Goal: Information Seeking & Learning: Learn about a topic

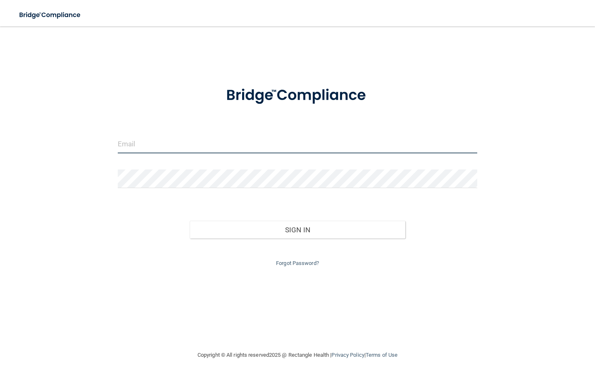
click at [147, 144] on input "email" at bounding box center [297, 144] width 359 height 19
type input "[EMAIL_ADDRESS][DOMAIN_NAME]"
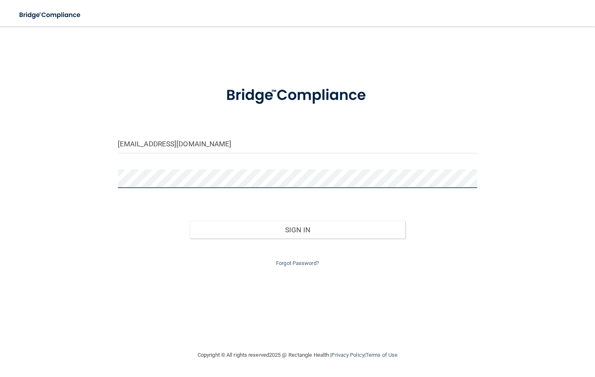
click at [297, 228] on button "Sign In" at bounding box center [298, 230] width 216 height 18
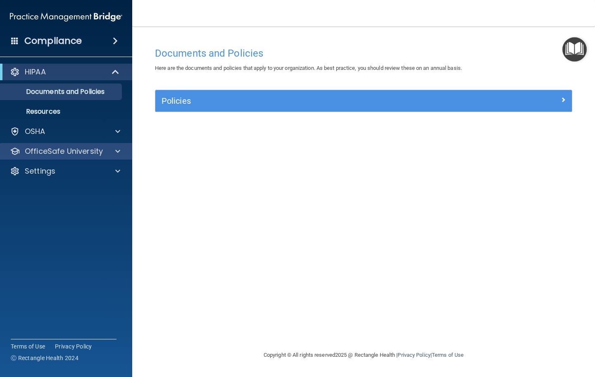
click at [116, 149] on span at bounding box center [117, 151] width 5 height 10
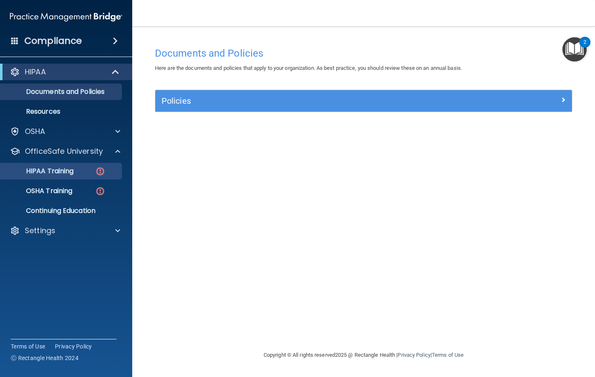
click at [90, 178] on link "HIPAA Training" at bounding box center [57, 171] width 130 height 17
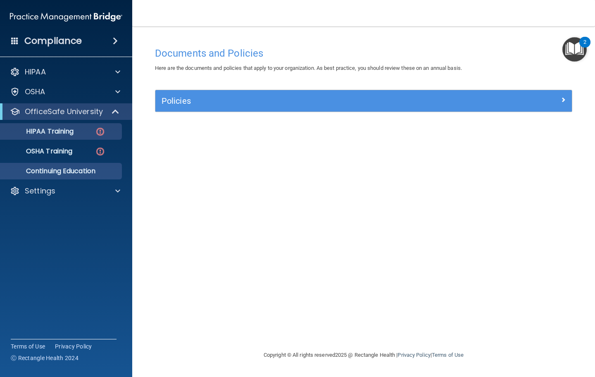
click at [93, 171] on p "Continuing Education" at bounding box center [61, 171] width 113 height 8
click at [100, 128] on img at bounding box center [100, 131] width 10 height 10
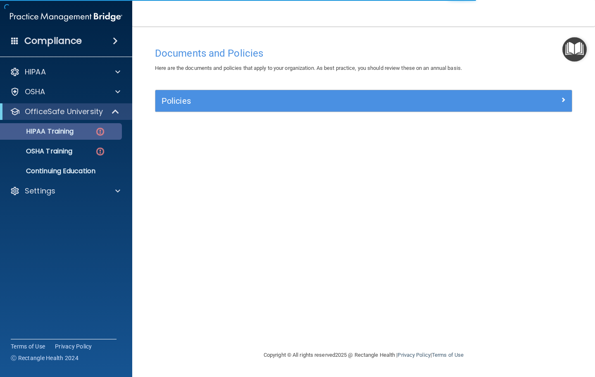
click at [101, 135] on img at bounding box center [100, 131] width 10 height 10
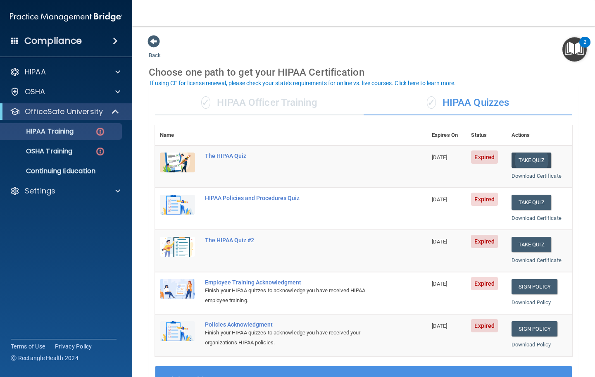
click at [538, 154] on button "Take Quiz" at bounding box center [531, 159] width 40 height 15
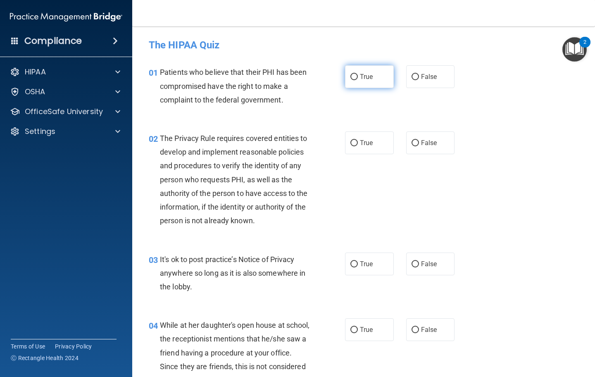
click at [351, 79] on input "True" at bounding box center [353, 77] width 7 height 6
radio input "true"
click at [356, 140] on input "True" at bounding box center [353, 143] width 7 height 6
radio input "true"
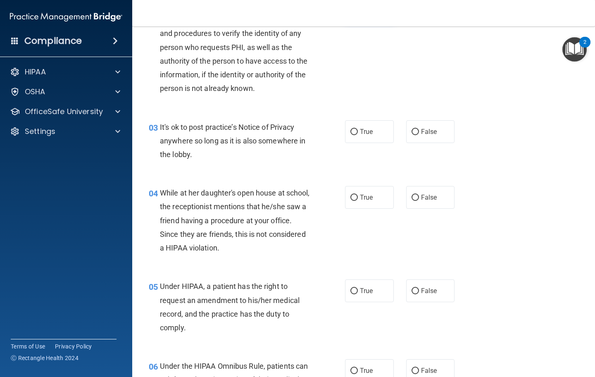
scroll to position [131, 0]
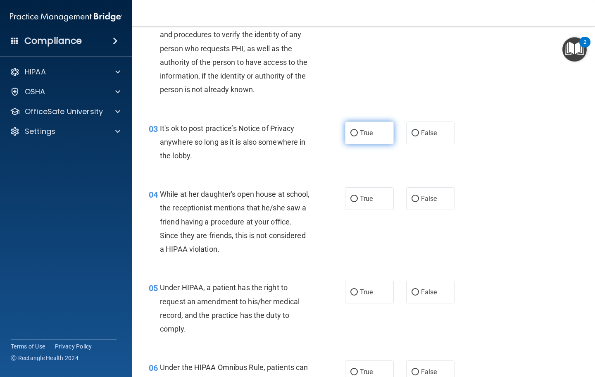
click at [373, 131] on span "True" at bounding box center [366, 133] width 13 height 8
click at [358, 131] on input "True" at bounding box center [353, 133] width 7 height 6
radio input "true"
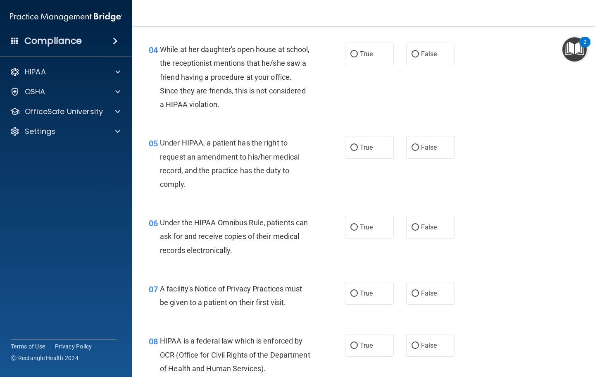
scroll to position [275, 0]
click at [416, 55] on input "False" at bounding box center [414, 55] width 7 height 6
radio input "true"
click at [423, 144] on span "False" at bounding box center [429, 148] width 16 height 8
click at [419, 145] on input "False" at bounding box center [414, 148] width 7 height 6
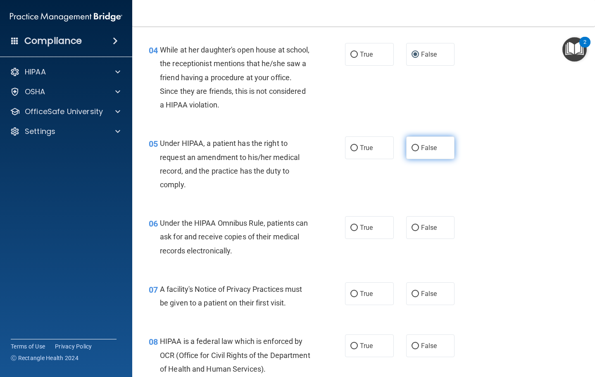
radio input "true"
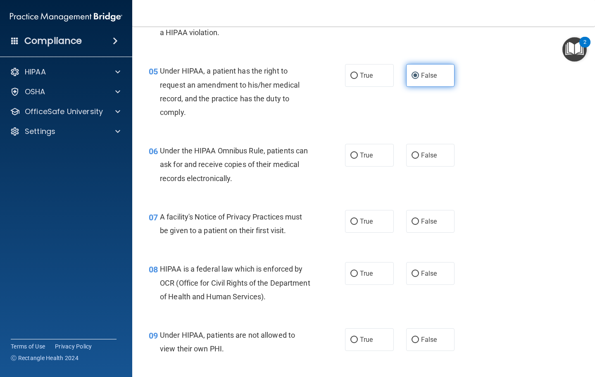
scroll to position [348, 0]
click at [373, 152] on span "True" at bounding box center [366, 155] width 13 height 8
click at [358, 152] on input "True" at bounding box center [353, 155] width 7 height 6
radio input "true"
click at [375, 216] on label "True" at bounding box center [369, 220] width 49 height 23
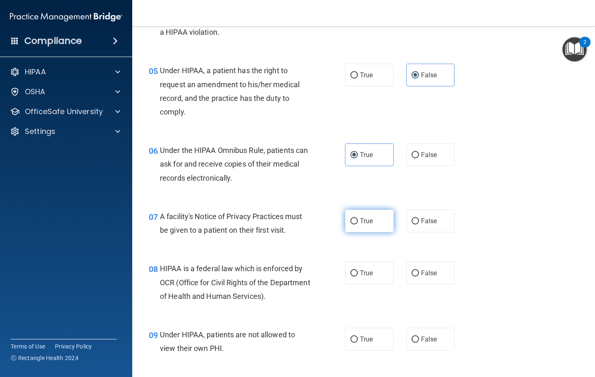
click at [358, 218] on input "True" at bounding box center [353, 221] width 7 height 6
radio input "true"
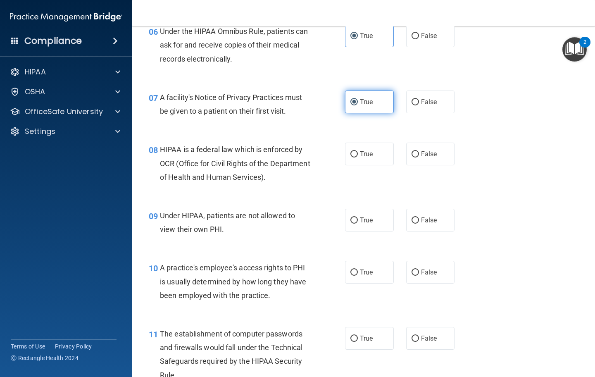
scroll to position [468, 0]
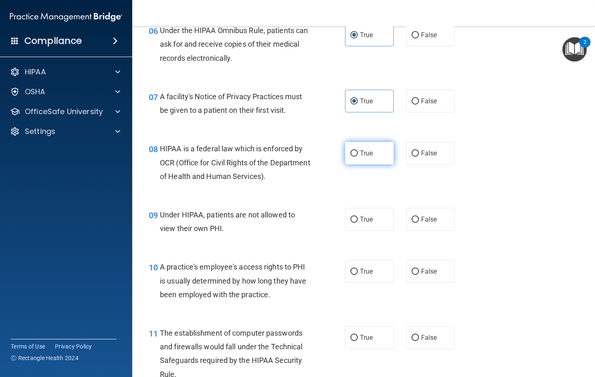
click at [368, 151] on span "True" at bounding box center [366, 153] width 13 height 8
click at [358, 151] on input "True" at bounding box center [353, 153] width 7 height 6
radio input "true"
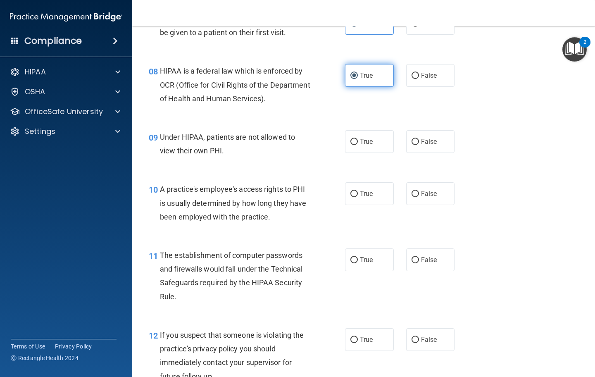
scroll to position [545, 0]
click at [433, 138] on span "False" at bounding box center [429, 142] width 16 height 8
click at [419, 139] on input "False" at bounding box center [414, 142] width 7 height 6
radio input "true"
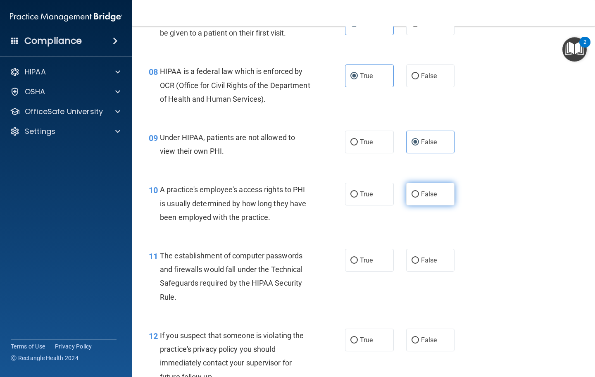
click at [426, 195] on label "False" at bounding box center [430, 194] width 49 height 23
click at [419, 195] on input "False" at bounding box center [414, 194] width 7 height 6
radio input "true"
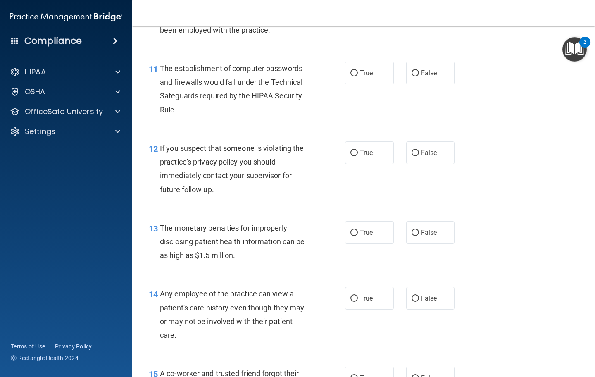
scroll to position [741, 0]
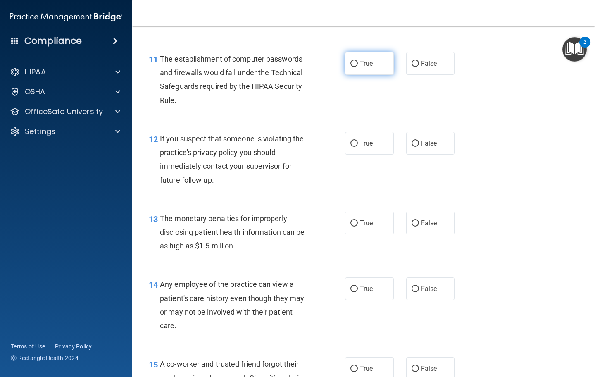
click at [356, 61] on input "True" at bounding box center [353, 64] width 7 height 6
radio input "true"
click at [356, 140] on input "True" at bounding box center [353, 143] width 7 height 6
radio input "true"
click at [357, 220] on input "True" at bounding box center [353, 223] width 7 height 6
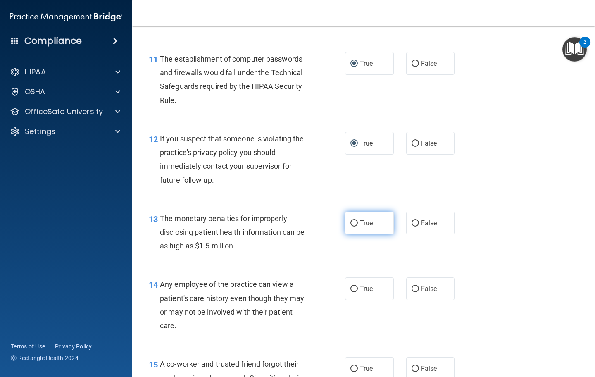
radio input "true"
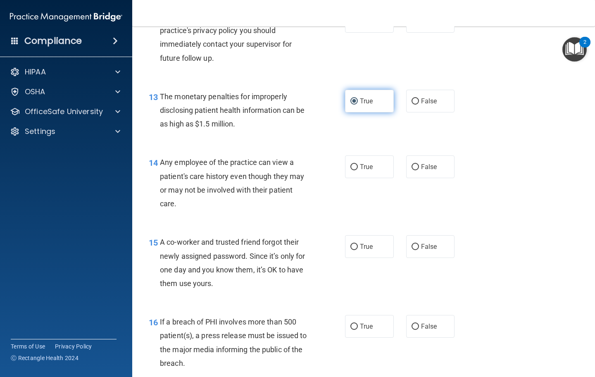
scroll to position [862, 0]
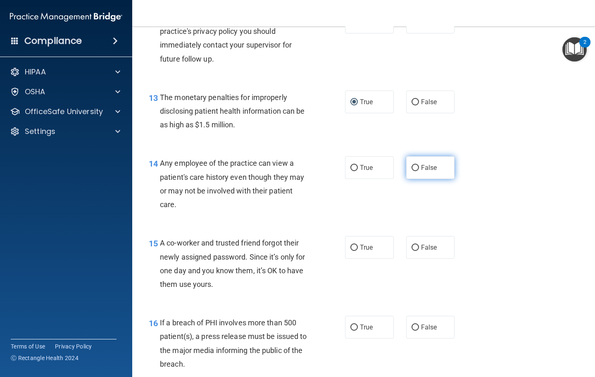
click at [418, 165] on input "False" at bounding box center [414, 168] width 7 height 6
radio input "true"
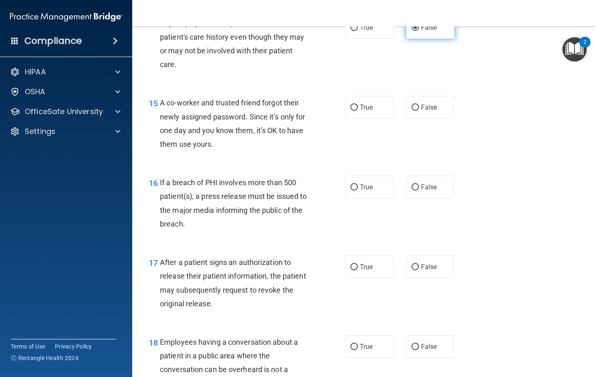
scroll to position [1004, 0]
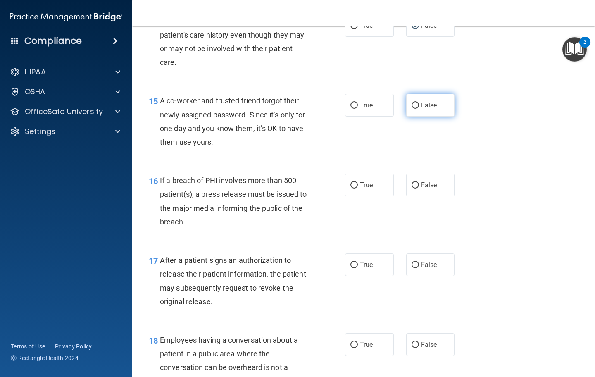
click at [418, 102] on input "False" at bounding box center [414, 105] width 7 height 6
radio input "true"
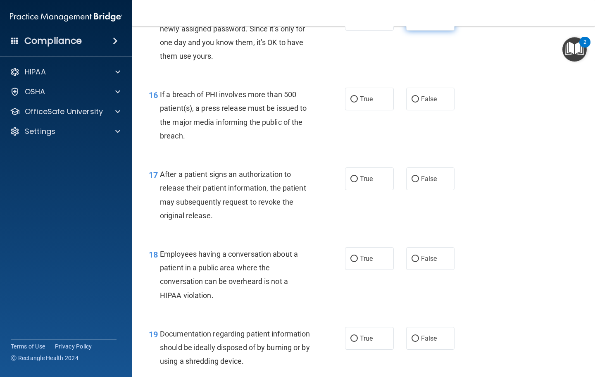
scroll to position [1091, 0]
click at [369, 95] on span "True" at bounding box center [366, 99] width 13 height 8
click at [358, 96] on input "True" at bounding box center [353, 99] width 7 height 6
radio input "true"
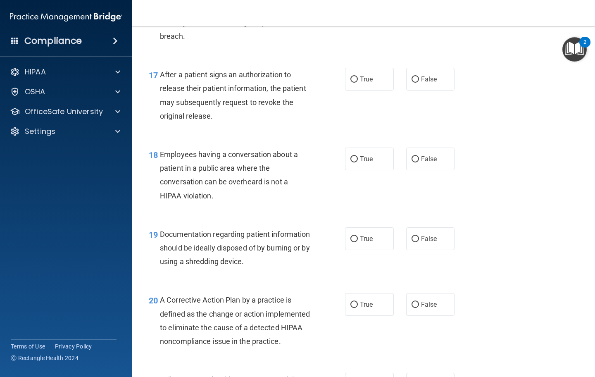
scroll to position [1191, 0]
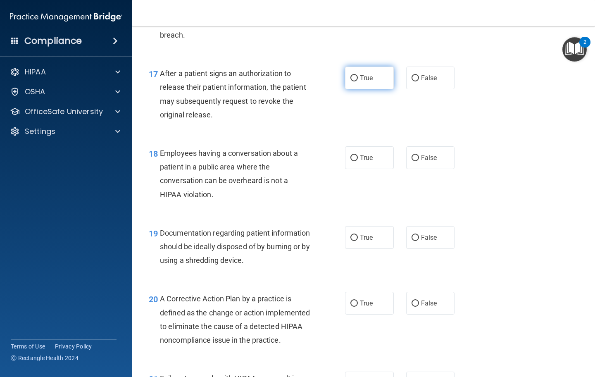
click at [370, 74] on span "True" at bounding box center [366, 78] width 13 height 8
click at [358, 75] on input "True" at bounding box center [353, 78] width 7 height 6
radio input "true"
click at [433, 154] on span "False" at bounding box center [429, 158] width 16 height 8
click at [419, 155] on input "False" at bounding box center [414, 158] width 7 height 6
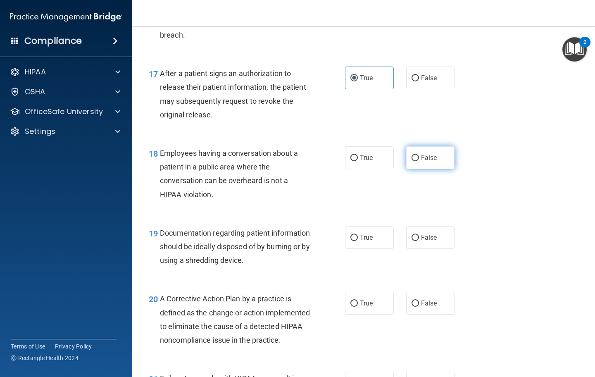
radio input "true"
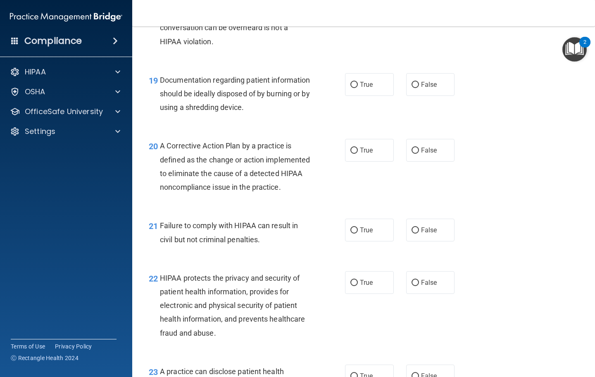
scroll to position [1344, 0]
click at [363, 80] on span "True" at bounding box center [366, 84] width 13 height 8
click at [358, 81] on input "True" at bounding box center [353, 84] width 7 height 6
radio input "true"
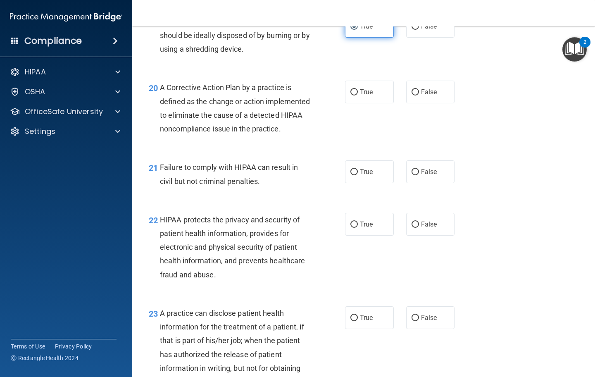
scroll to position [1403, 0]
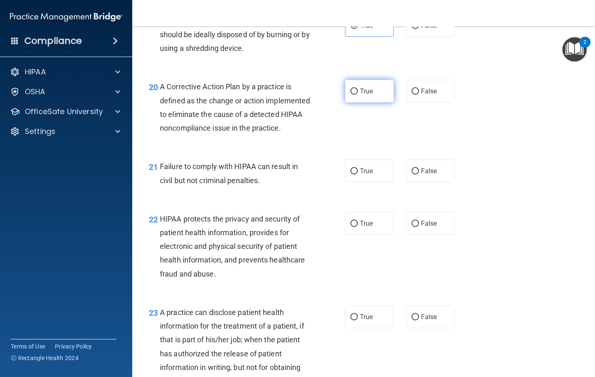
click at [369, 92] on label "True" at bounding box center [369, 91] width 49 height 23
click at [358, 92] on input "True" at bounding box center [353, 91] width 7 height 6
radio input "true"
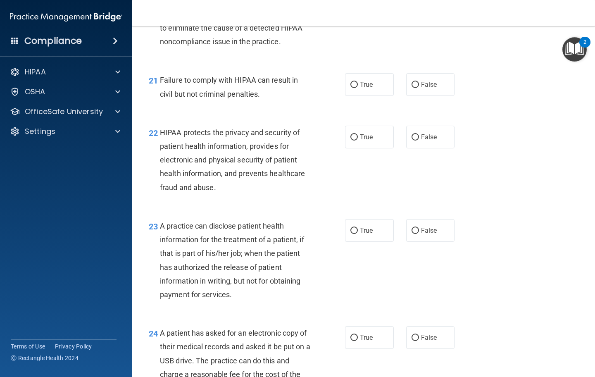
scroll to position [1490, 0]
click at [415, 88] on input "False" at bounding box center [414, 84] width 7 height 6
radio input "true"
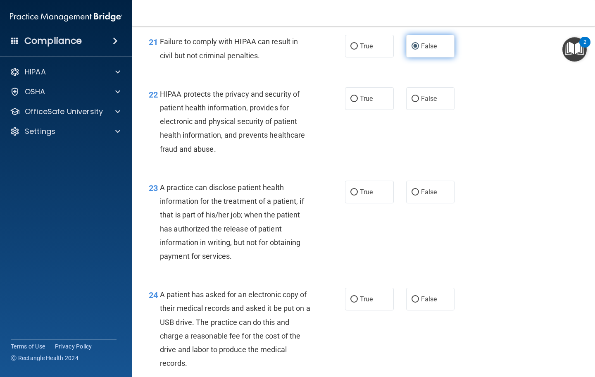
scroll to position [1528, 0]
click at [357, 102] on input "True" at bounding box center [353, 98] width 7 height 6
radio input "true"
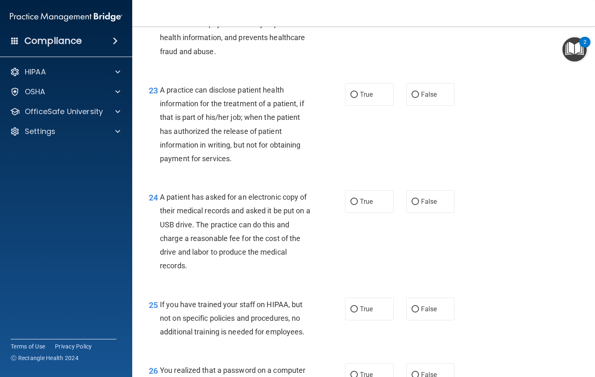
scroll to position [1627, 0]
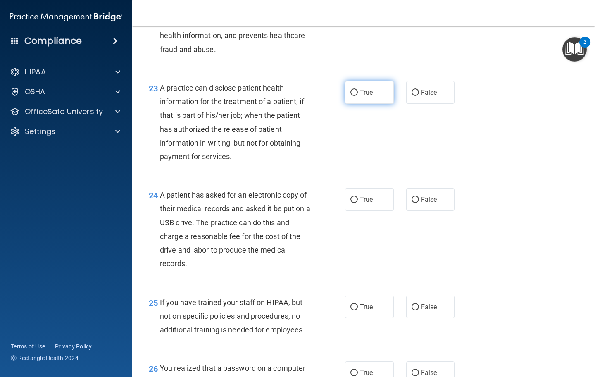
click at [356, 96] on input "True" at bounding box center [353, 93] width 7 height 6
radio input "true"
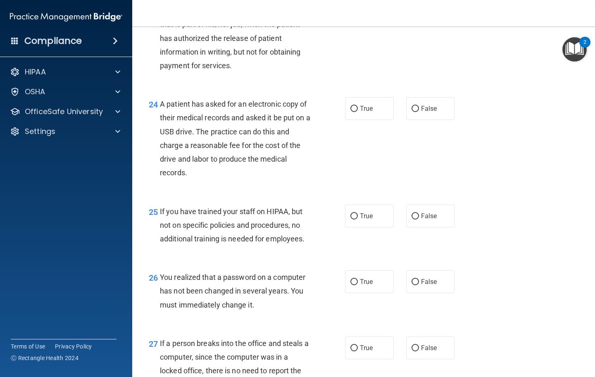
scroll to position [1718, 0]
click at [351, 112] on input "True" at bounding box center [353, 109] width 7 height 6
radio input "true"
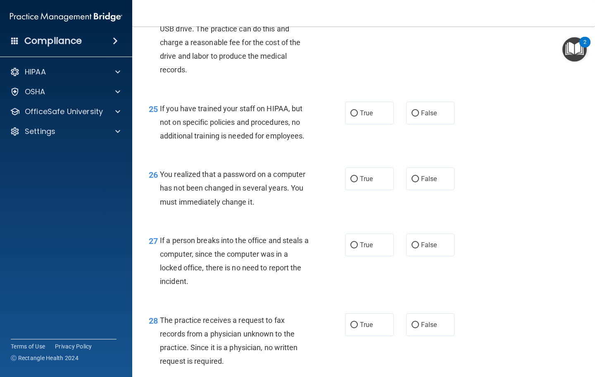
scroll to position [1818, 0]
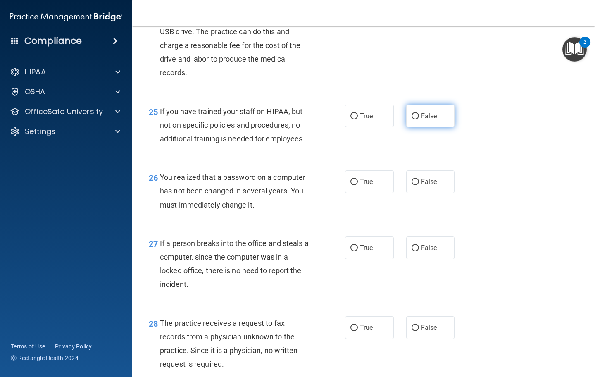
click at [414, 119] on input "False" at bounding box center [414, 116] width 7 height 6
radio input "true"
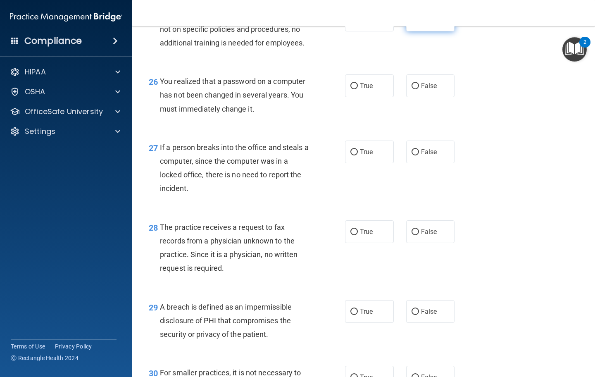
scroll to position [1913, 0]
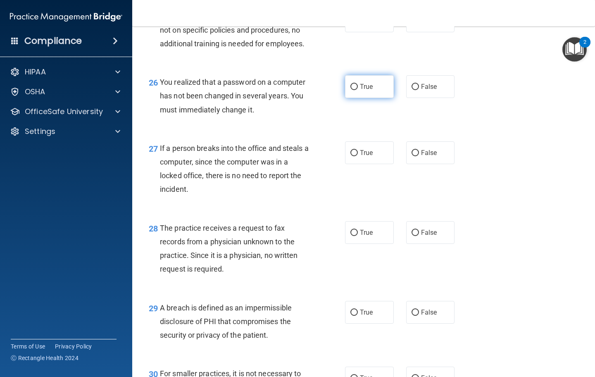
click at [352, 90] on input "True" at bounding box center [353, 87] width 7 height 6
radio input "true"
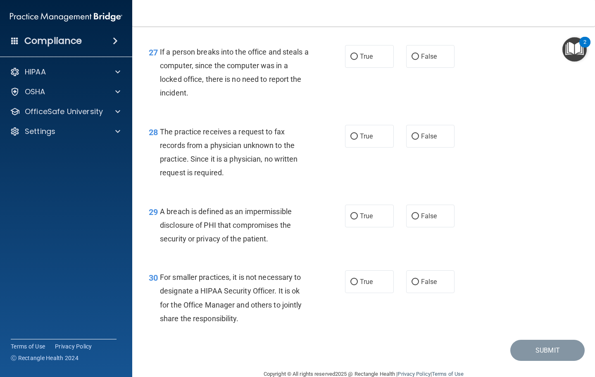
scroll to position [2010, 0]
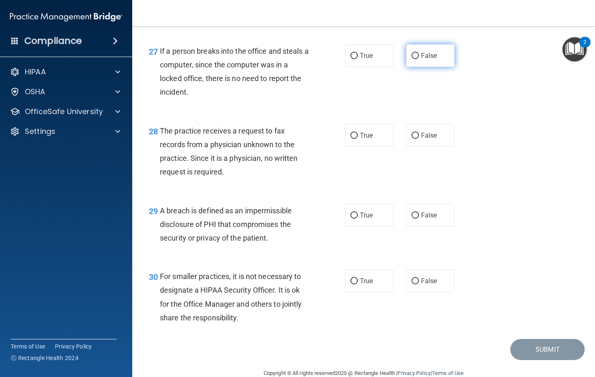
click at [423, 59] on span "False" at bounding box center [429, 56] width 16 height 8
click at [419, 59] on input "False" at bounding box center [414, 56] width 7 height 6
radio input "true"
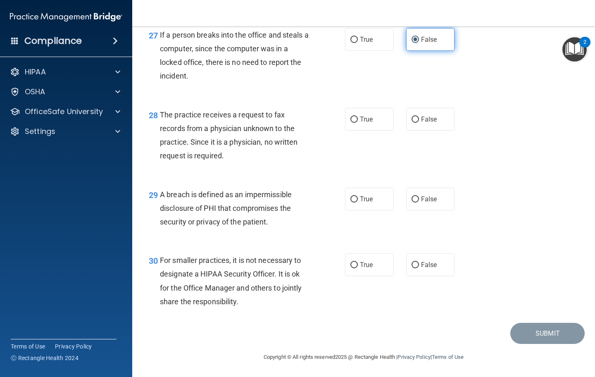
scroll to position [2026, 0]
click at [413, 123] on input "False" at bounding box center [414, 119] width 7 height 6
radio input "true"
click at [364, 209] on label "True" at bounding box center [369, 199] width 49 height 23
click at [358, 202] on input "True" at bounding box center [353, 199] width 7 height 6
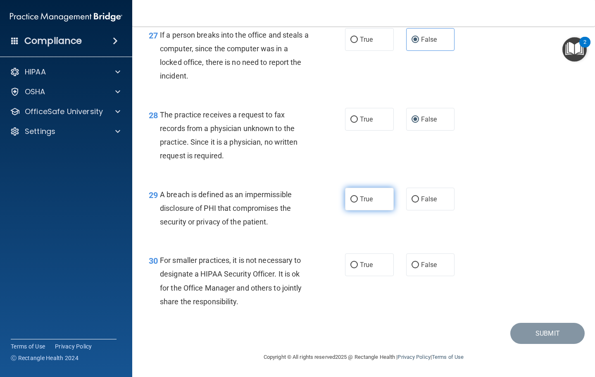
radio input "true"
click at [434, 263] on span "False" at bounding box center [429, 265] width 16 height 8
click at [419, 263] on input "False" at bounding box center [414, 265] width 7 height 6
radio input "true"
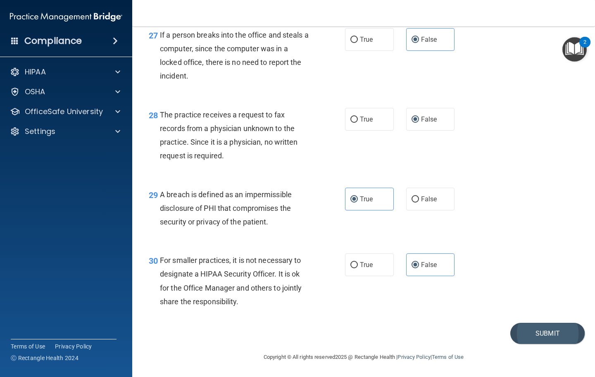
click at [531, 332] on button "Submit" at bounding box center [547, 333] width 74 height 21
click at [542, 332] on button "Submit" at bounding box center [547, 333] width 74 height 21
click at [538, 334] on button "Submit" at bounding box center [547, 333] width 74 height 21
click at [541, 331] on button "Submit" at bounding box center [547, 333] width 74 height 21
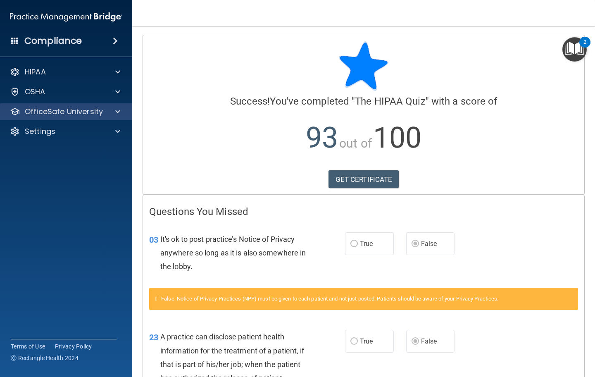
click at [115, 112] on span at bounding box center [117, 112] width 5 height 10
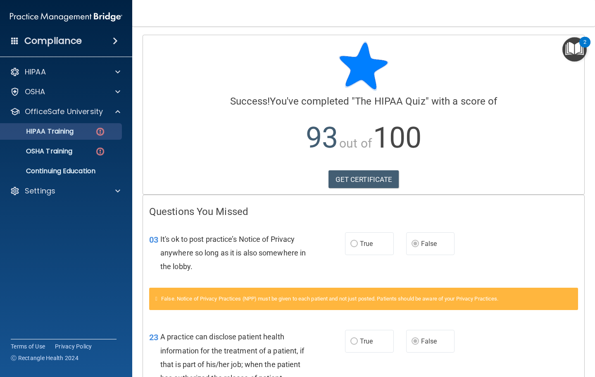
click at [98, 135] on img at bounding box center [100, 131] width 10 height 10
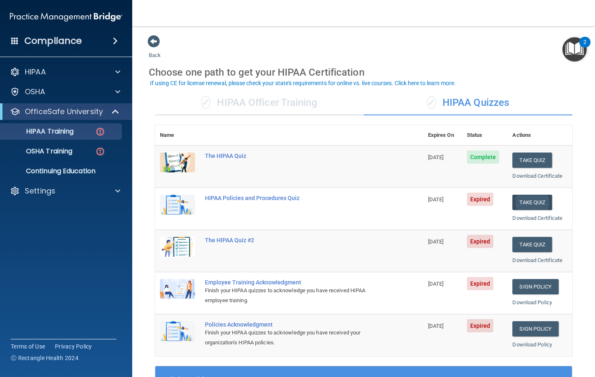
click at [539, 199] on button "Take Quiz" at bounding box center [532, 202] width 40 height 15
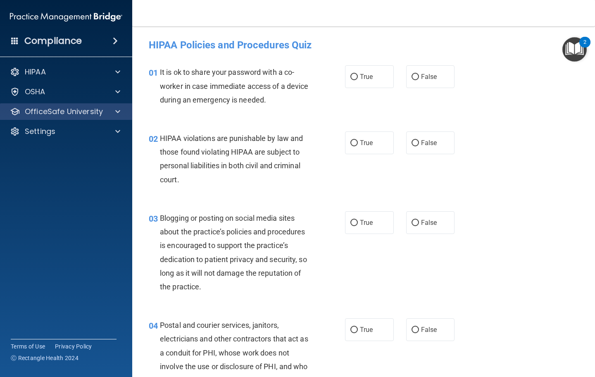
click at [117, 114] on span at bounding box center [117, 112] width 5 height 10
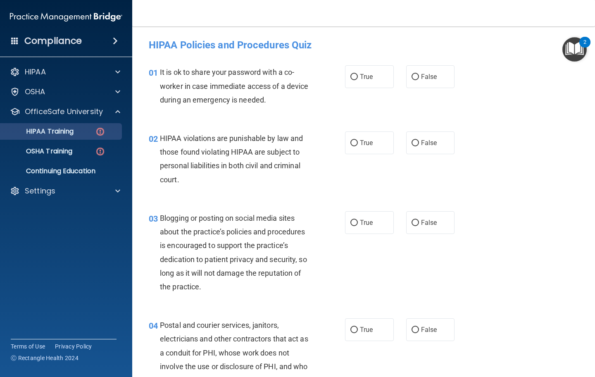
click at [81, 138] on link "HIPAA Training" at bounding box center [57, 131] width 130 height 17
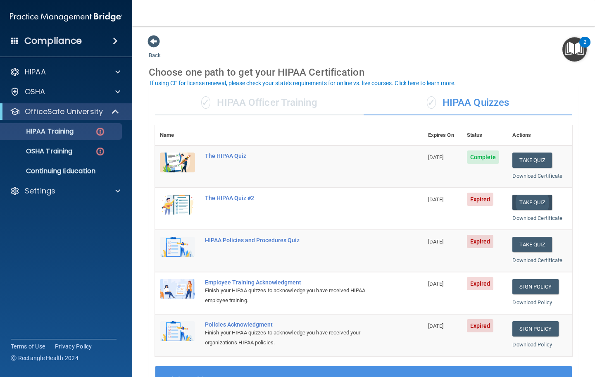
click at [534, 200] on button "Take Quiz" at bounding box center [532, 202] width 40 height 15
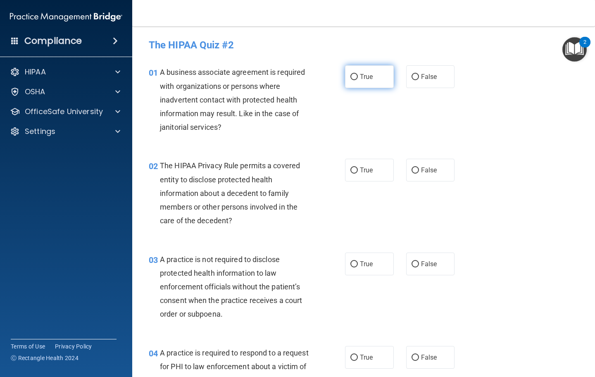
click at [363, 74] on span "True" at bounding box center [366, 77] width 13 height 8
click at [358, 74] on input "True" at bounding box center [353, 77] width 7 height 6
radio input "true"
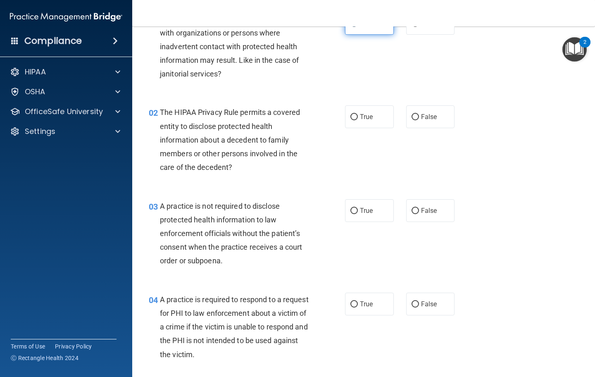
scroll to position [55, 0]
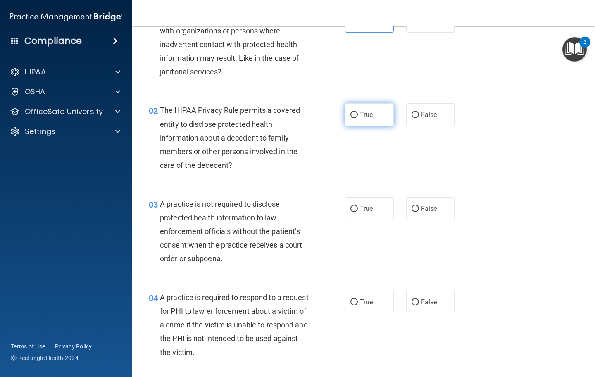
click at [353, 116] on input "True" at bounding box center [353, 115] width 7 height 6
radio input "true"
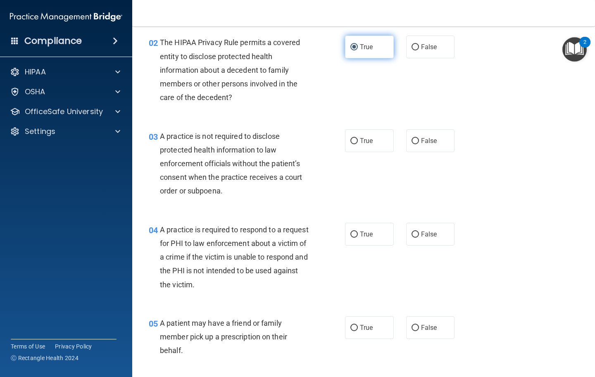
scroll to position [122, 0]
click at [425, 145] on label "False" at bounding box center [430, 141] width 49 height 23
click at [419, 145] on input "False" at bounding box center [414, 142] width 7 height 6
radio input "true"
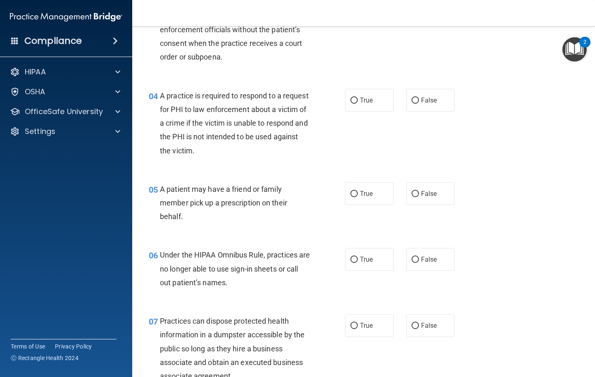
scroll to position [256, 0]
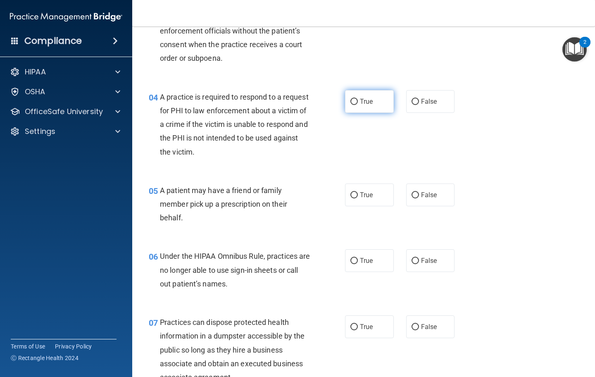
click at [356, 100] on input "True" at bounding box center [353, 102] width 7 height 6
radio input "true"
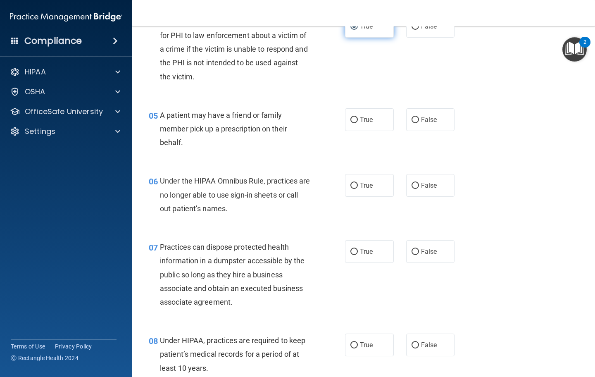
scroll to position [337, 0]
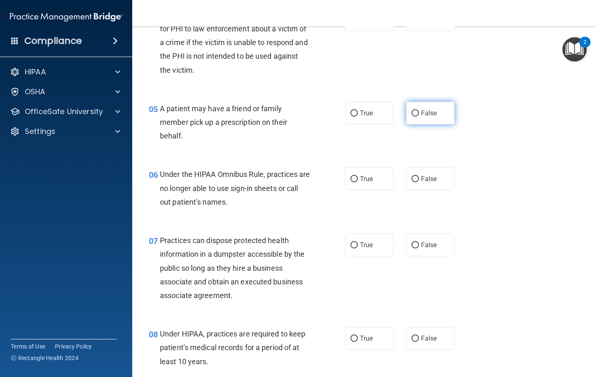
click at [423, 121] on label "False" at bounding box center [430, 113] width 49 height 23
click at [419, 116] on input "False" at bounding box center [414, 113] width 7 height 6
radio input "true"
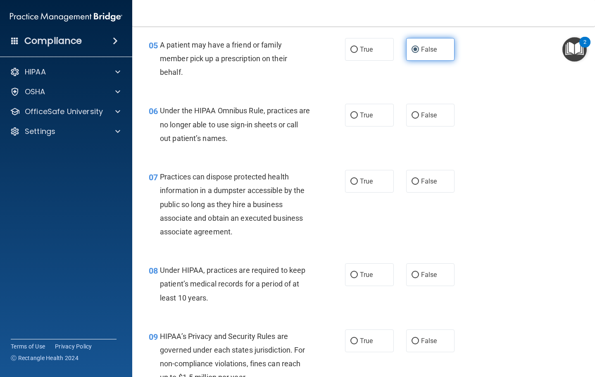
scroll to position [402, 0]
click at [366, 117] on label "True" at bounding box center [369, 114] width 49 height 23
click at [358, 117] on input "True" at bounding box center [353, 115] width 7 height 6
radio input "true"
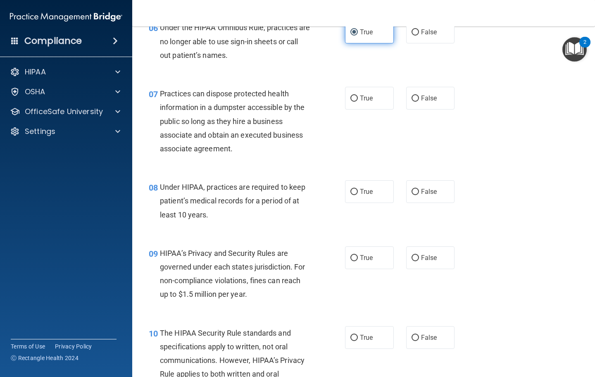
scroll to position [484, 0]
click at [422, 95] on span "False" at bounding box center [429, 99] width 16 height 8
click at [419, 96] on input "False" at bounding box center [414, 99] width 7 height 6
radio input "true"
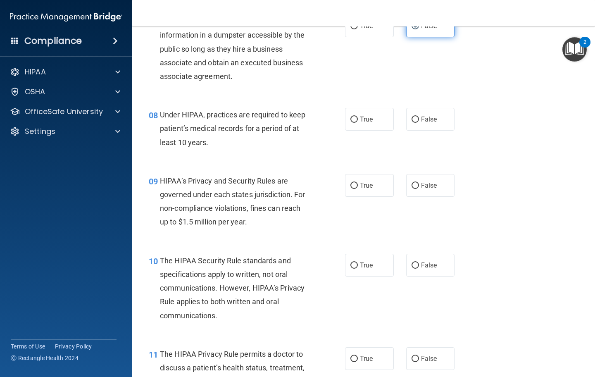
scroll to position [555, 0]
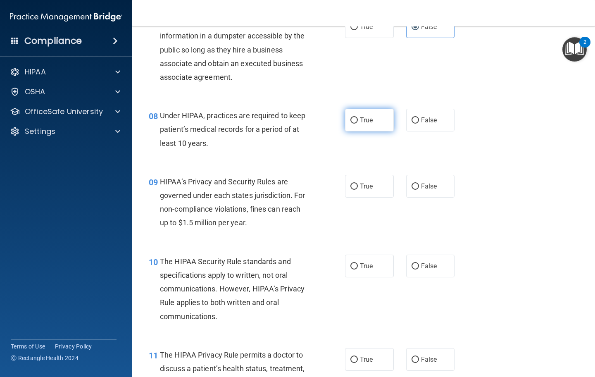
click at [365, 117] on span "True" at bounding box center [366, 120] width 13 height 8
click at [358, 117] on input "True" at bounding box center [353, 120] width 7 height 6
radio input "true"
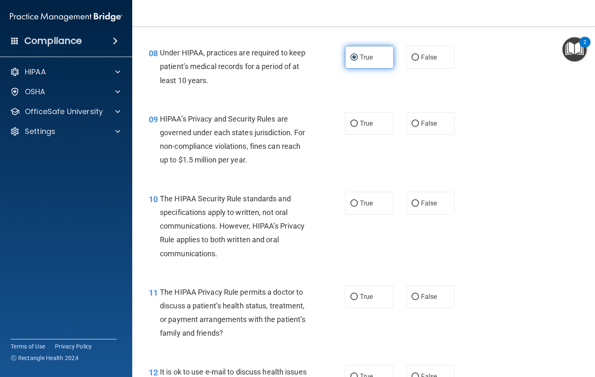
scroll to position [634, 0]
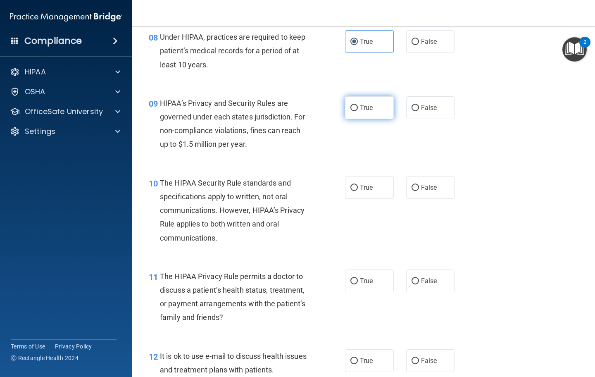
click at [353, 107] on input "True" at bounding box center [353, 108] width 7 height 6
radio input "true"
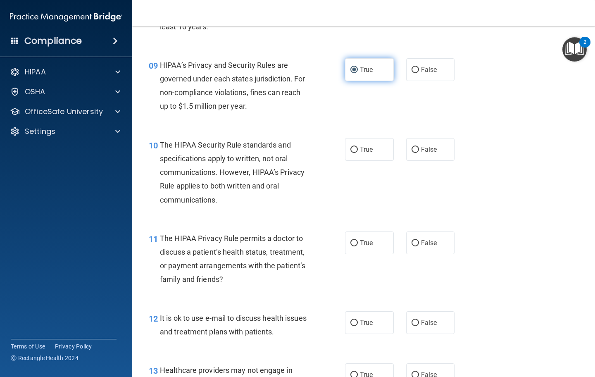
scroll to position [670, 0]
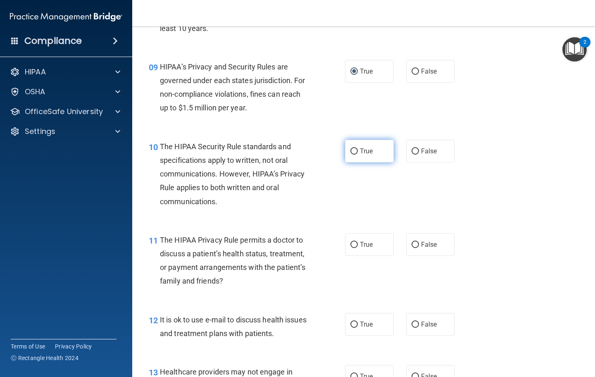
click at [387, 143] on label "True" at bounding box center [369, 151] width 49 height 23
click at [358, 148] on input "True" at bounding box center [353, 151] width 7 height 6
radio input "true"
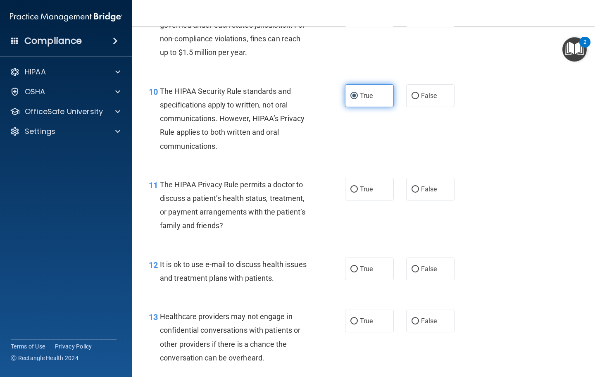
scroll to position [729, 0]
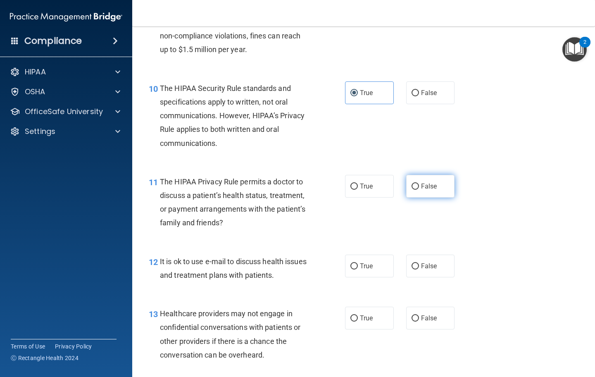
click at [437, 183] on label "False" at bounding box center [430, 186] width 49 height 23
click at [419, 183] on input "False" at bounding box center [414, 186] width 7 height 6
radio input "true"
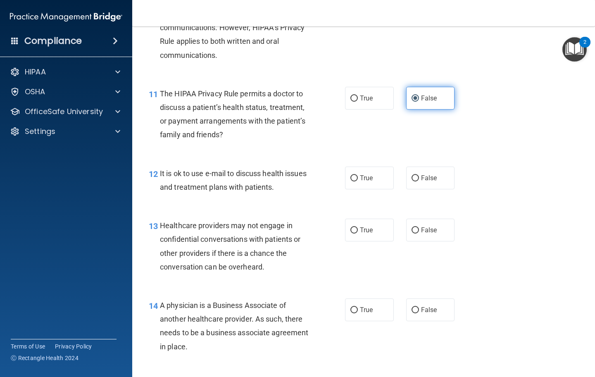
scroll to position [819, 0]
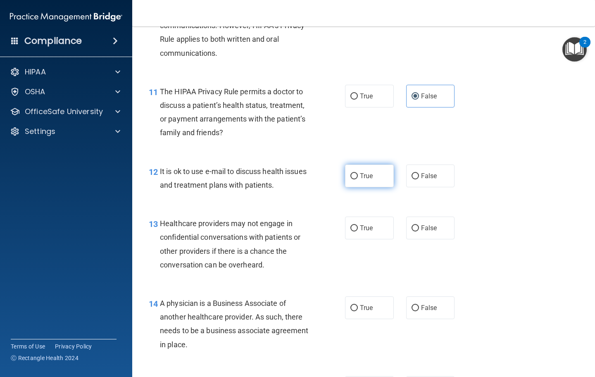
click at [367, 175] on span "True" at bounding box center [366, 176] width 13 height 8
click at [358, 175] on input "True" at bounding box center [353, 176] width 7 height 6
radio input "true"
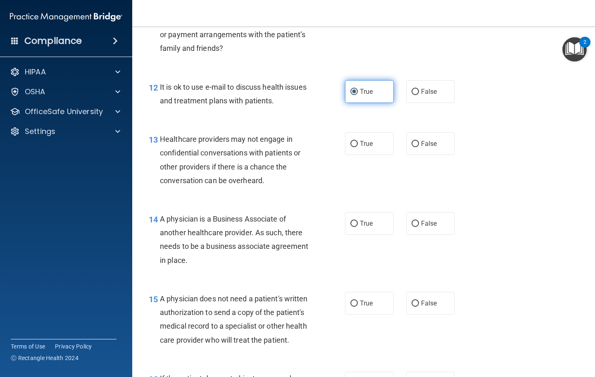
scroll to position [904, 0]
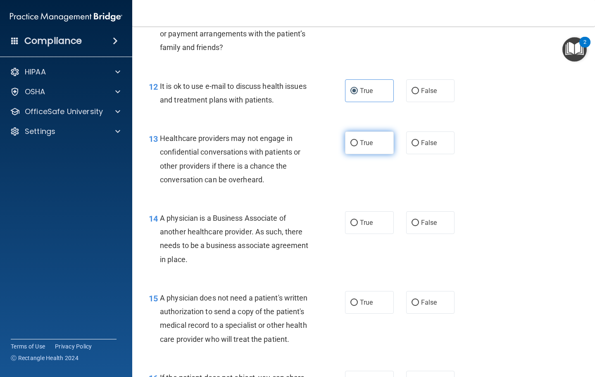
click at [373, 142] on label "True" at bounding box center [369, 142] width 49 height 23
click at [358, 142] on input "True" at bounding box center [353, 143] width 7 height 6
radio input "true"
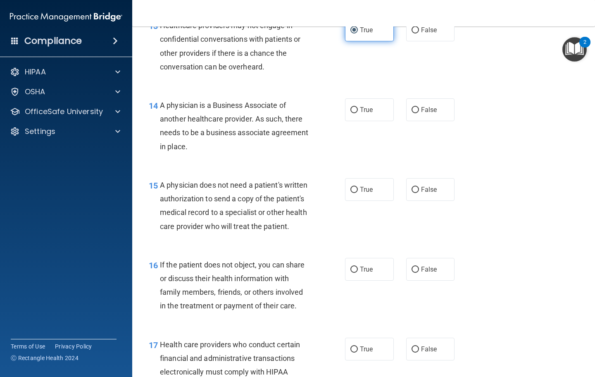
scroll to position [1018, 0]
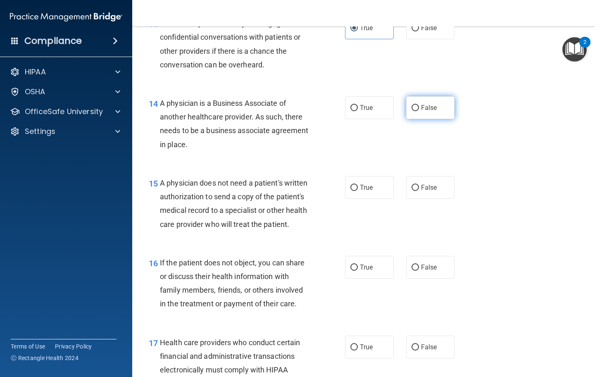
click at [430, 107] on label "False" at bounding box center [430, 107] width 49 height 23
click at [419, 107] on input "False" at bounding box center [414, 108] width 7 height 6
radio input "true"
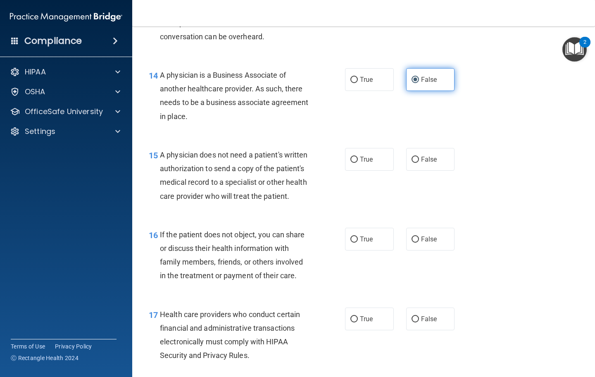
scroll to position [1047, 0]
click at [374, 156] on label "True" at bounding box center [369, 158] width 49 height 23
click at [358, 156] on input "True" at bounding box center [353, 159] width 7 height 6
radio input "true"
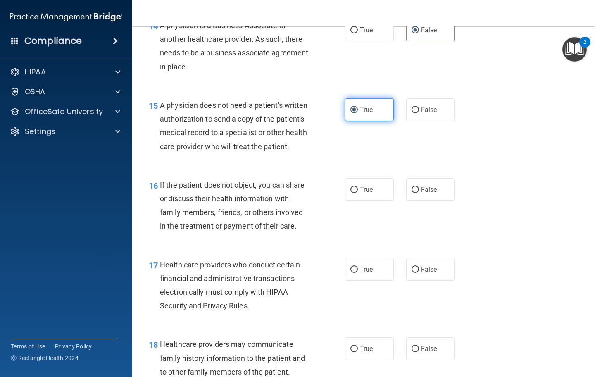
scroll to position [1125, 0]
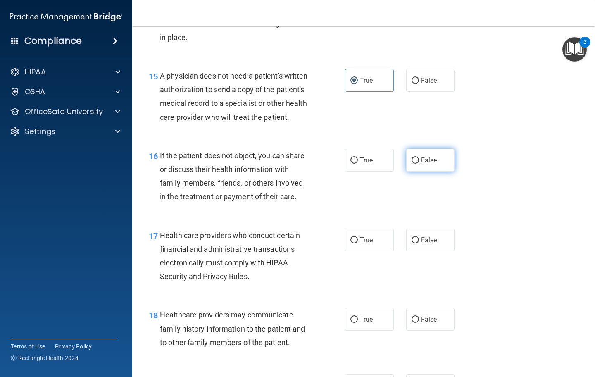
click at [436, 156] on span "False" at bounding box center [429, 160] width 16 height 8
click at [419, 157] on input "False" at bounding box center [414, 160] width 7 height 6
radio input "true"
click at [378, 231] on label "True" at bounding box center [369, 239] width 49 height 23
click at [358, 237] on input "True" at bounding box center [353, 240] width 7 height 6
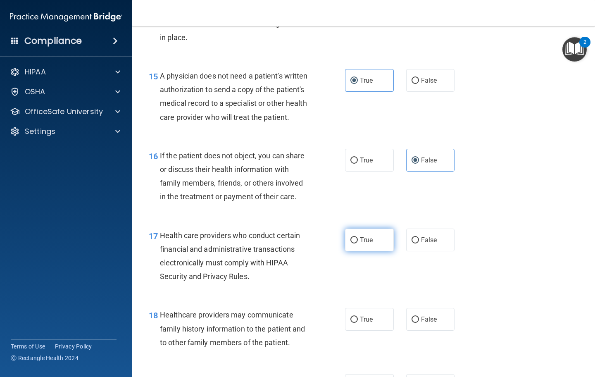
radio input "true"
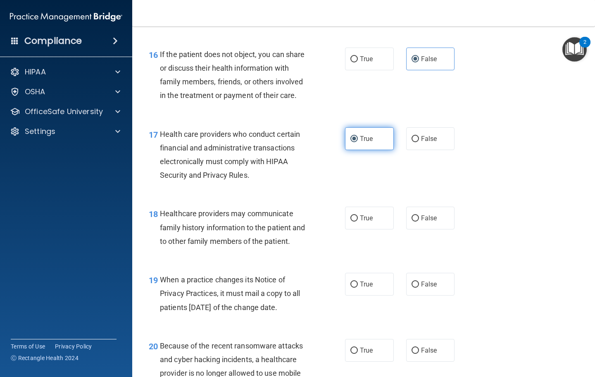
scroll to position [1240, 0]
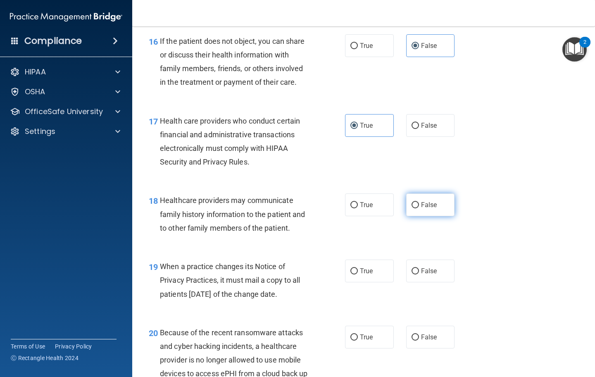
click at [429, 201] on span "False" at bounding box center [429, 205] width 16 height 8
click at [419, 202] on input "False" at bounding box center [414, 205] width 7 height 6
radio input "true"
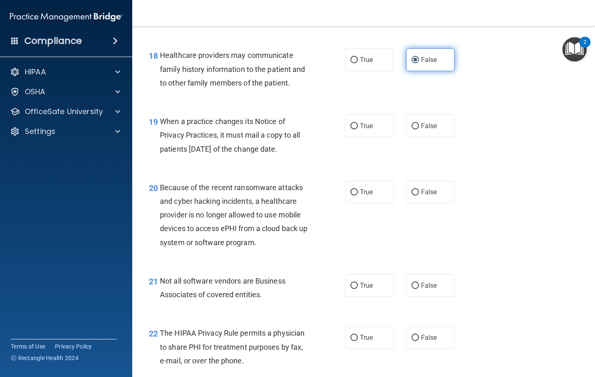
scroll to position [1385, 0]
click at [364, 121] on span "True" at bounding box center [366, 125] width 13 height 8
click at [358, 123] on input "True" at bounding box center [353, 126] width 7 height 6
radio input "true"
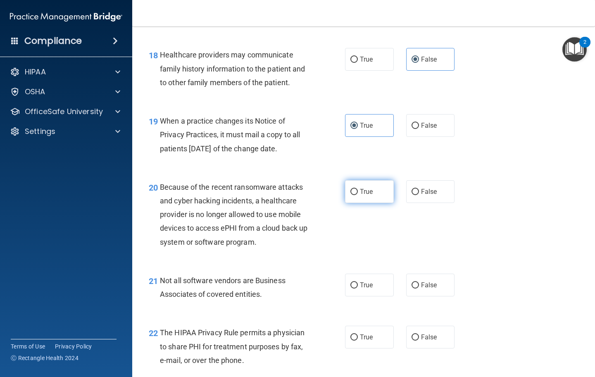
click at [382, 187] on label "True" at bounding box center [369, 191] width 49 height 23
click at [358, 189] on input "True" at bounding box center [353, 192] width 7 height 6
radio input "true"
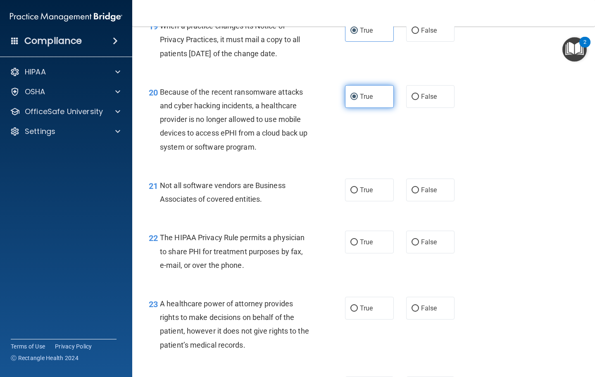
scroll to position [1488, 0]
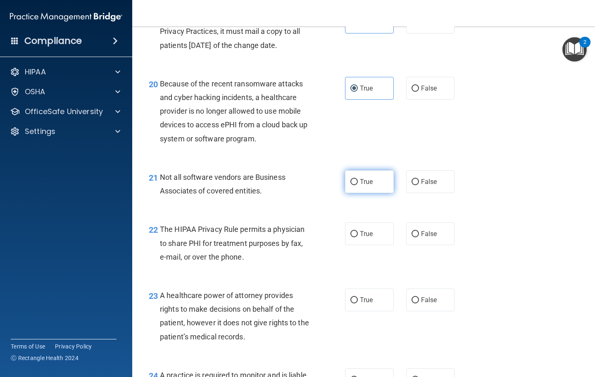
click at [368, 178] on span "True" at bounding box center [366, 182] width 13 height 8
click at [358, 179] on input "True" at bounding box center [353, 182] width 7 height 6
radio input "true"
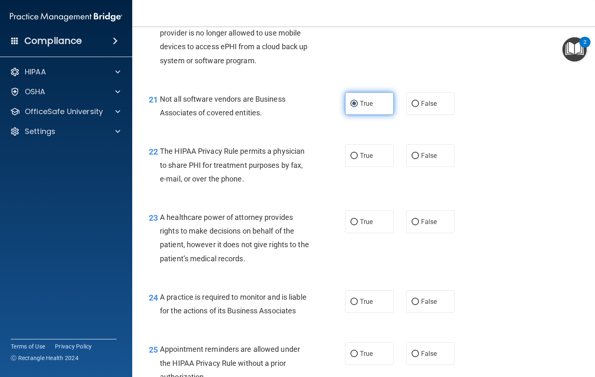
scroll to position [1572, 0]
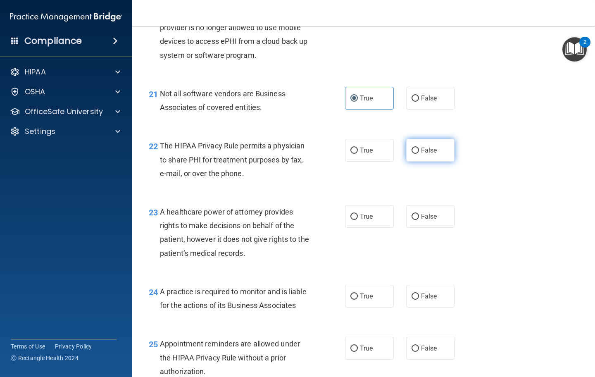
click at [441, 139] on label "False" at bounding box center [430, 150] width 49 height 23
click at [419, 147] on input "False" at bounding box center [414, 150] width 7 height 6
radio input "true"
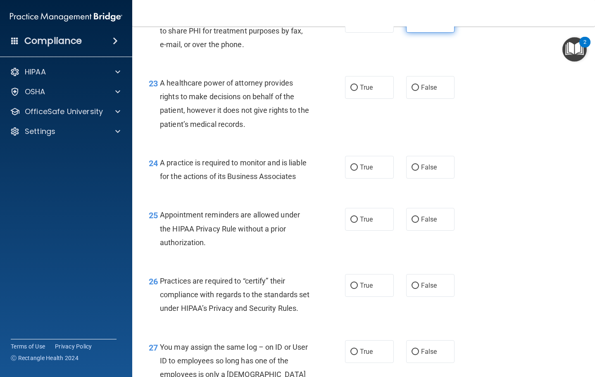
scroll to position [1707, 0]
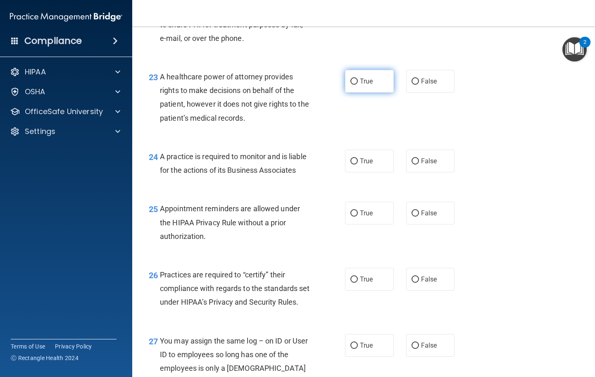
click at [356, 81] on label "True" at bounding box center [369, 81] width 49 height 23
click at [356, 81] on input "True" at bounding box center [353, 81] width 7 height 6
radio input "true"
click at [432, 157] on span "False" at bounding box center [429, 161] width 16 height 8
click at [419, 158] on input "False" at bounding box center [414, 161] width 7 height 6
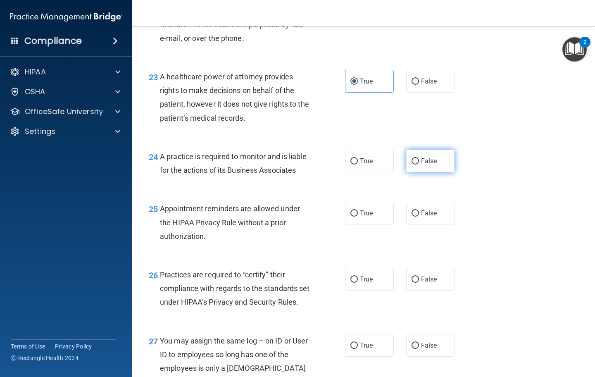
radio input "true"
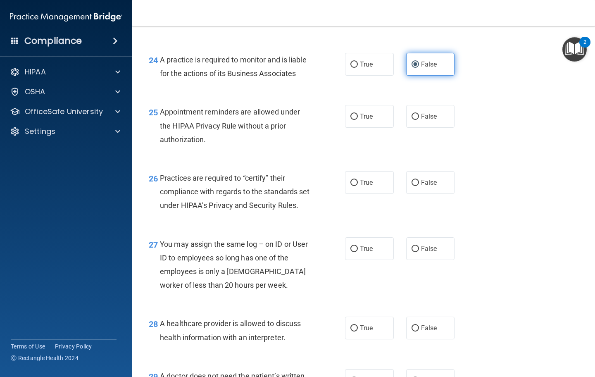
scroll to position [1802, 0]
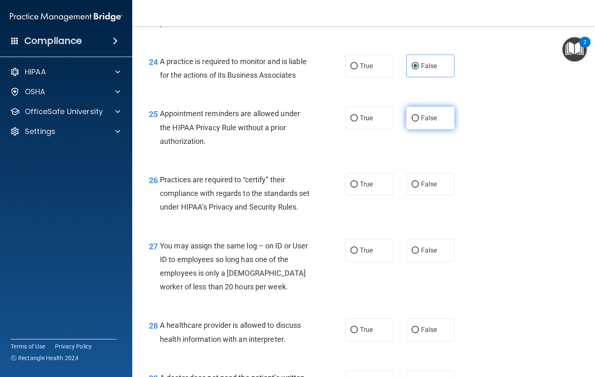
click at [411, 107] on label "False" at bounding box center [430, 118] width 49 height 23
click at [411, 115] on input "False" at bounding box center [414, 118] width 7 height 6
radio input "true"
click at [417, 107] on label "False" at bounding box center [430, 118] width 49 height 23
click at [417, 115] on input "False" at bounding box center [414, 118] width 7 height 6
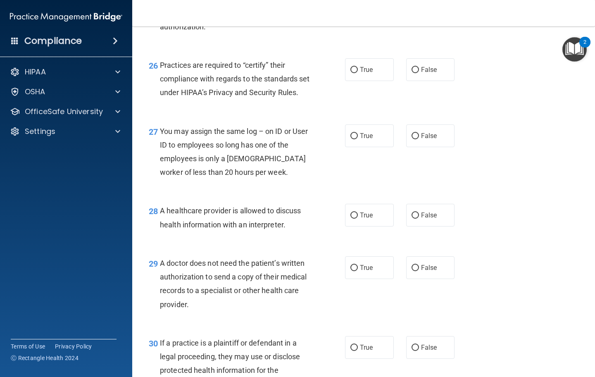
scroll to position [1918, 0]
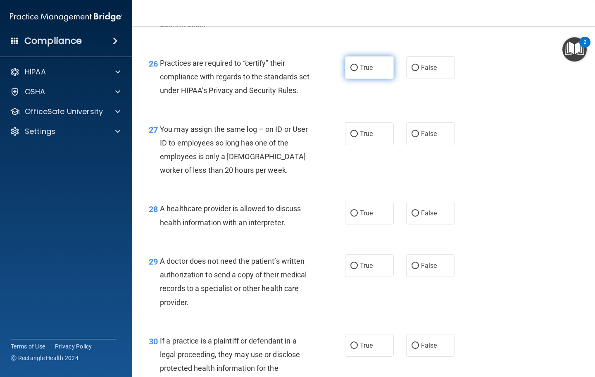
click at [374, 60] on label "True" at bounding box center [369, 67] width 49 height 23
click at [358, 65] on input "True" at bounding box center [353, 68] width 7 height 6
radio input "true"
click at [430, 138] on span "False" at bounding box center [429, 134] width 16 height 8
click at [419, 137] on input "False" at bounding box center [414, 134] width 7 height 6
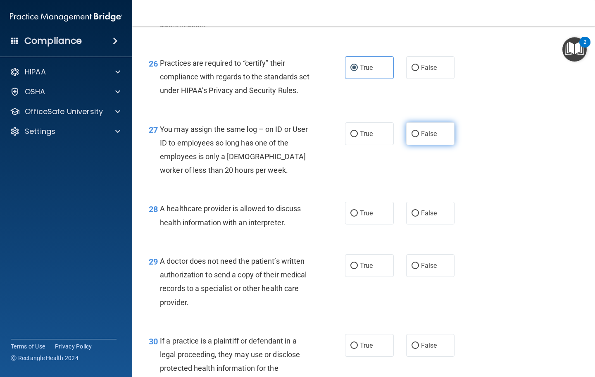
radio input "true"
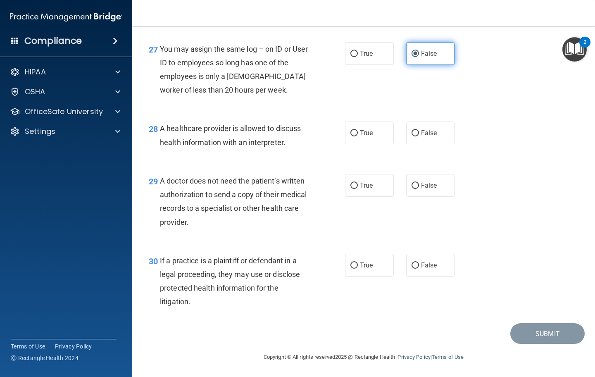
scroll to position [2002, 0]
click at [367, 133] on span "True" at bounding box center [366, 133] width 13 height 8
click at [358, 133] on input "True" at bounding box center [353, 133] width 7 height 6
radio input "true"
click at [353, 183] on input "True" at bounding box center [353, 186] width 7 height 6
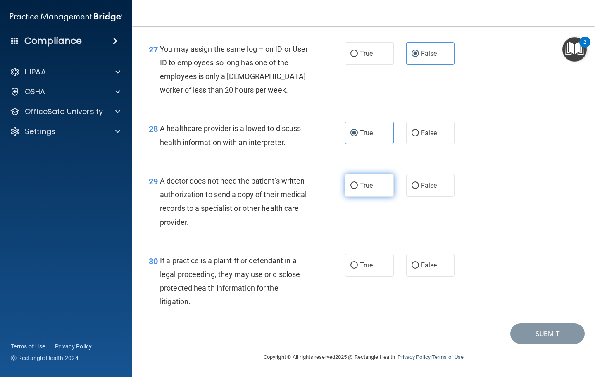
radio input "true"
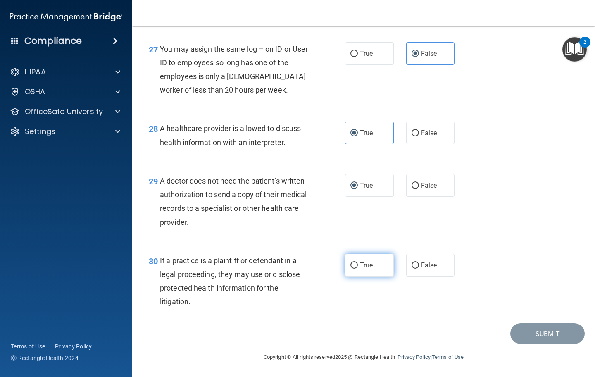
click at [363, 262] on span "True" at bounding box center [366, 265] width 13 height 8
click at [358, 262] on input "True" at bounding box center [353, 265] width 7 height 6
radio input "true"
click at [531, 334] on button "Submit" at bounding box center [547, 333] width 74 height 21
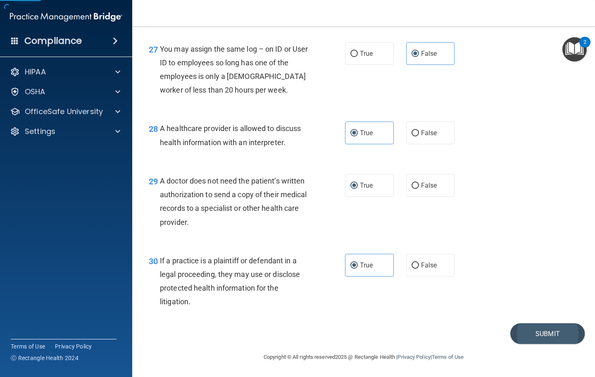
click at [542, 330] on button "Submit" at bounding box center [547, 333] width 74 height 21
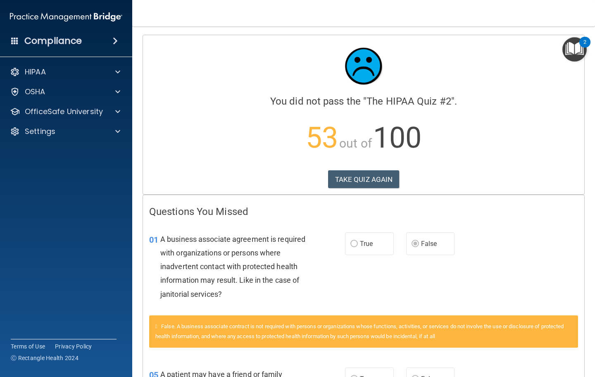
scroll to position [0, 0]
click at [371, 174] on button "TAKE QUIZ AGAIN" at bounding box center [363, 179] width 71 height 18
click at [379, 166] on div "Calculating your score.... You did not pass the " The HIPAA Quiz #2 ". 53 out o…" at bounding box center [363, 114] width 441 height 159
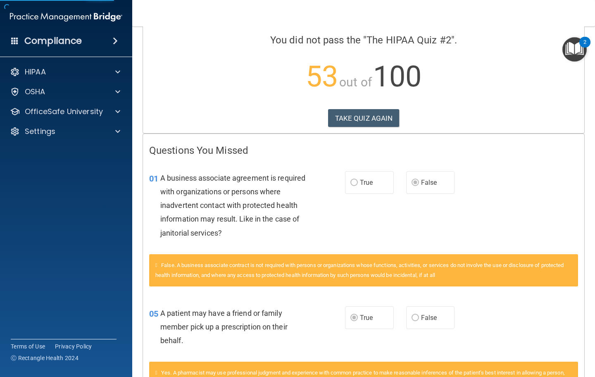
scroll to position [61, 0]
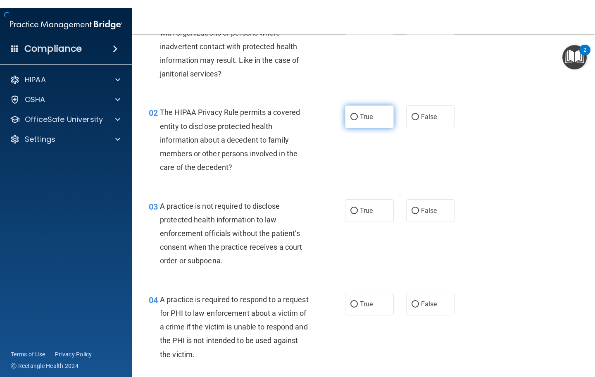
click at [373, 120] on label "True" at bounding box center [369, 108] width 49 height 23
click at [358, 112] on input "True" at bounding box center [353, 109] width 7 height 6
radio input "true"
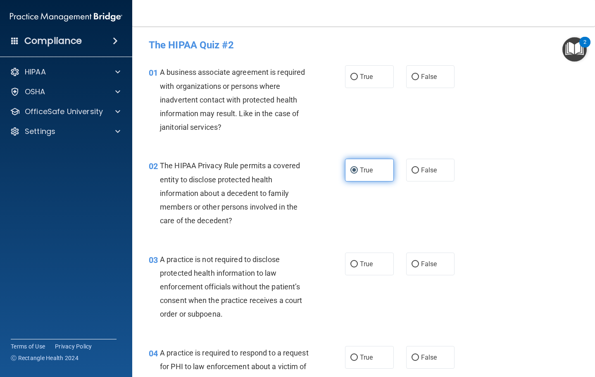
scroll to position [0, 0]
click at [409, 81] on label "False" at bounding box center [430, 76] width 49 height 23
click at [411, 80] on input "False" at bounding box center [414, 77] width 7 height 6
radio input "true"
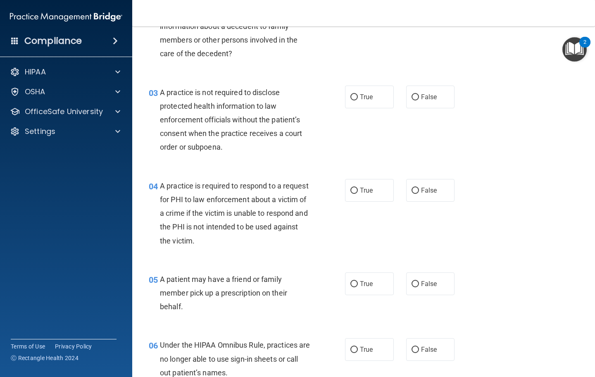
scroll to position [174, 0]
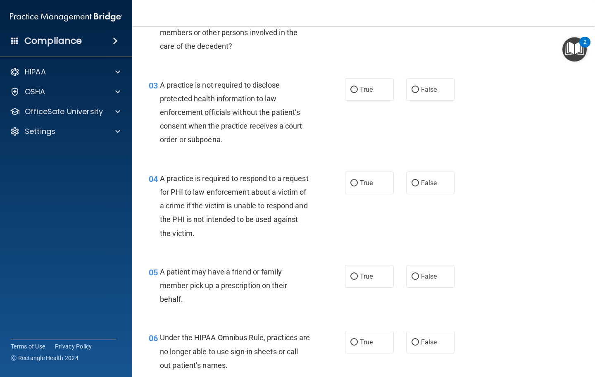
click at [434, 71] on div "03 A practice is not required to disclose protected health information to law e…" at bounding box center [363, 114] width 442 height 93
click at [434, 79] on label "False" at bounding box center [430, 89] width 49 height 23
click at [419, 87] on input "False" at bounding box center [414, 90] width 7 height 6
radio input "true"
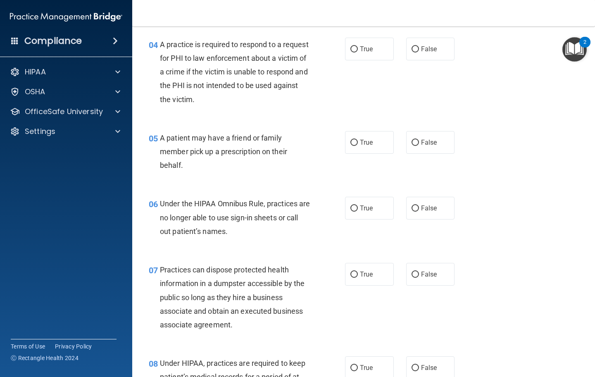
scroll to position [317, 0]
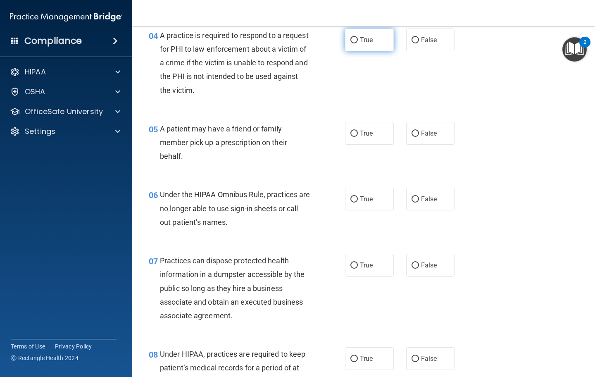
click at [364, 46] on label "True" at bounding box center [369, 39] width 49 height 23
click at [358, 43] on input "True" at bounding box center [353, 40] width 7 height 6
radio input "true"
click at [356, 131] on input "True" at bounding box center [353, 134] width 7 height 6
radio input "true"
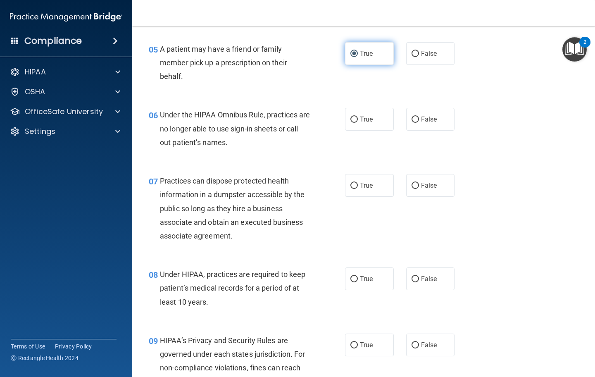
scroll to position [400, 0]
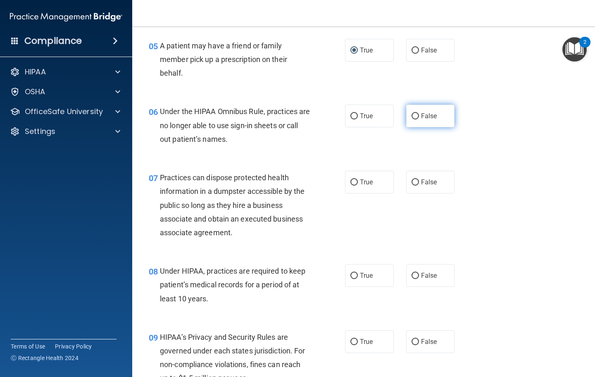
click at [420, 104] on label "False" at bounding box center [430, 115] width 49 height 23
click at [419, 113] on input "False" at bounding box center [414, 116] width 7 height 6
radio input "true"
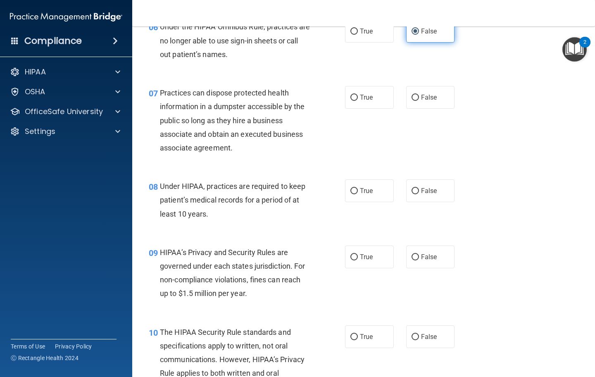
scroll to position [485, 0]
click at [426, 98] on label "False" at bounding box center [430, 96] width 49 height 23
click at [419, 98] on input "False" at bounding box center [414, 97] width 7 height 6
radio input "true"
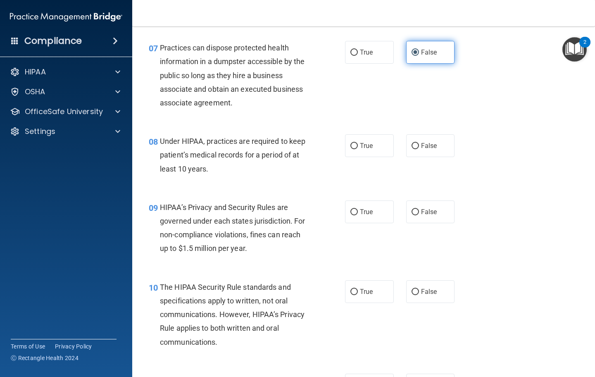
scroll to position [530, 0]
click at [426, 146] on span "False" at bounding box center [429, 146] width 16 height 8
click at [419, 146] on input "False" at bounding box center [414, 146] width 7 height 6
radio input "true"
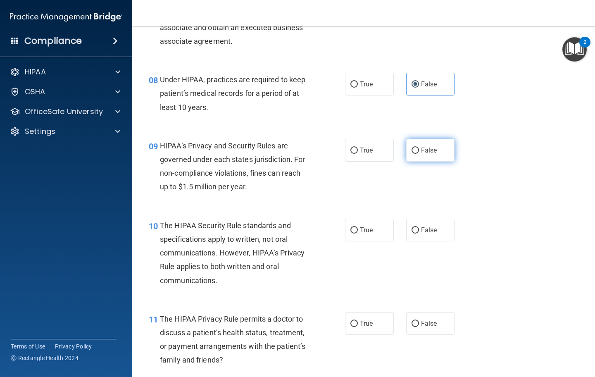
click at [415, 147] on input "False" at bounding box center [414, 150] width 7 height 6
radio input "true"
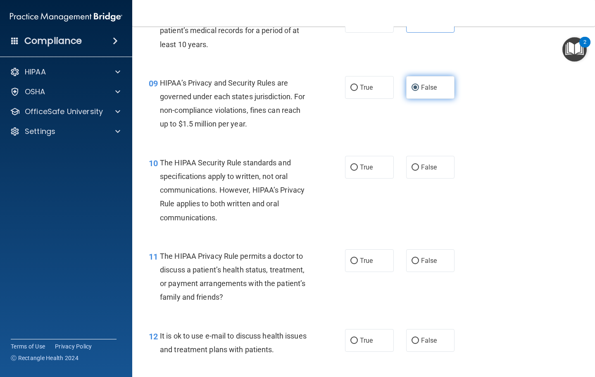
scroll to position [655, 0]
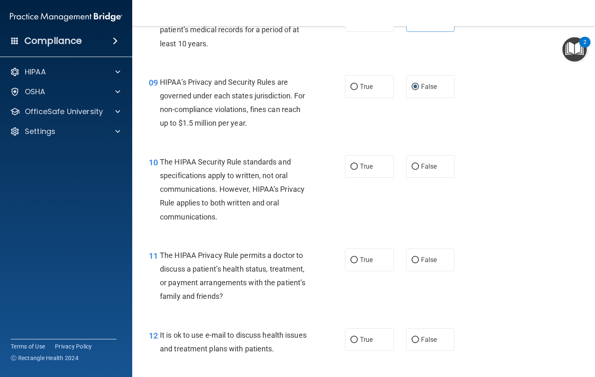
click at [0, 56] on div "Compliance HIPAA Documents and Policies Report an Incident Business Associates …" at bounding box center [66, 188] width 132 height 377
click at [410, 164] on label "False" at bounding box center [430, 166] width 49 height 23
click at [411, 164] on input "False" at bounding box center [414, 167] width 7 height 6
radio input "true"
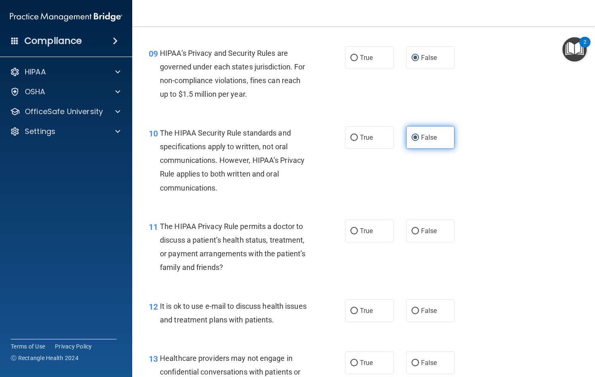
scroll to position [683, 0]
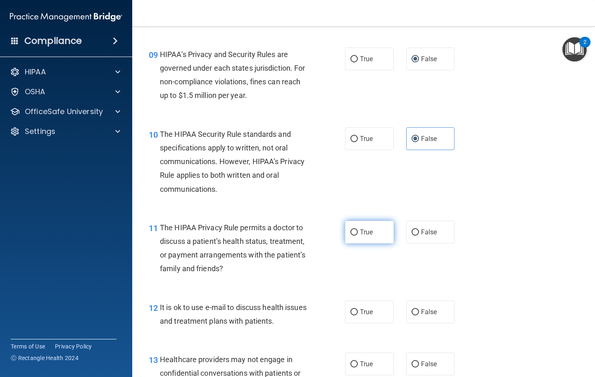
click at [352, 231] on input "True" at bounding box center [353, 232] width 7 height 6
radio input "true"
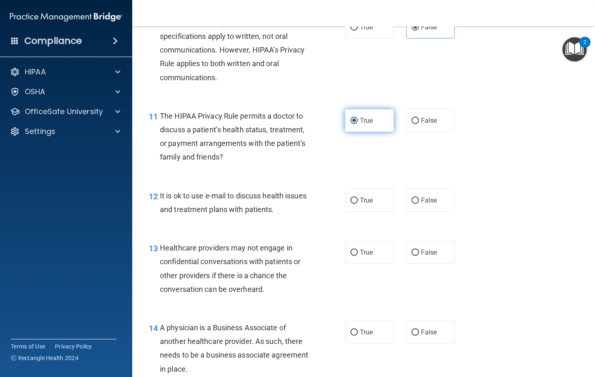
scroll to position [795, 0]
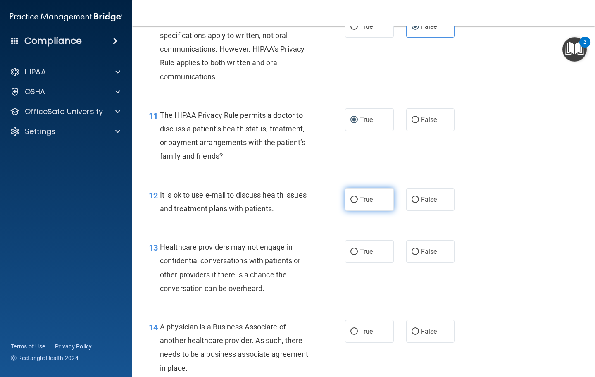
click at [368, 198] on span "True" at bounding box center [366, 199] width 13 height 8
click at [358, 198] on input "True" at bounding box center [353, 200] width 7 height 6
radio input "true"
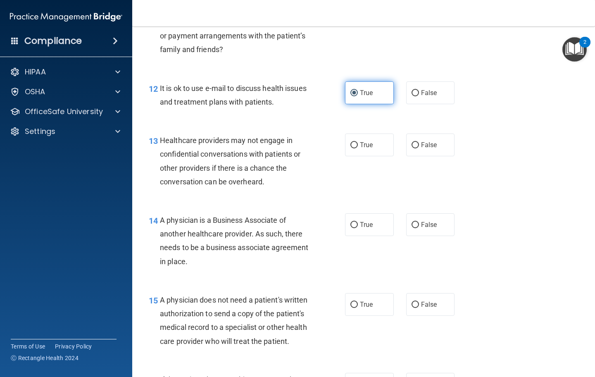
scroll to position [901, 0]
click at [416, 142] on input "False" at bounding box center [414, 145] width 7 height 6
radio input "true"
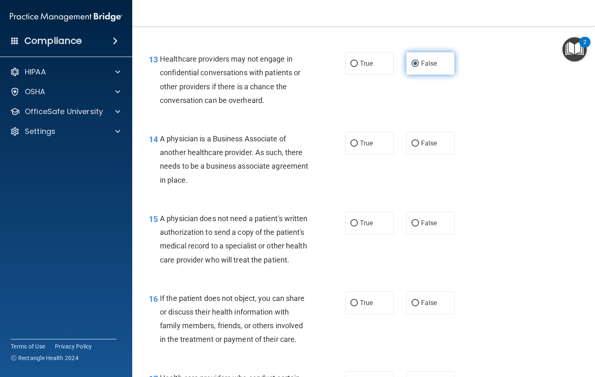
scroll to position [984, 0]
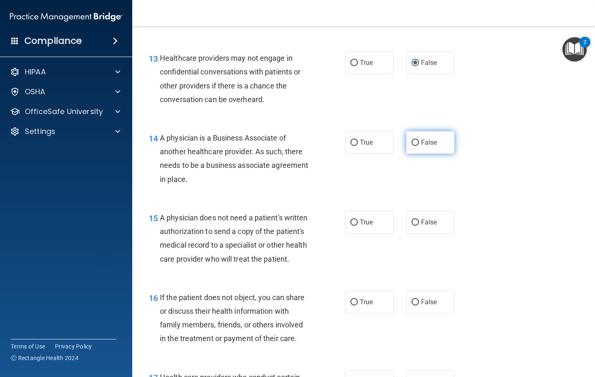
click at [438, 140] on label "False" at bounding box center [430, 142] width 49 height 23
click at [419, 140] on input "False" at bounding box center [414, 143] width 7 height 6
radio input "true"
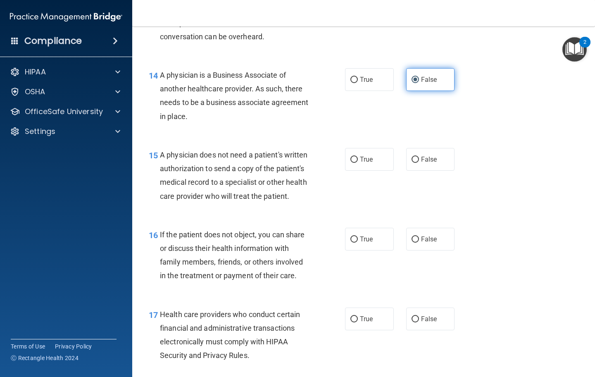
scroll to position [1046, 0]
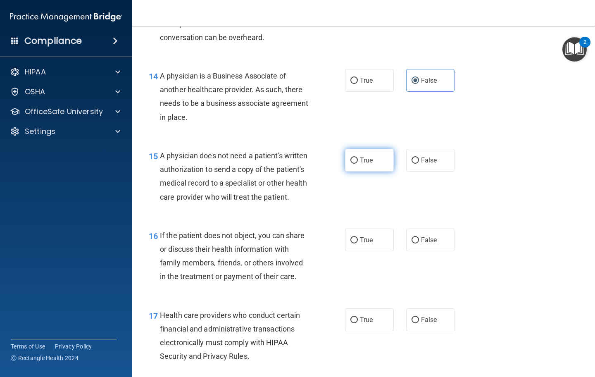
click at [357, 157] on input "True" at bounding box center [353, 160] width 7 height 6
radio input "true"
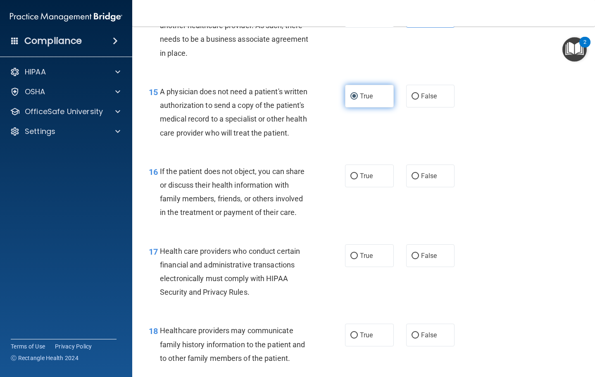
scroll to position [1111, 0]
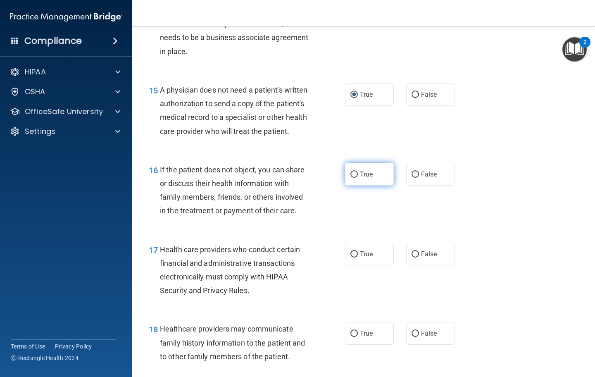
click at [356, 171] on input "True" at bounding box center [353, 174] width 7 height 6
radio input "true"
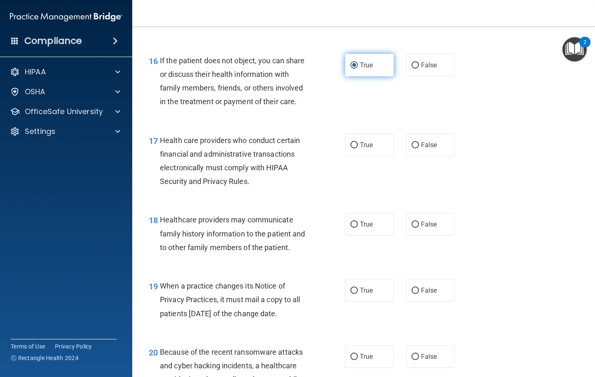
scroll to position [1218, 0]
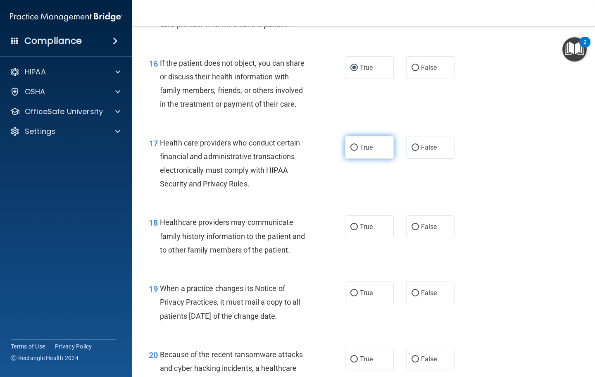
click at [369, 143] on span "True" at bounding box center [366, 147] width 13 height 8
click at [358, 145] on input "True" at bounding box center [353, 148] width 7 height 6
radio input "true"
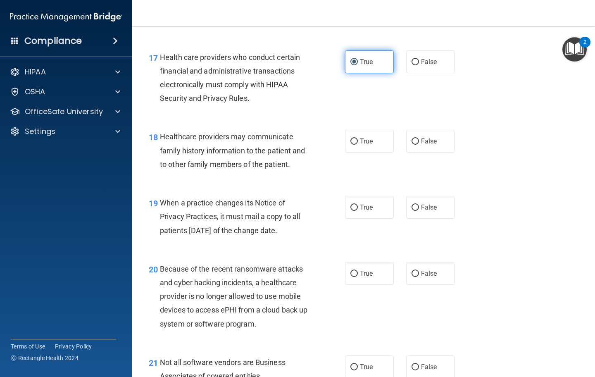
scroll to position [1303, 0]
click at [430, 140] on label "False" at bounding box center [430, 141] width 49 height 23
click at [419, 140] on input "False" at bounding box center [414, 142] width 7 height 6
radio input "true"
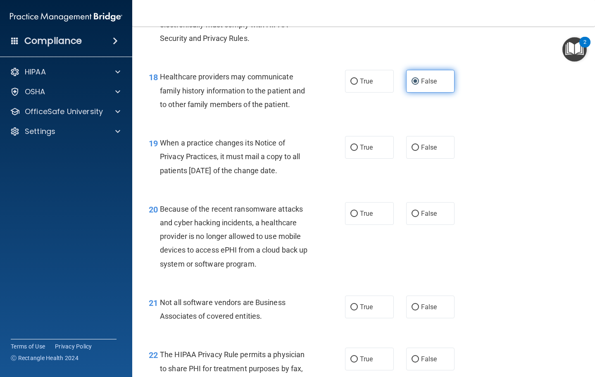
scroll to position [1363, 0]
click at [415, 145] on input "False" at bounding box center [414, 148] width 7 height 6
radio input "true"
click at [423, 202] on label "False" at bounding box center [430, 213] width 49 height 23
click at [419, 211] on input "False" at bounding box center [414, 214] width 7 height 6
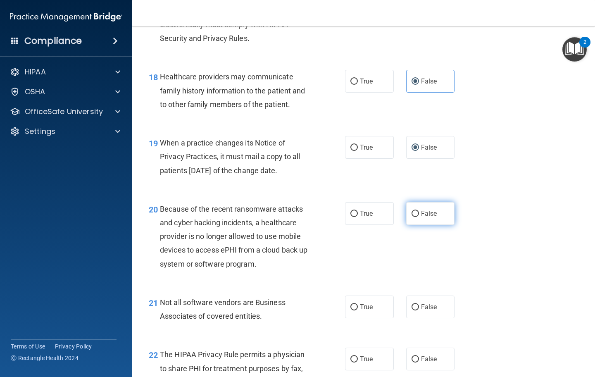
radio input "true"
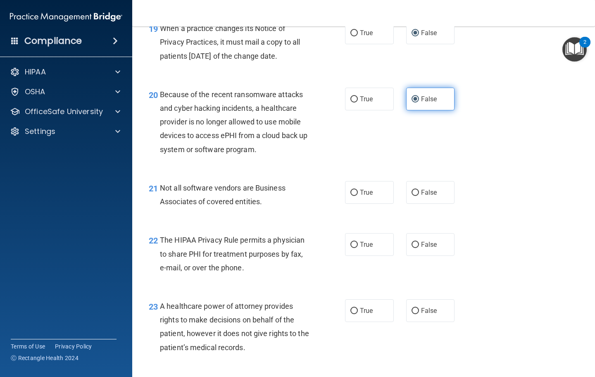
scroll to position [1477, 0]
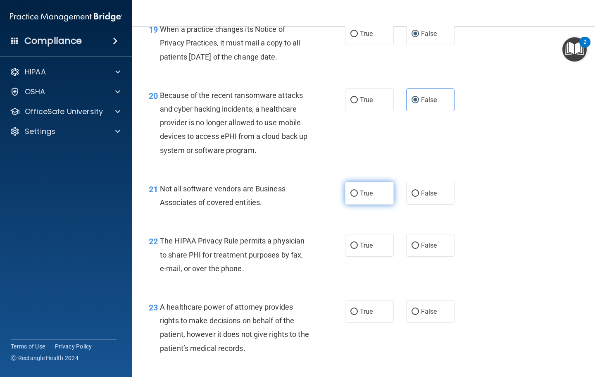
click at [379, 188] on label "True" at bounding box center [369, 193] width 49 height 23
click at [358, 190] on input "True" at bounding box center [353, 193] width 7 height 6
radio input "true"
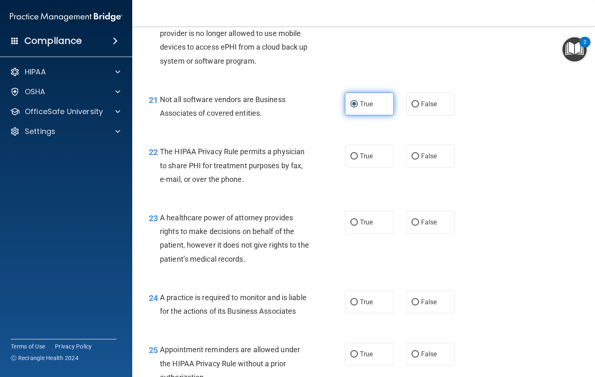
scroll to position [1566, 0]
click at [356, 154] on input "True" at bounding box center [353, 157] width 7 height 6
radio input "true"
click at [417, 220] on input "False" at bounding box center [414, 223] width 7 height 6
radio input "true"
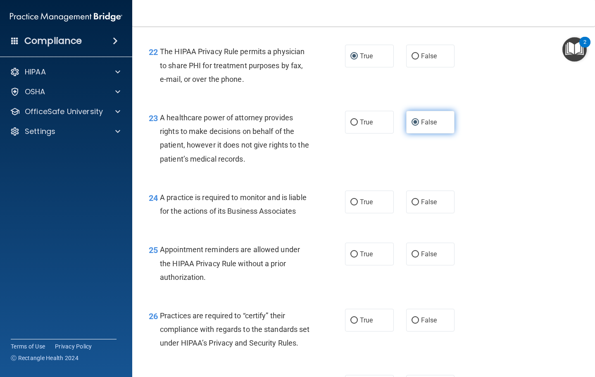
scroll to position [1666, 0]
click at [418, 199] on input "False" at bounding box center [414, 202] width 7 height 6
radio input "true"
click at [371, 250] on span "True" at bounding box center [366, 254] width 13 height 8
click at [358, 252] on input "True" at bounding box center [353, 255] width 7 height 6
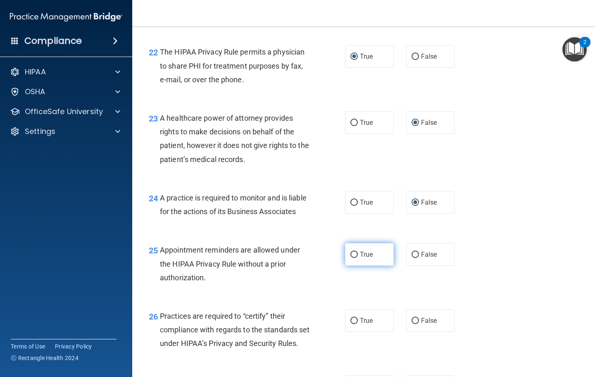
radio input "true"
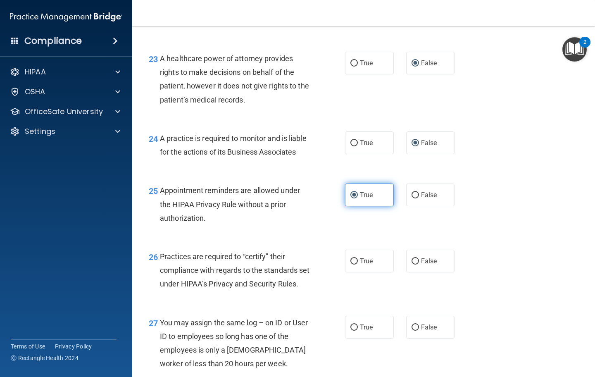
scroll to position [1723, 0]
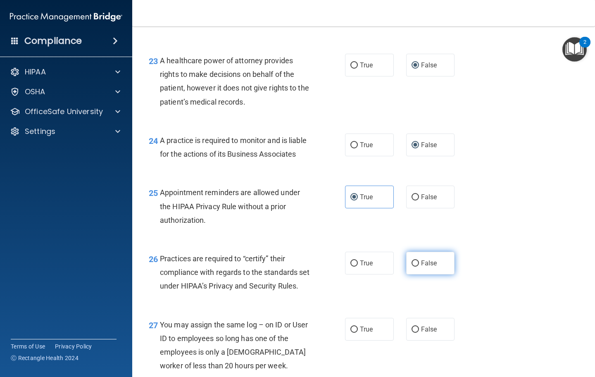
click at [414, 252] on label "False" at bounding box center [430, 263] width 49 height 23
click at [414, 260] on input "False" at bounding box center [414, 263] width 7 height 6
radio input "true"
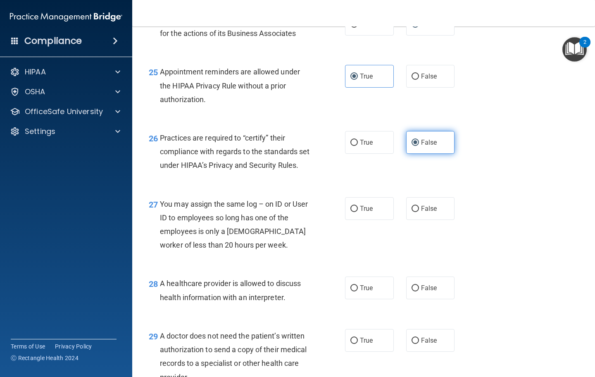
scroll to position [1842, 0]
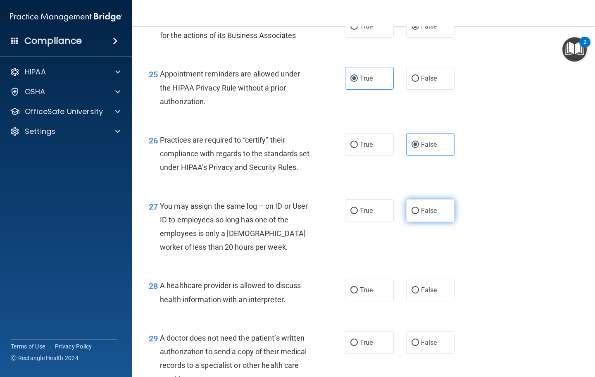
click at [427, 212] on span "False" at bounding box center [429, 211] width 16 height 8
click at [419, 212] on input "False" at bounding box center [414, 211] width 7 height 6
radio input "true"
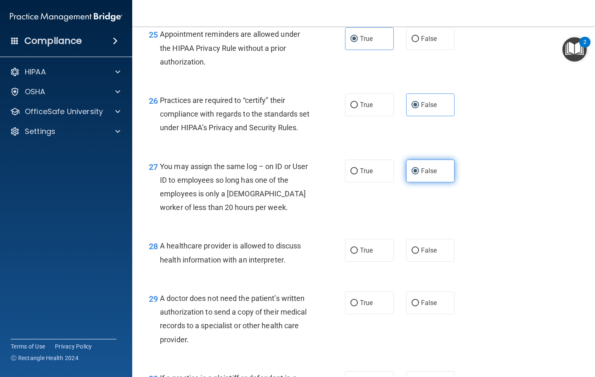
scroll to position [1882, 0]
click at [373, 252] on span "True" at bounding box center [366, 250] width 13 height 8
click at [358, 252] on input "True" at bounding box center [353, 250] width 7 height 6
radio input "true"
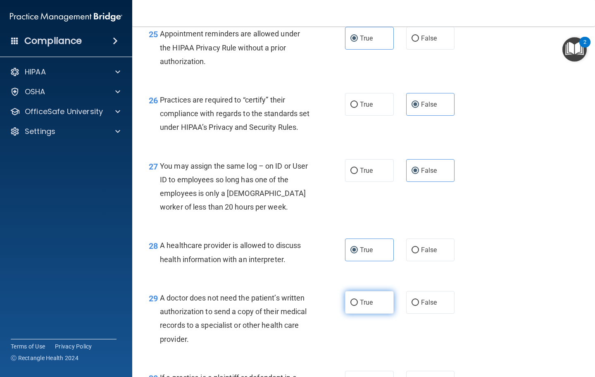
click at [369, 304] on span "True" at bounding box center [366, 302] width 13 height 8
click at [358, 304] on input "True" at bounding box center [353, 302] width 7 height 6
radio input "true"
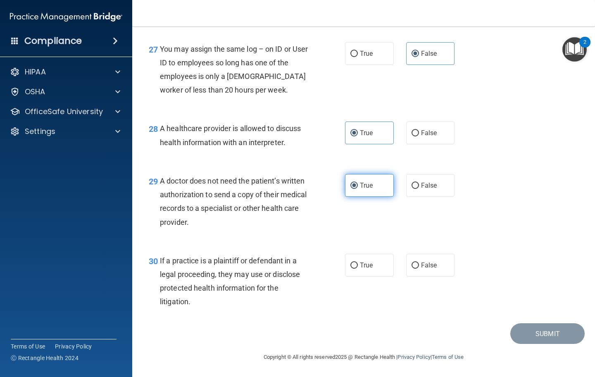
scroll to position [2002, 0]
click at [375, 256] on label "True" at bounding box center [369, 265] width 49 height 23
click at [358, 262] on input "True" at bounding box center [353, 265] width 7 height 6
radio input "true"
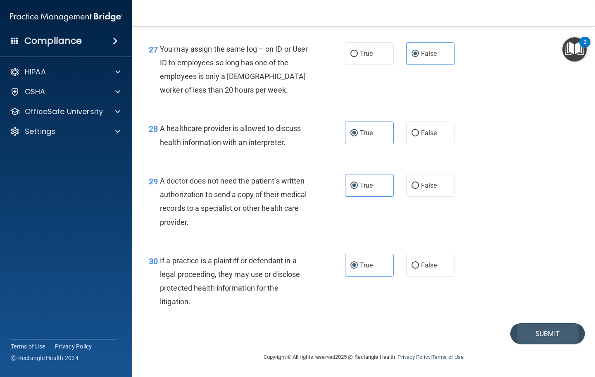
click at [541, 335] on button "Submit" at bounding box center [547, 333] width 74 height 21
click at [541, 330] on button "Submit" at bounding box center [547, 333] width 74 height 21
click at [542, 331] on button "Submit" at bounding box center [547, 333] width 74 height 21
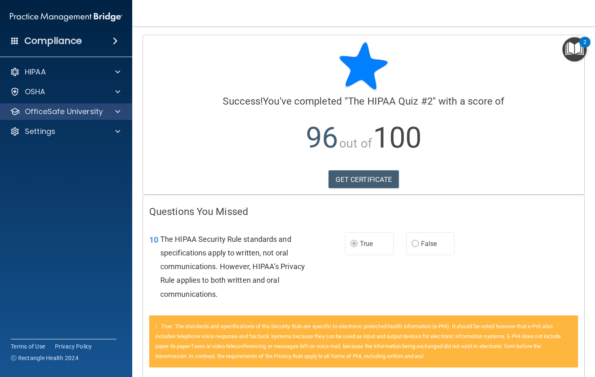
click at [118, 113] on span at bounding box center [117, 112] width 5 height 10
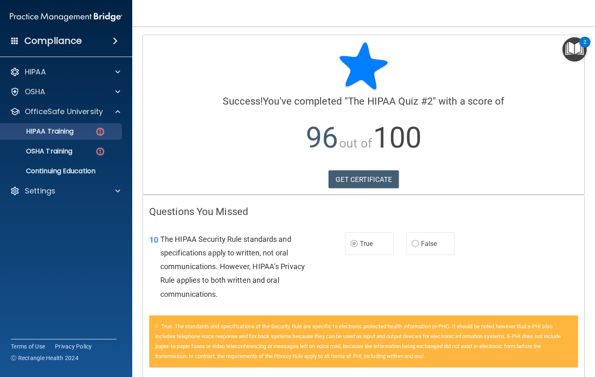
click at [94, 136] on link "HIPAA Training" at bounding box center [57, 131] width 130 height 17
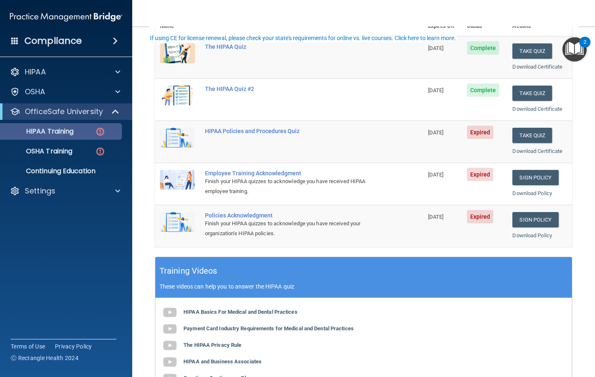
scroll to position [112, 0]
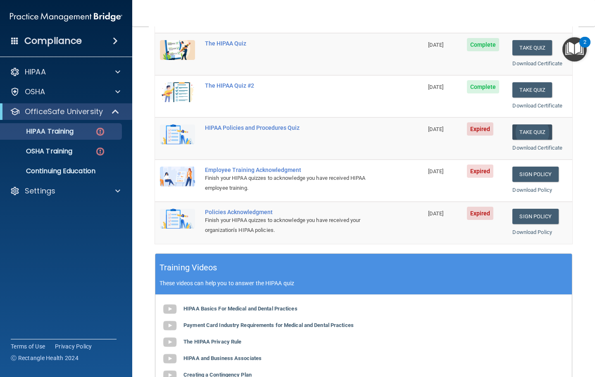
click at [532, 127] on button "Take Quiz" at bounding box center [532, 131] width 40 height 15
click at [530, 129] on button "Take Quiz" at bounding box center [532, 131] width 40 height 15
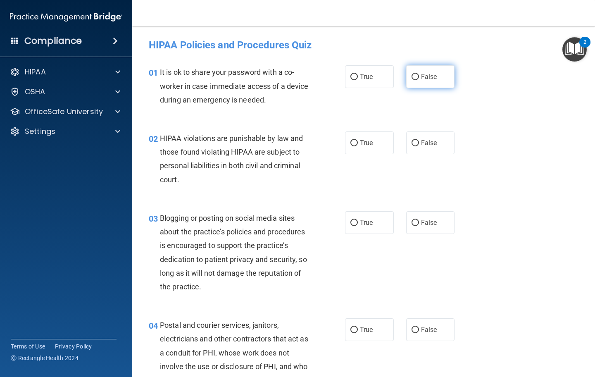
click at [433, 79] on span "False" at bounding box center [429, 77] width 16 height 8
click at [419, 79] on input "False" at bounding box center [414, 77] width 7 height 6
radio input "true"
click at [377, 142] on label "True" at bounding box center [369, 142] width 49 height 23
click at [358, 142] on input "True" at bounding box center [353, 143] width 7 height 6
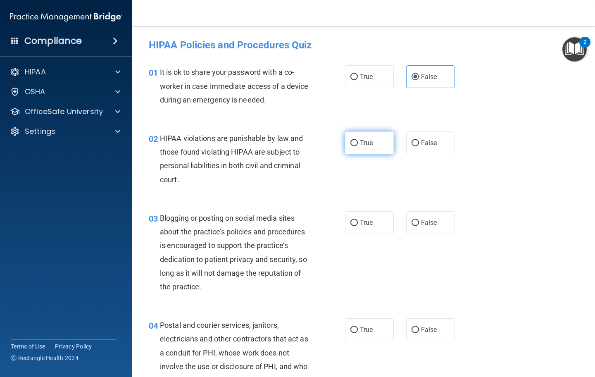
radio input "true"
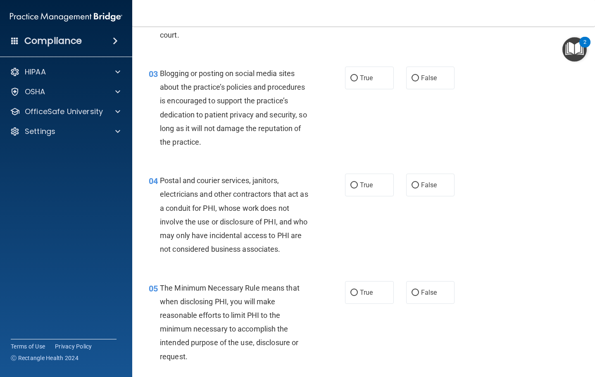
scroll to position [146, 0]
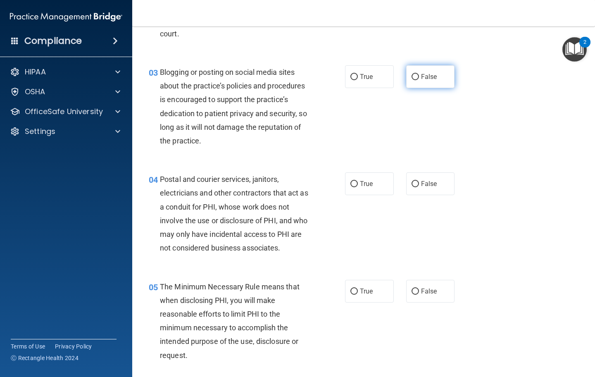
click at [418, 74] on input "False" at bounding box center [414, 77] width 7 height 6
radio input "true"
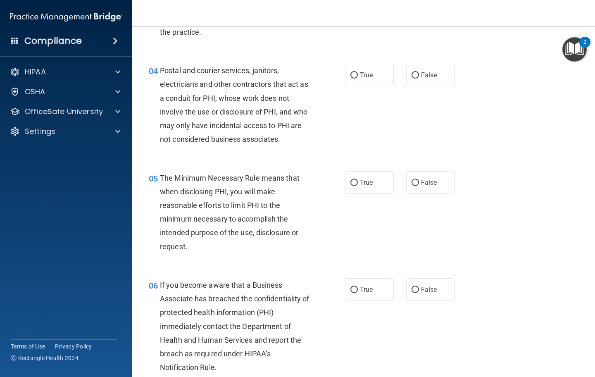
scroll to position [256, 0]
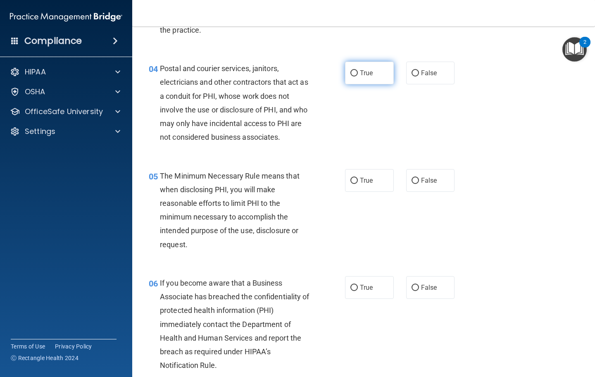
click at [371, 78] on label "True" at bounding box center [369, 73] width 49 height 23
click at [358, 76] on input "True" at bounding box center [353, 73] width 7 height 6
radio input "true"
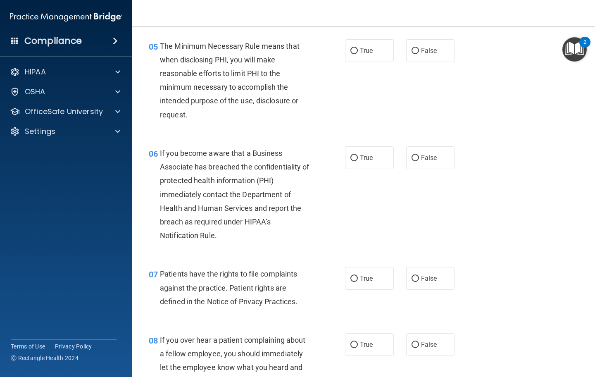
scroll to position [391, 0]
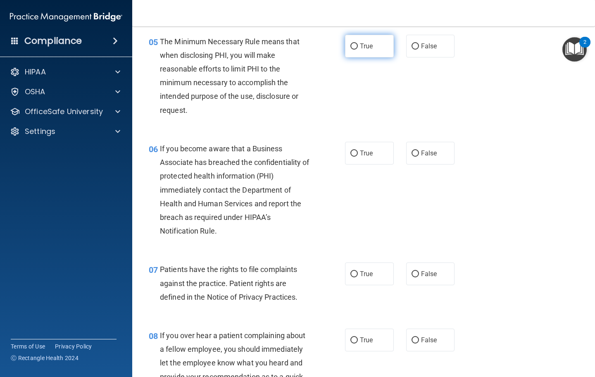
click at [373, 51] on label "True" at bounding box center [369, 46] width 49 height 23
click at [358, 50] on input "True" at bounding box center [353, 46] width 7 height 6
radio input "true"
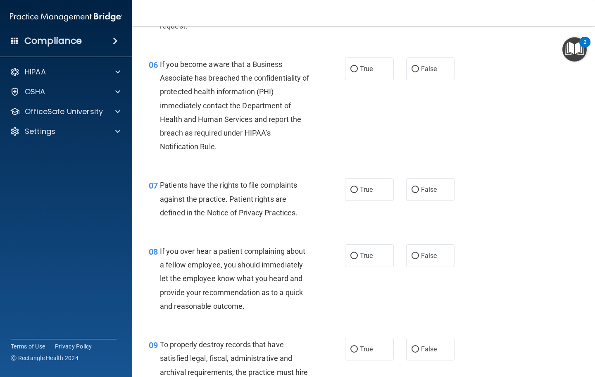
scroll to position [474, 0]
click at [364, 70] on span "True" at bounding box center [366, 70] width 13 height 8
click at [358, 70] on input "True" at bounding box center [353, 70] width 7 height 6
radio input "true"
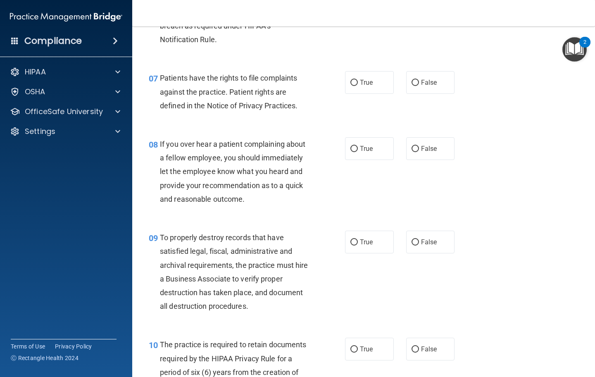
scroll to position [583, 0]
click at [350, 85] on label "True" at bounding box center [369, 81] width 49 height 23
click at [350, 85] on input "True" at bounding box center [353, 82] width 7 height 6
radio input "true"
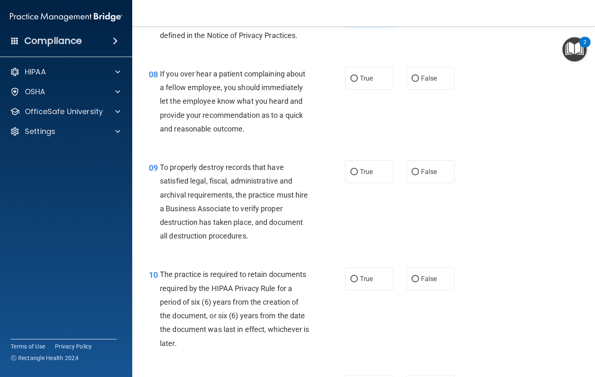
scroll to position [650, 0]
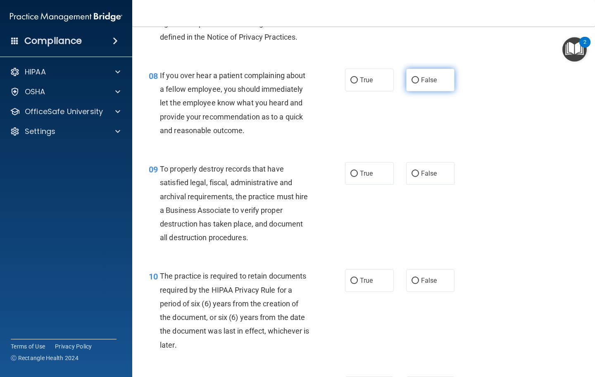
click at [426, 87] on label "False" at bounding box center [430, 80] width 49 height 23
click at [419, 83] on input "False" at bounding box center [414, 80] width 7 height 6
radio input "true"
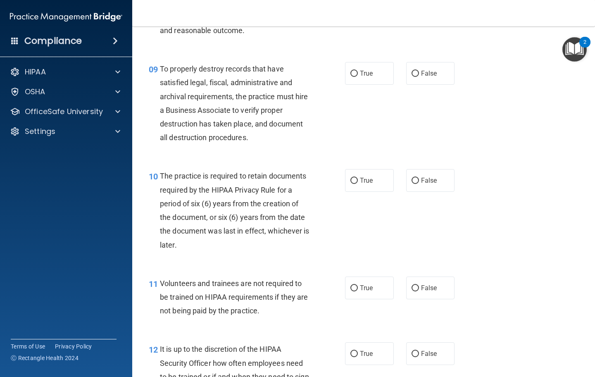
scroll to position [751, 0]
click at [367, 73] on label "True" at bounding box center [369, 73] width 49 height 23
click at [358, 73] on input "True" at bounding box center [353, 73] width 7 height 6
radio input "true"
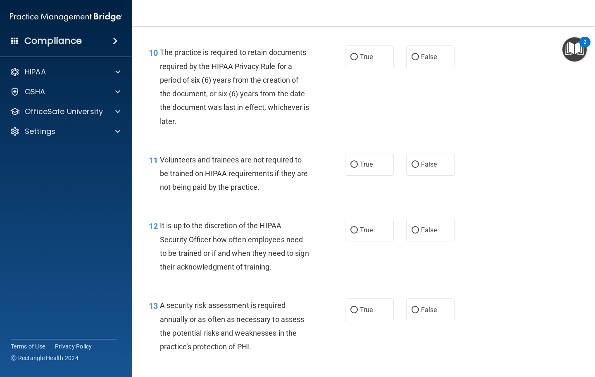
scroll to position [871, 0]
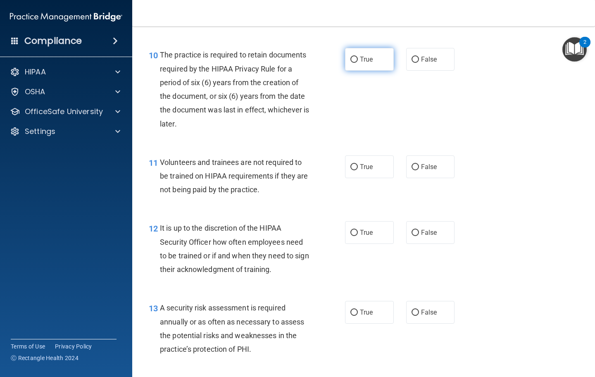
click at [361, 65] on label "True" at bounding box center [369, 59] width 49 height 23
click at [358, 63] on input "True" at bounding box center [353, 60] width 7 height 6
radio input "true"
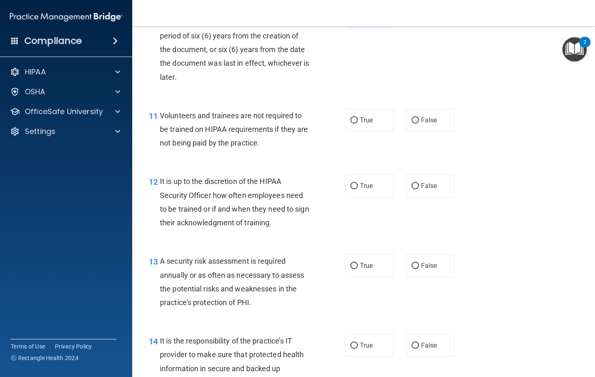
scroll to position [913, 0]
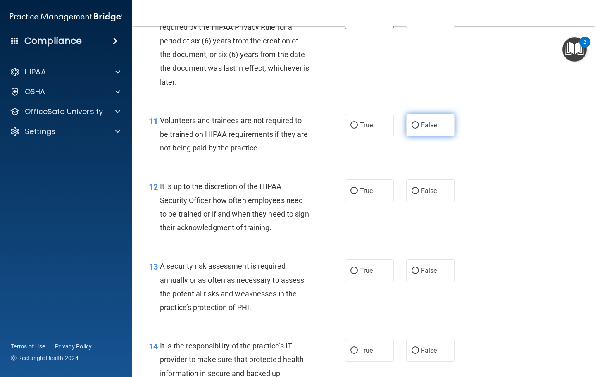
click at [411, 122] on input "False" at bounding box center [414, 125] width 7 height 6
radio input "true"
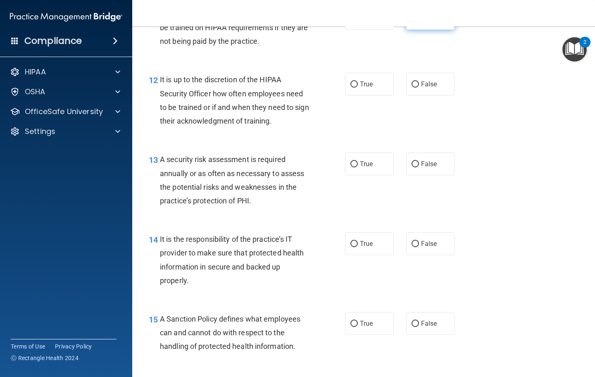
scroll to position [1021, 0]
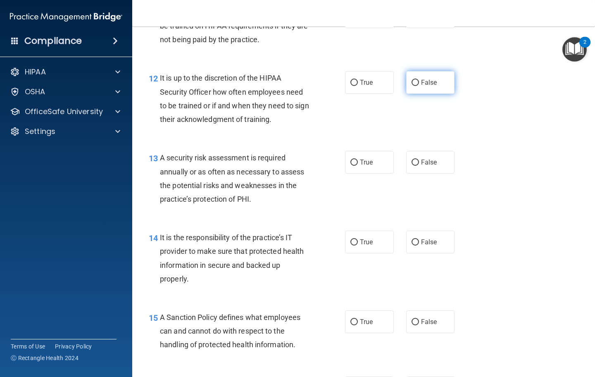
click at [443, 73] on label "False" at bounding box center [430, 82] width 49 height 23
click at [419, 80] on input "False" at bounding box center [414, 83] width 7 height 6
radio input "true"
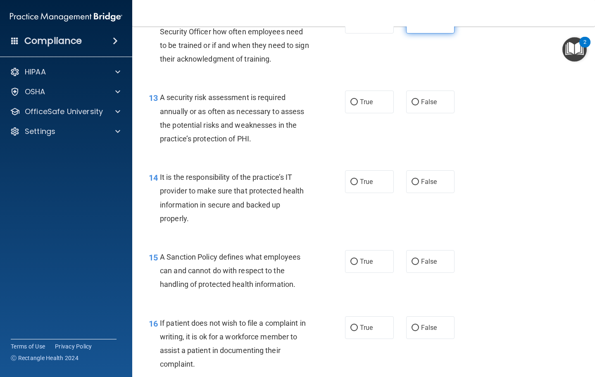
scroll to position [1082, 0]
click at [368, 106] on label "True" at bounding box center [369, 101] width 49 height 23
click at [358, 105] on input "True" at bounding box center [353, 102] width 7 height 6
radio input "true"
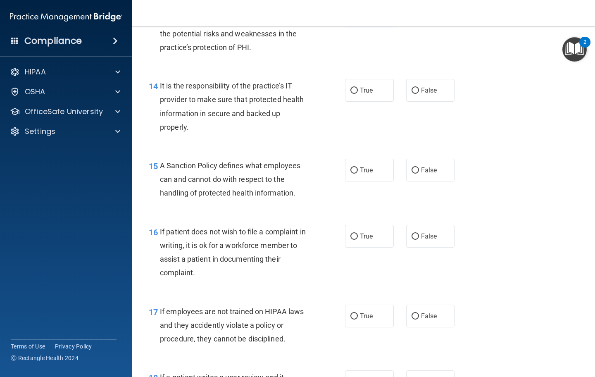
scroll to position [1175, 0]
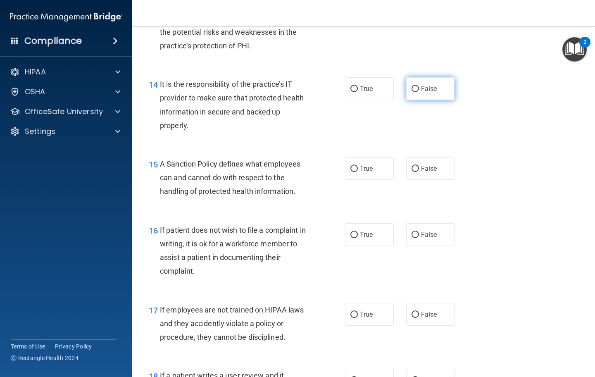
click at [426, 86] on span "False" at bounding box center [429, 89] width 16 height 8
click at [419, 86] on input "False" at bounding box center [414, 89] width 7 height 6
radio input "true"
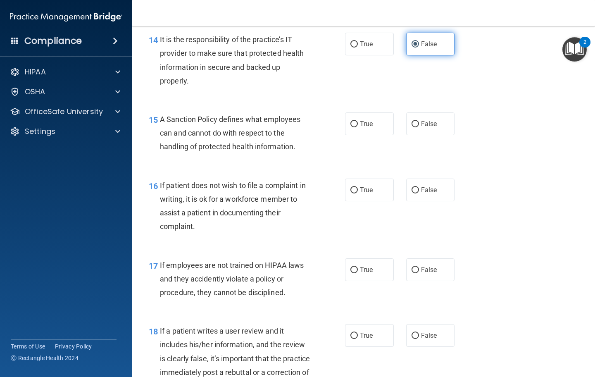
scroll to position [1219, 0]
click at [371, 127] on label "True" at bounding box center [369, 123] width 49 height 23
click at [358, 127] on input "True" at bounding box center [353, 124] width 7 height 6
radio input "true"
click at [417, 187] on input "False" at bounding box center [414, 190] width 7 height 6
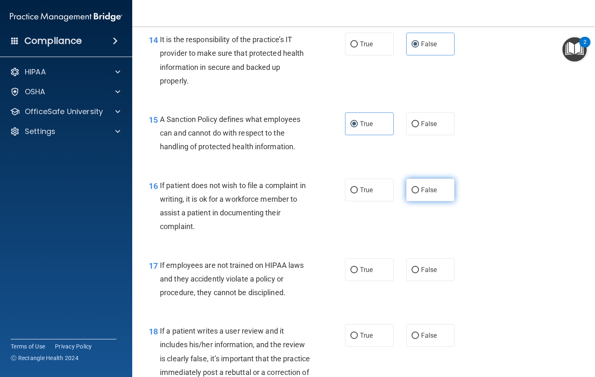
radio input "true"
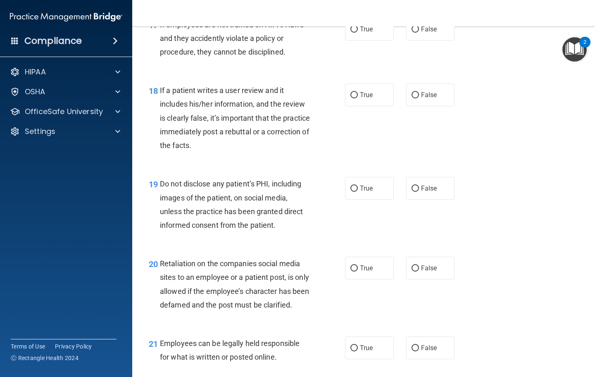
scroll to position [1436, 0]
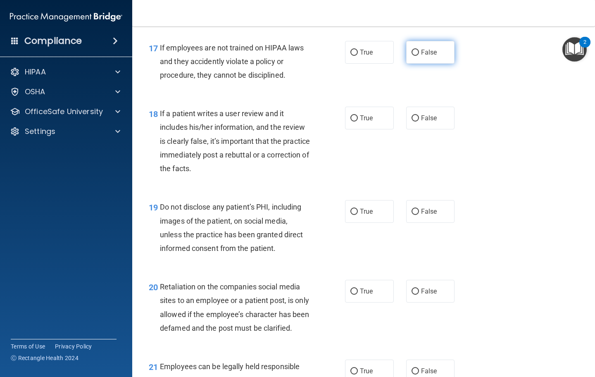
click at [438, 44] on label "False" at bounding box center [430, 52] width 49 height 23
click at [419, 50] on input "False" at bounding box center [414, 53] width 7 height 6
radio input "true"
click at [427, 115] on label "False" at bounding box center [430, 118] width 49 height 23
click at [419, 115] on input "False" at bounding box center [414, 118] width 7 height 6
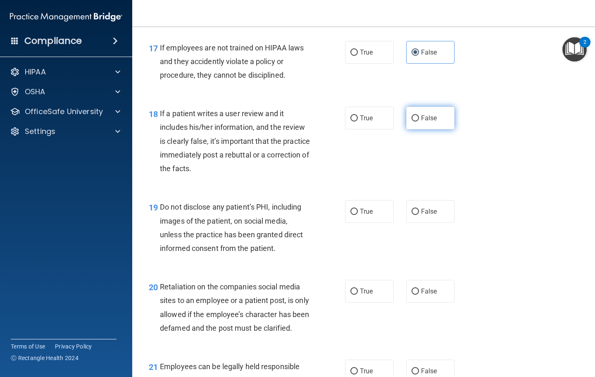
radio input "true"
click at [374, 206] on label "True" at bounding box center [369, 211] width 49 height 23
click at [358, 209] on input "True" at bounding box center [353, 212] width 7 height 6
radio input "true"
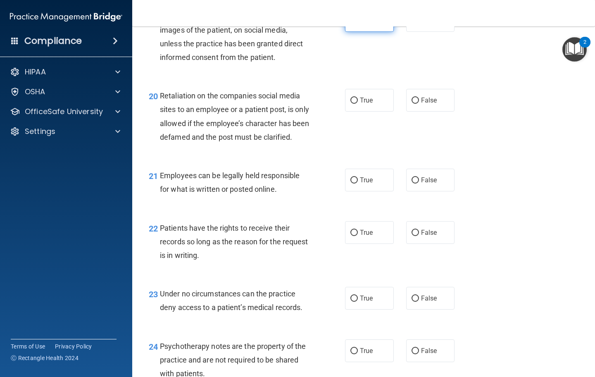
scroll to position [1640, 0]
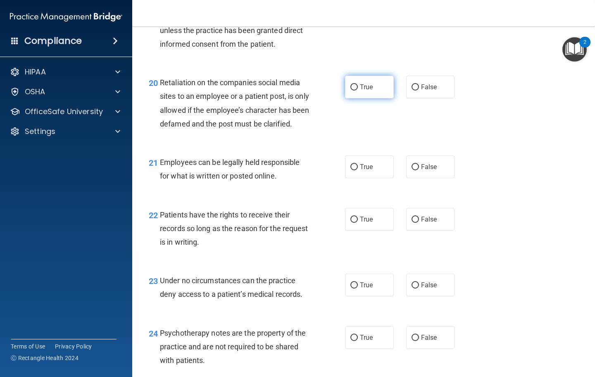
click at [357, 84] on input "True" at bounding box center [353, 87] width 7 height 6
radio input "true"
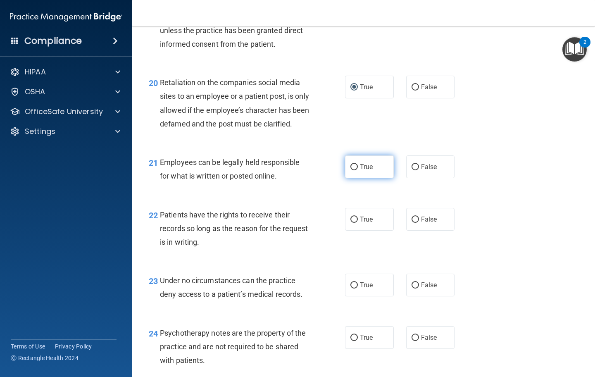
click at [380, 171] on label "True" at bounding box center [369, 166] width 49 height 23
click at [358, 170] on input "True" at bounding box center [353, 167] width 7 height 6
radio input "true"
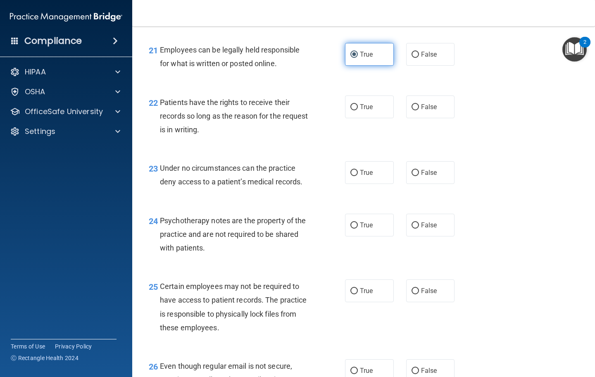
scroll to position [1754, 0]
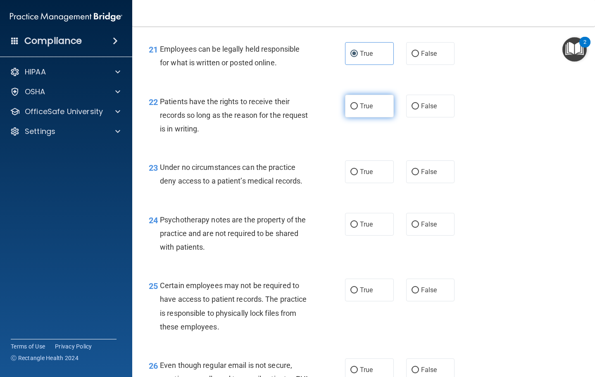
click at [370, 110] on span "True" at bounding box center [366, 106] width 13 height 8
click at [358, 109] on input "True" at bounding box center [353, 106] width 7 height 6
radio input "true"
click at [425, 176] on span "False" at bounding box center [429, 172] width 16 height 8
click at [419, 175] on input "False" at bounding box center [414, 172] width 7 height 6
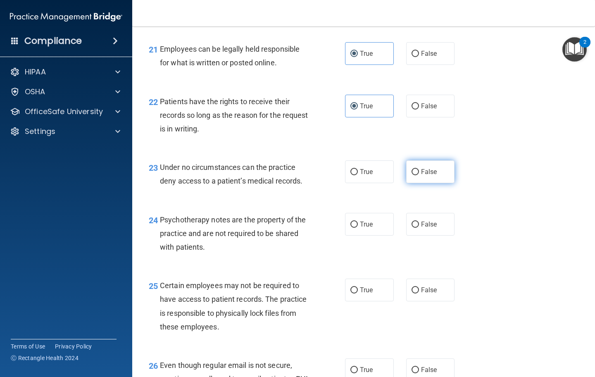
radio input "true"
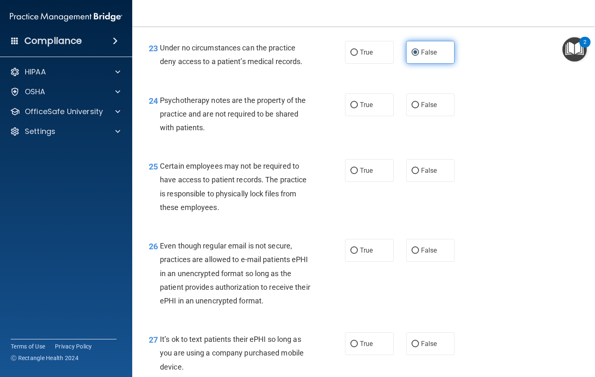
scroll to position [1873, 0]
click at [418, 108] on input "False" at bounding box center [414, 105] width 7 height 6
radio input "true"
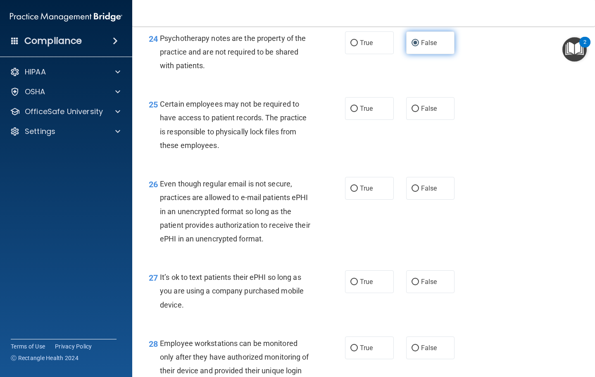
scroll to position [1935, 0]
click at [369, 106] on label "True" at bounding box center [369, 108] width 49 height 23
click at [358, 106] on input "True" at bounding box center [353, 108] width 7 height 6
radio input "true"
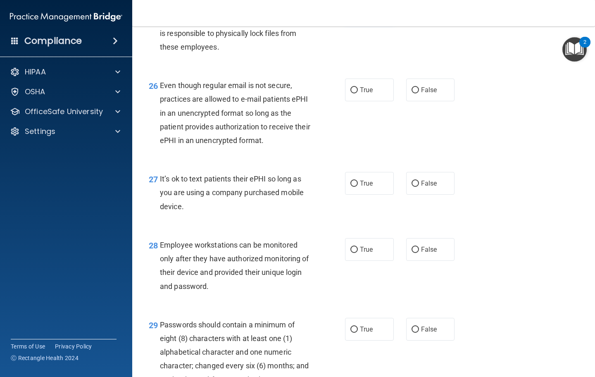
scroll to position [2035, 0]
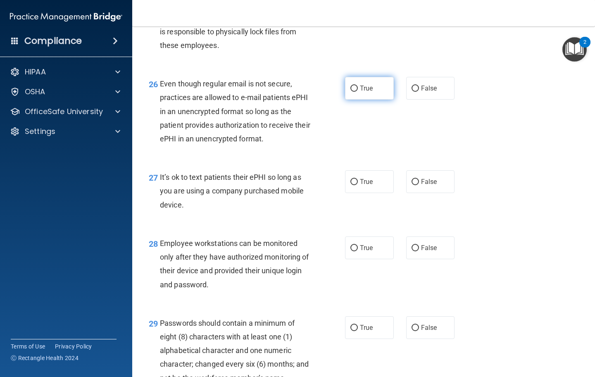
click at [371, 96] on label "True" at bounding box center [369, 88] width 49 height 23
click at [358, 92] on input "True" at bounding box center [353, 88] width 7 height 6
radio input "true"
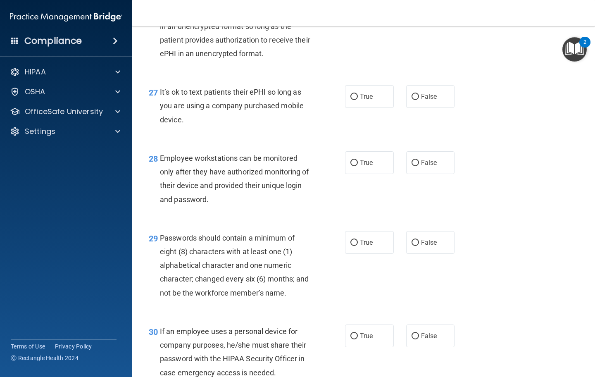
scroll to position [2123, 0]
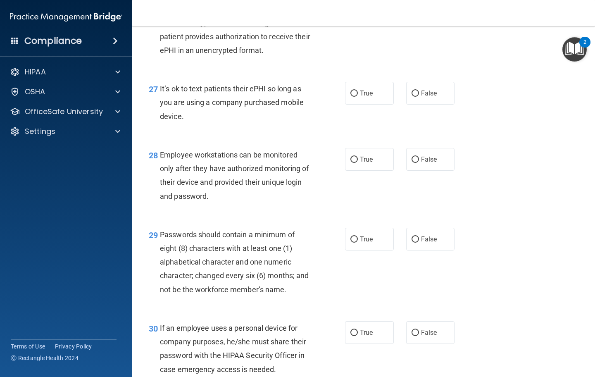
click at [370, 92] on label "True" at bounding box center [369, 93] width 49 height 23
click at [358, 92] on input "True" at bounding box center [353, 93] width 7 height 6
radio input "true"
click at [369, 167] on label "True" at bounding box center [369, 159] width 49 height 23
click at [358, 163] on input "True" at bounding box center [353, 160] width 7 height 6
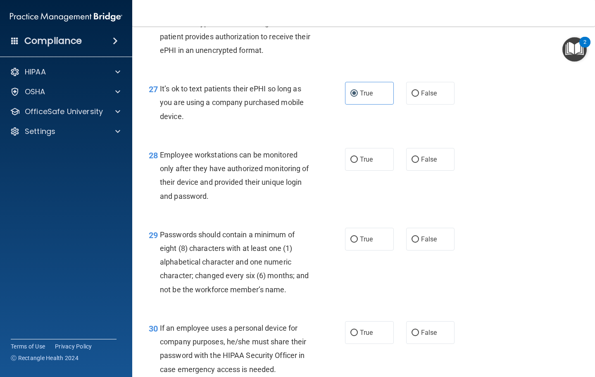
radio input "true"
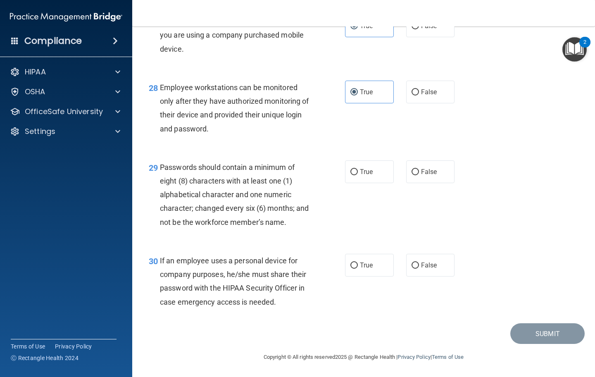
scroll to position [2189, 0]
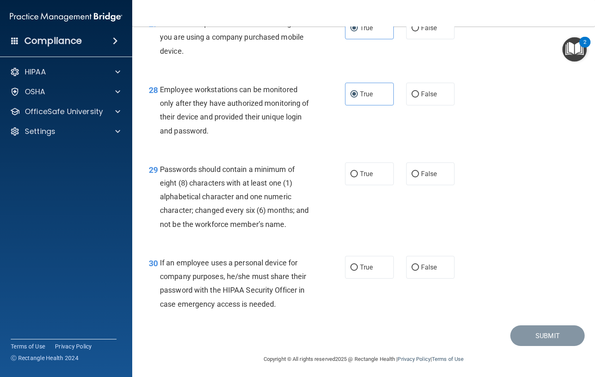
click at [365, 183] on label "True" at bounding box center [369, 173] width 49 height 23
click at [358, 177] on input "True" at bounding box center [353, 174] width 7 height 6
radio input "true"
click at [374, 267] on label "True" at bounding box center [369, 267] width 49 height 23
click at [358, 267] on input "True" at bounding box center [353, 267] width 7 height 6
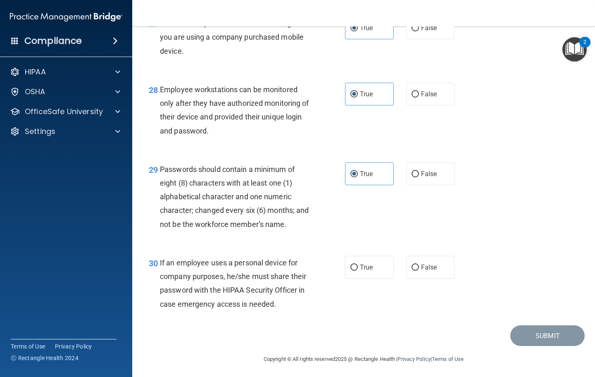
radio input "true"
click at [368, 269] on span "True" at bounding box center [366, 267] width 13 height 8
click at [358, 269] on input "True" at bounding box center [353, 267] width 7 height 6
click at [545, 336] on button "Submit" at bounding box center [547, 335] width 74 height 21
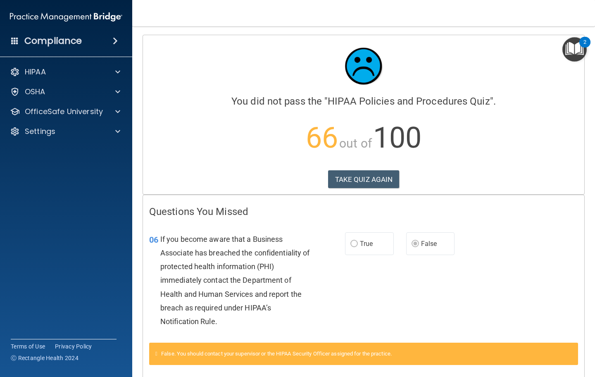
scroll to position [-1, 0]
click at [357, 186] on button "TAKE QUIZ AGAIN" at bounding box center [363, 179] width 71 height 18
click at [363, 187] on button "TAKE QUIZ AGAIN" at bounding box center [363, 179] width 71 height 18
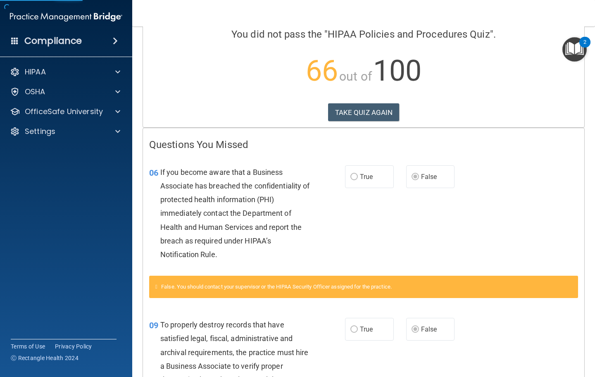
scroll to position [52, 0]
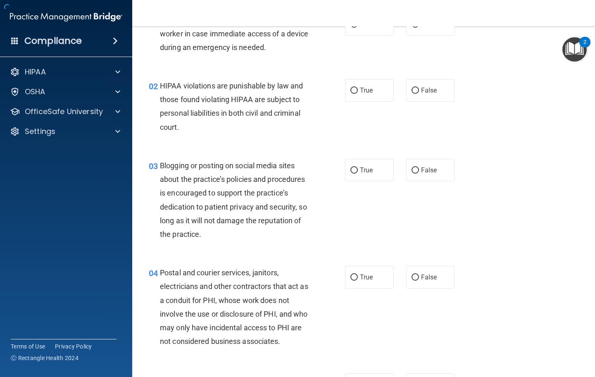
click at [368, 121] on div "02 HIPAA violations are punishable by law and those found violating HIPAA are s…" at bounding box center [363, 109] width 442 height 80
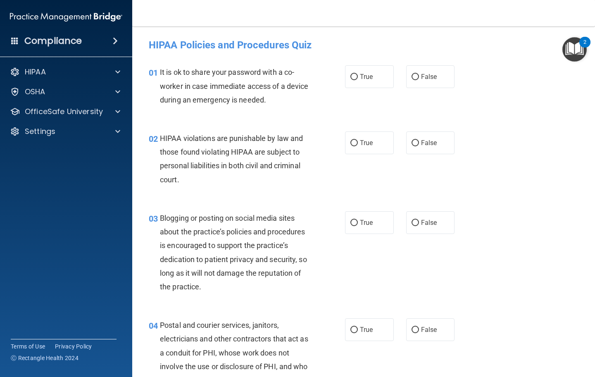
scroll to position [0, 0]
click at [432, 78] on span "False" at bounding box center [429, 77] width 16 height 8
click at [419, 78] on input "False" at bounding box center [414, 77] width 7 height 6
radio input "true"
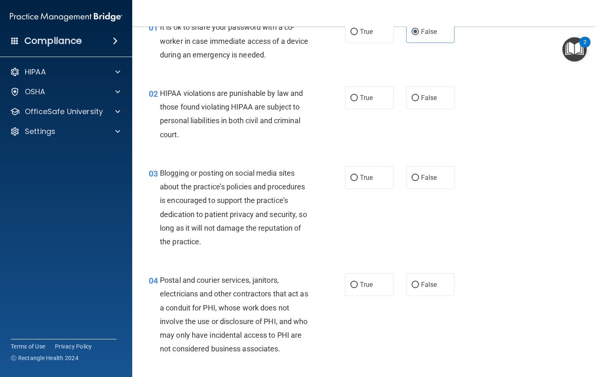
scroll to position [53, 0]
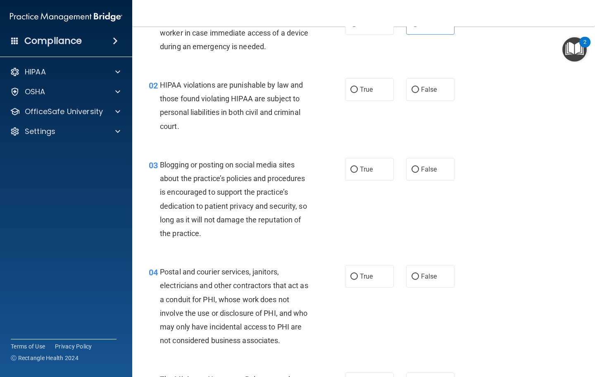
click at [370, 90] on span "True" at bounding box center [366, 89] width 13 height 8
click at [358, 90] on input "True" at bounding box center [353, 90] width 7 height 6
radio input "true"
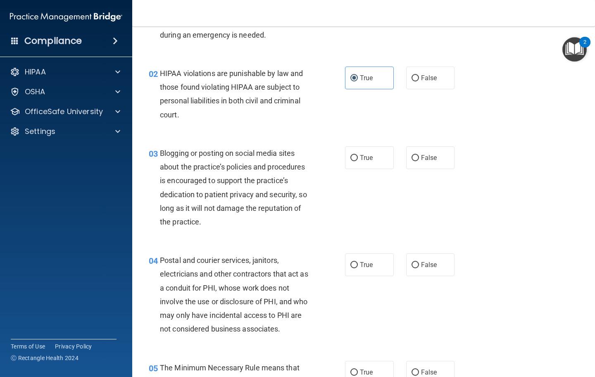
scroll to position [80, 0]
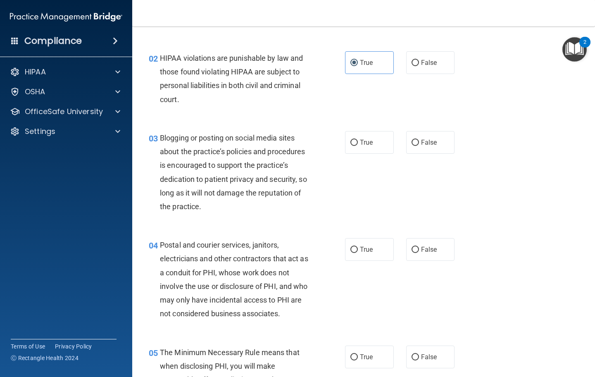
click at [418, 140] on input "False" at bounding box center [414, 143] width 7 height 6
radio input "true"
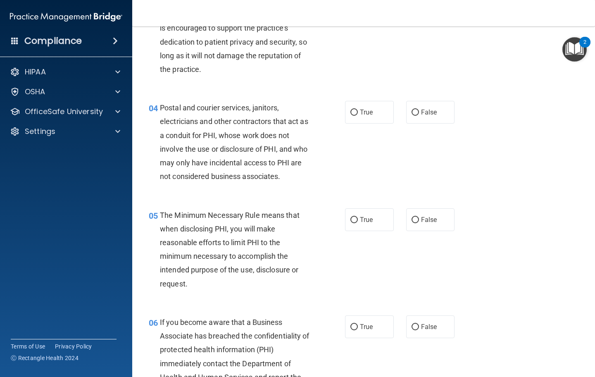
scroll to position [216, 0]
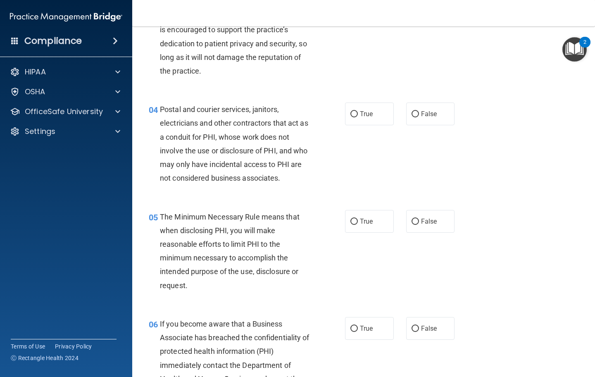
click at [368, 114] on span "True" at bounding box center [366, 114] width 13 height 8
click at [358, 114] on input "True" at bounding box center [353, 114] width 7 height 6
radio input "true"
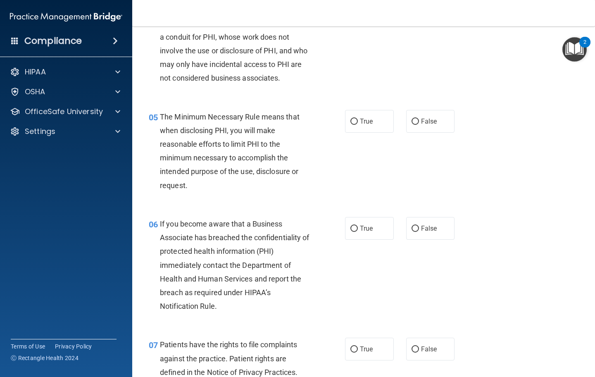
scroll to position [334, 0]
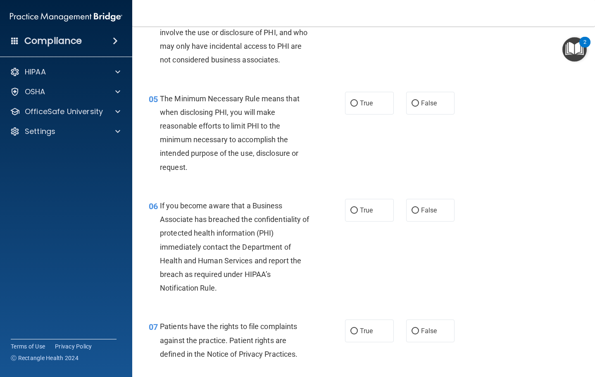
click at [373, 99] on span "True" at bounding box center [366, 103] width 13 height 8
click at [358, 100] on input "True" at bounding box center [353, 103] width 7 height 6
radio input "true"
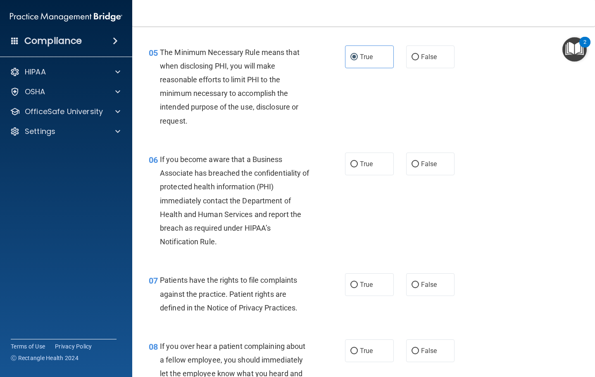
scroll to position [380, 0]
click at [433, 160] on span "False" at bounding box center [429, 164] width 16 height 8
click at [419, 161] on input "False" at bounding box center [414, 164] width 7 height 6
radio input "true"
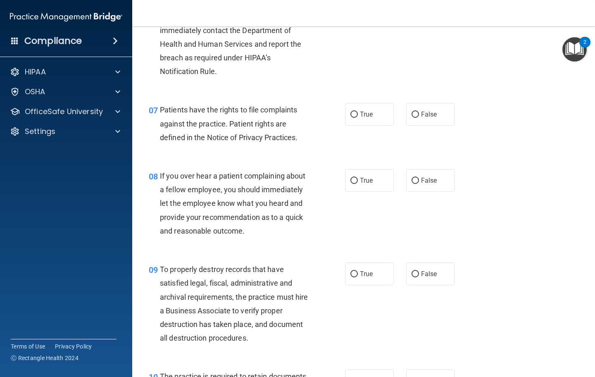
scroll to position [559, 0]
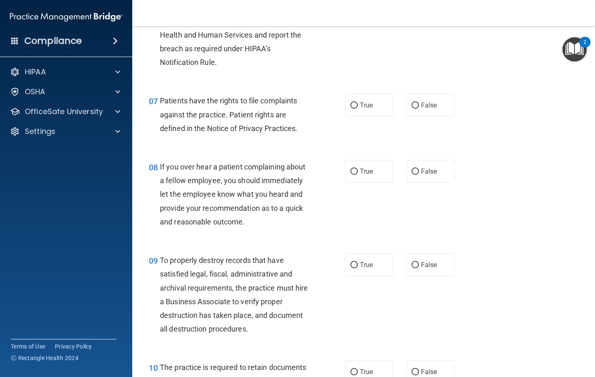
click at [377, 104] on label "True" at bounding box center [369, 105] width 49 height 23
click at [358, 104] on input "True" at bounding box center [353, 105] width 7 height 6
radio input "true"
click at [437, 164] on label "False" at bounding box center [430, 171] width 49 height 23
click at [419, 169] on input "False" at bounding box center [414, 172] width 7 height 6
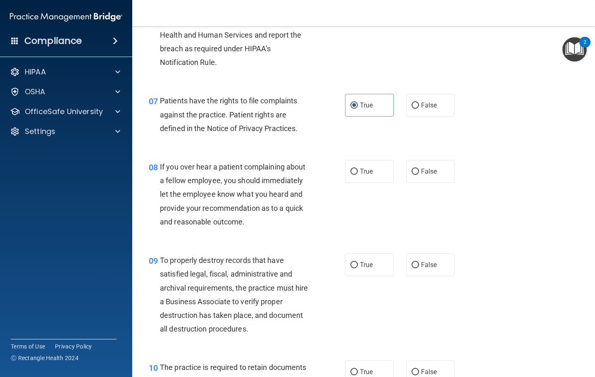
radio input "true"
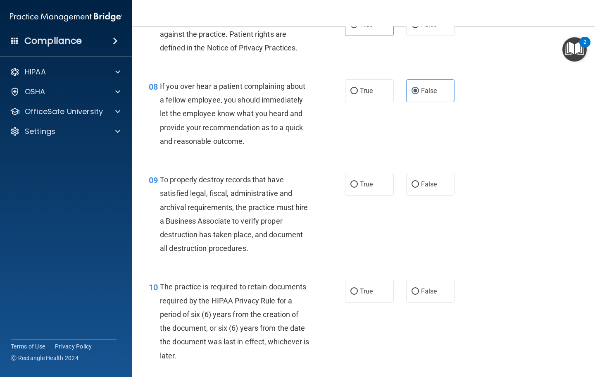
scroll to position [639, 0]
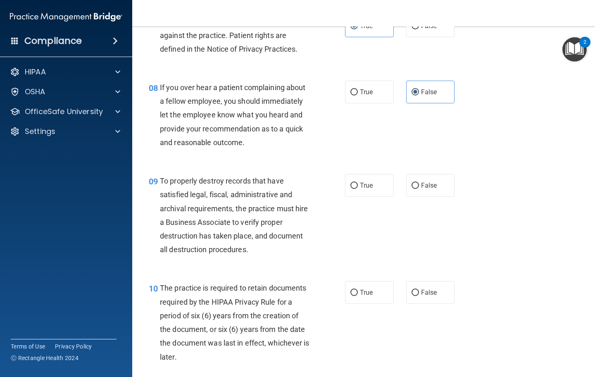
click at [434, 174] on label "False" at bounding box center [430, 185] width 49 height 23
click at [419, 183] on input "False" at bounding box center [414, 186] width 7 height 6
radio input "true"
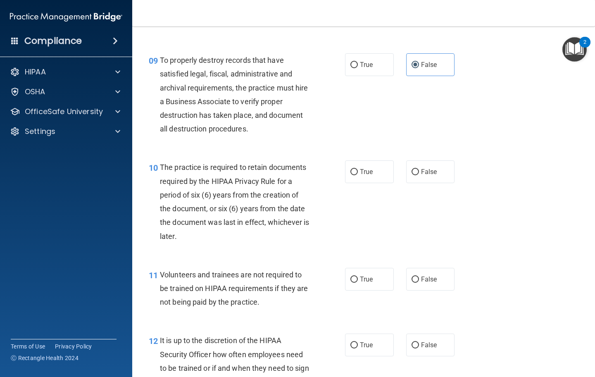
scroll to position [762, 0]
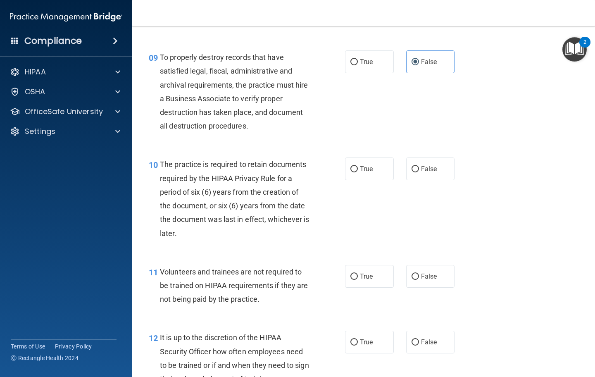
click at [374, 165] on label "True" at bounding box center [369, 168] width 49 height 23
click at [358, 166] on input "True" at bounding box center [353, 169] width 7 height 6
radio input "true"
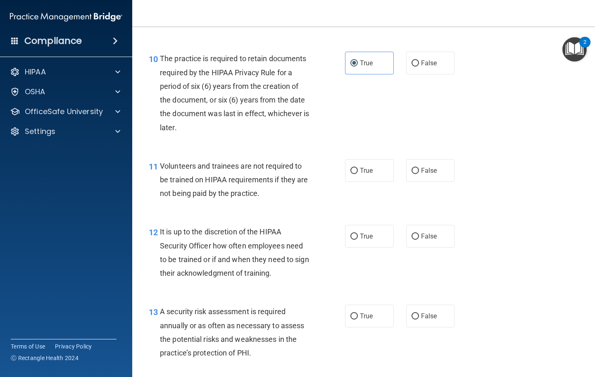
scroll to position [867, 0]
click at [439, 165] on label "False" at bounding box center [430, 171] width 49 height 23
click at [419, 169] on input "False" at bounding box center [414, 172] width 7 height 6
radio input "true"
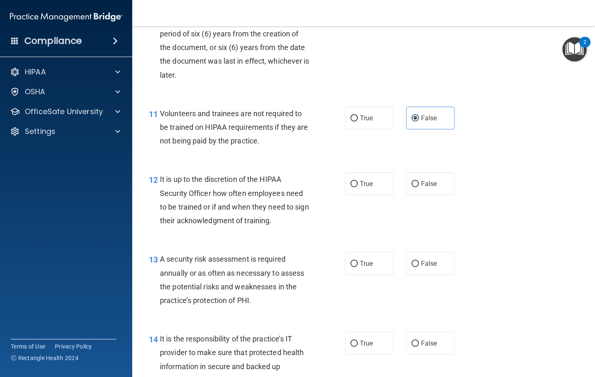
scroll to position [921, 0]
click at [445, 181] on label "False" at bounding box center [430, 183] width 49 height 23
click at [419, 181] on input "False" at bounding box center [414, 183] width 7 height 6
radio input "true"
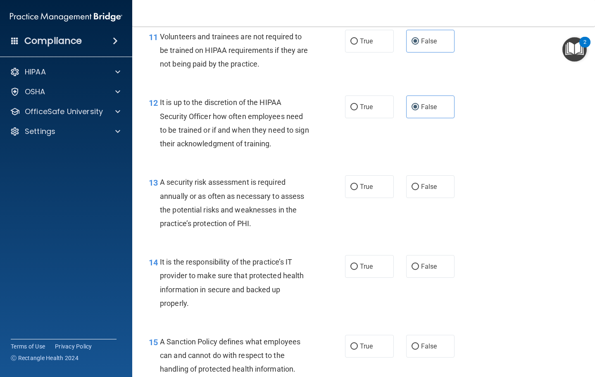
scroll to position [997, 0]
click at [365, 183] on span "True" at bounding box center [366, 187] width 13 height 8
click at [358, 184] on input "True" at bounding box center [353, 187] width 7 height 6
radio input "true"
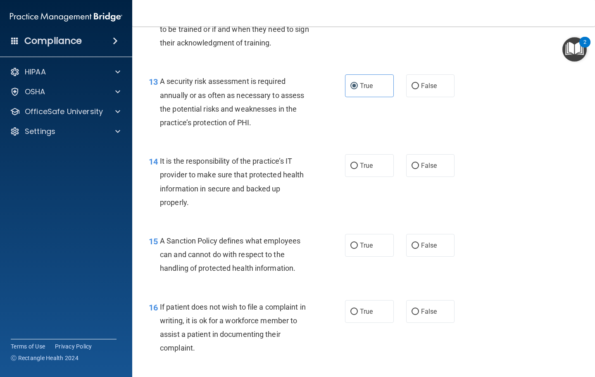
scroll to position [1103, 0]
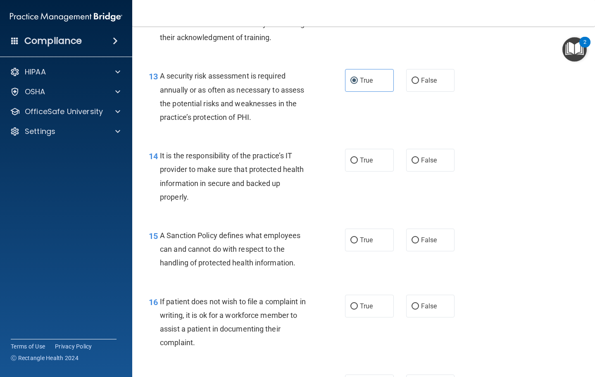
click at [444, 157] on label "False" at bounding box center [430, 160] width 49 height 23
click at [419, 157] on input "False" at bounding box center [414, 160] width 7 height 6
radio input "true"
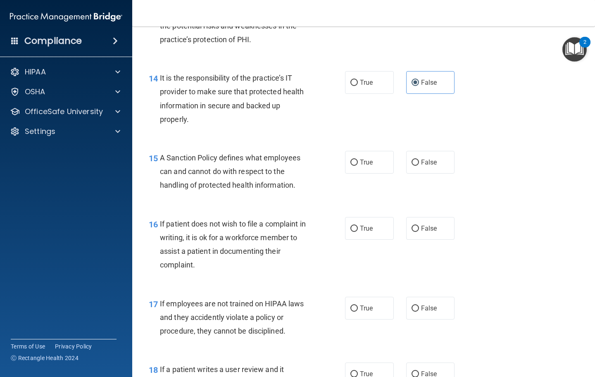
scroll to position [1182, 0]
click at [432, 150] on label "False" at bounding box center [430, 161] width 49 height 23
click at [419, 159] on input "False" at bounding box center [414, 162] width 7 height 6
radio input "true"
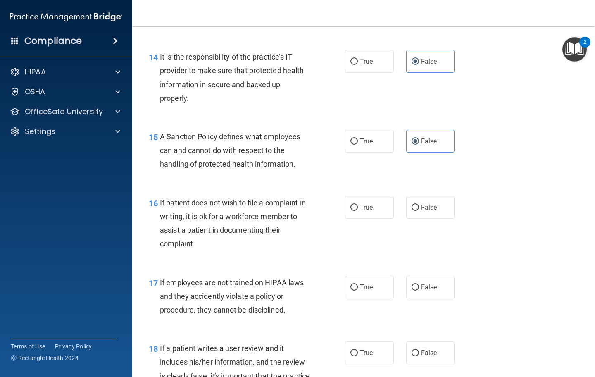
scroll to position [1201, 0]
click at [369, 204] on span "True" at bounding box center [366, 208] width 13 height 8
click at [358, 205] on input "True" at bounding box center [353, 208] width 7 height 6
radio input "true"
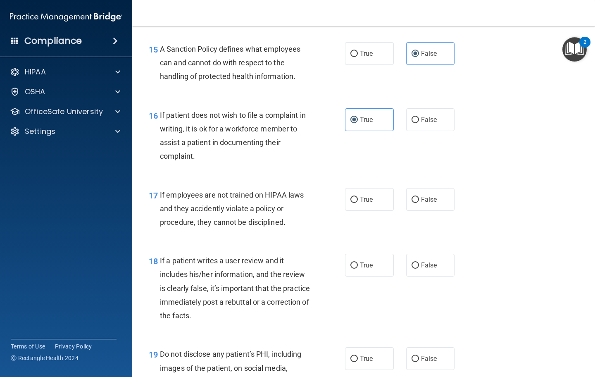
scroll to position [1293, 0]
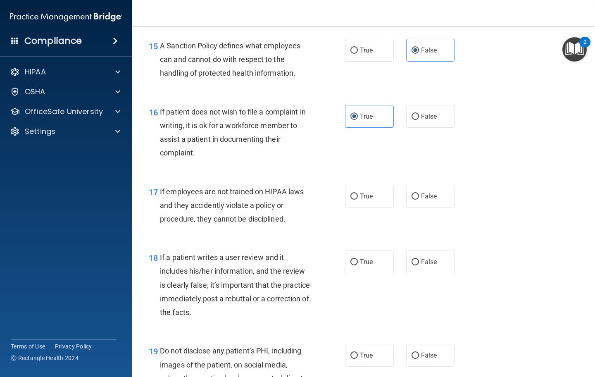
click at [432, 185] on label "False" at bounding box center [430, 196] width 49 height 23
click at [419, 193] on input "False" at bounding box center [414, 196] width 7 height 6
radio input "true"
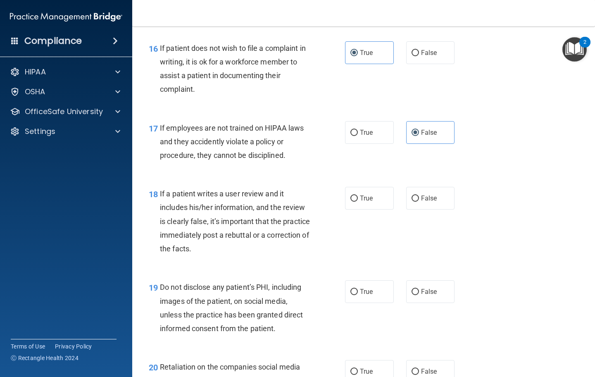
scroll to position [1359, 0]
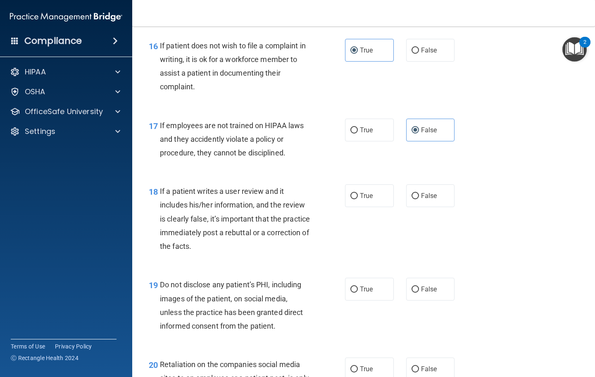
click at [435, 192] on span "False" at bounding box center [429, 196] width 16 height 8
click at [419, 193] on input "False" at bounding box center [414, 196] width 7 height 6
radio input "true"
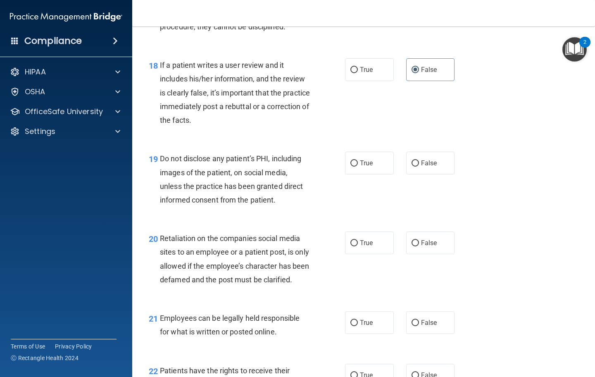
scroll to position [1489, 0]
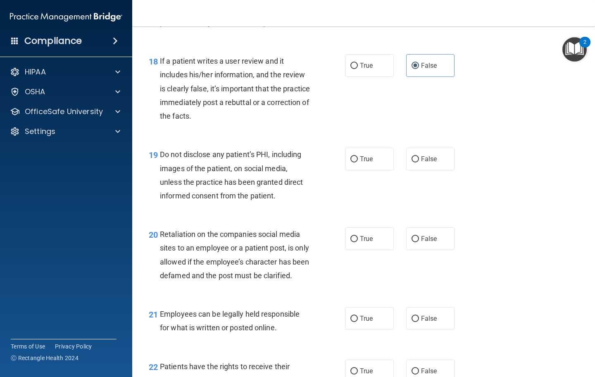
click at [369, 155] on span "True" at bounding box center [366, 159] width 13 height 8
click at [358, 156] on input "True" at bounding box center [353, 159] width 7 height 6
radio input "true"
click at [421, 235] on span "False" at bounding box center [429, 239] width 16 height 8
click at [419, 236] on input "False" at bounding box center [414, 239] width 7 height 6
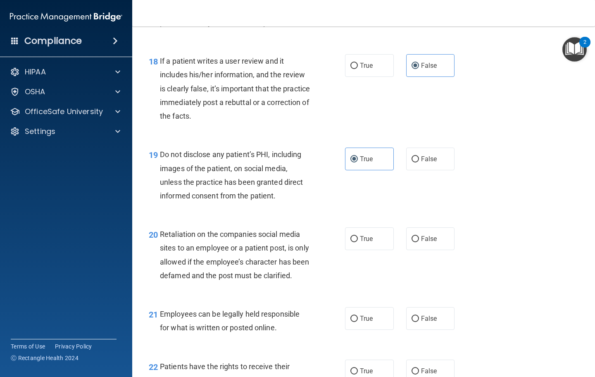
radio input "true"
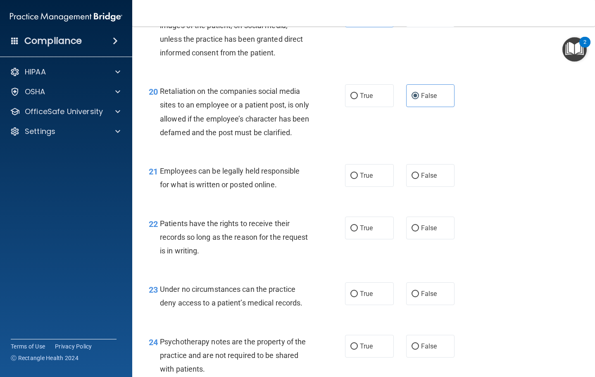
scroll to position [1631, 0]
click at [373, 180] on span "True" at bounding box center [366, 176] width 13 height 8
click at [358, 180] on input "True" at bounding box center [353, 176] width 7 height 6
radio input "true"
click at [429, 231] on span "False" at bounding box center [429, 229] width 16 height 8
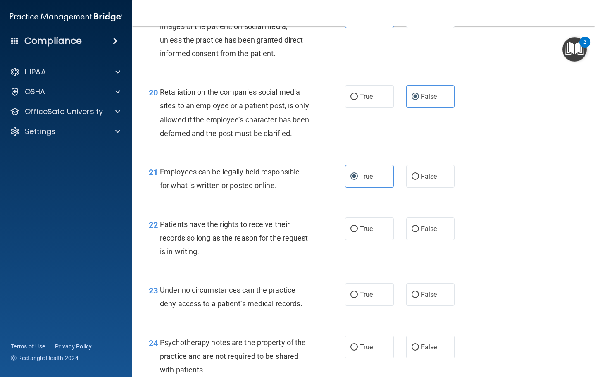
click at [419, 231] on input "False" at bounding box center [414, 229] width 7 height 6
radio input "true"
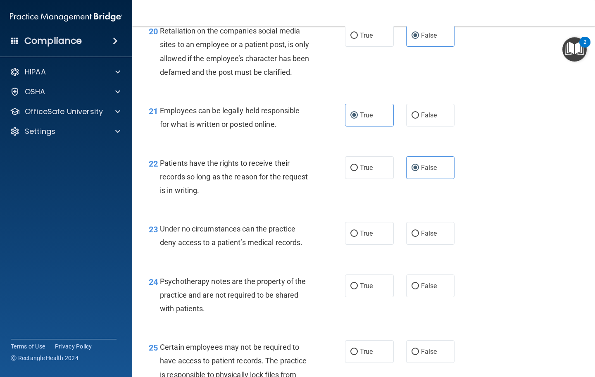
scroll to position [1697, 0]
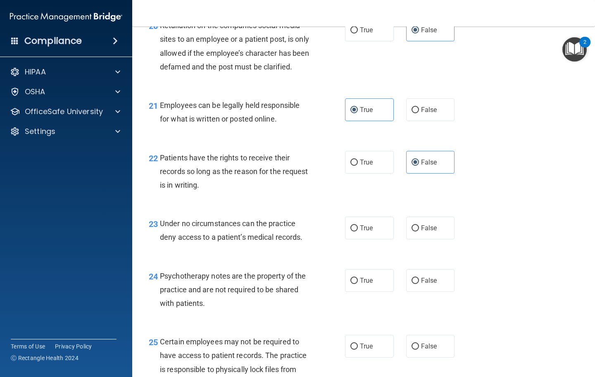
click at [437, 232] on label "False" at bounding box center [430, 227] width 49 height 23
click at [419, 231] on input "False" at bounding box center [414, 228] width 7 height 6
radio input "true"
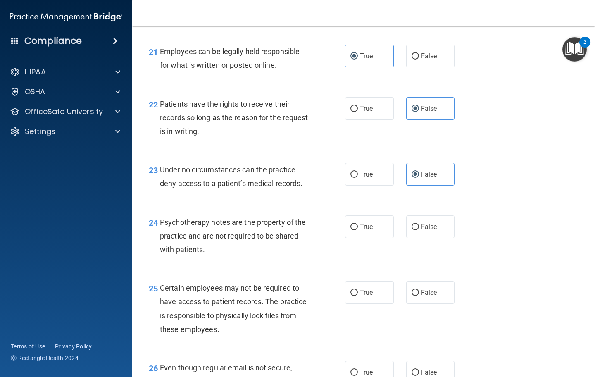
scroll to position [1750, 0]
click at [364, 231] on span "True" at bounding box center [366, 227] width 13 height 8
click at [358, 231] on input "True" at bounding box center [353, 228] width 7 height 6
radio input "true"
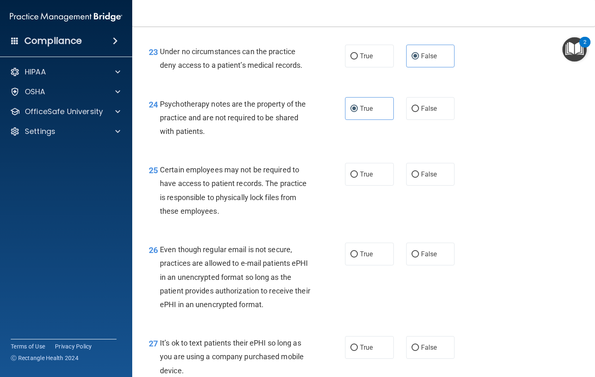
scroll to position [1870, 0]
click at [368, 177] on span "True" at bounding box center [366, 173] width 13 height 8
click at [358, 177] on input "True" at bounding box center [353, 174] width 7 height 6
radio input "true"
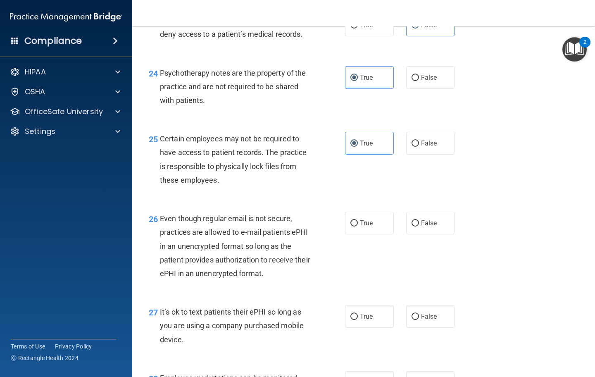
scroll to position [1901, 0]
click at [381, 218] on label "True" at bounding box center [369, 222] width 49 height 23
click at [358, 220] on input "True" at bounding box center [353, 223] width 7 height 6
radio input "true"
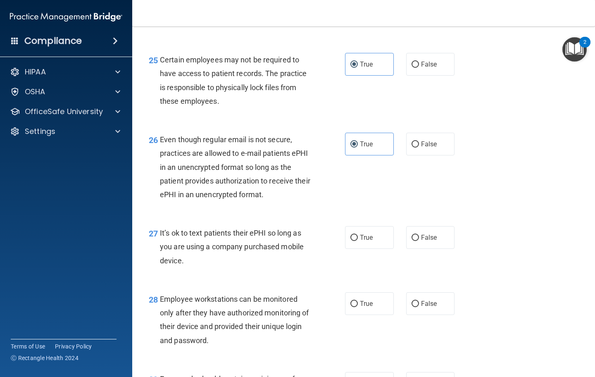
scroll to position [1980, 0]
click at [429, 239] on span "False" at bounding box center [429, 237] width 16 height 8
click at [419, 239] on input "False" at bounding box center [414, 237] width 7 height 6
radio input "true"
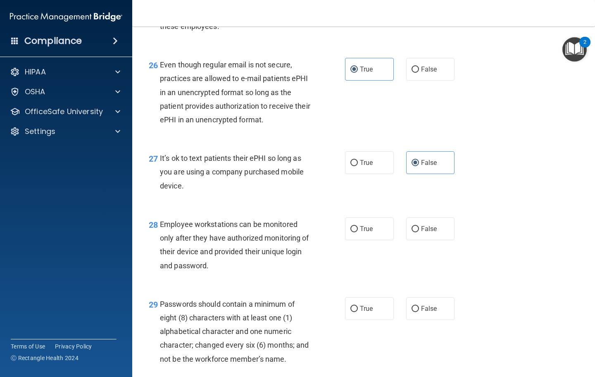
scroll to position [2056, 0]
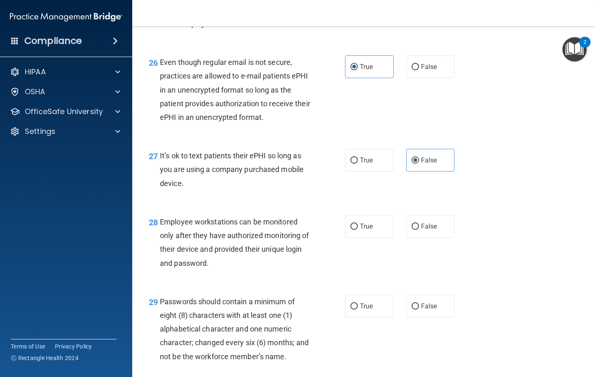
click at [429, 230] on span "False" at bounding box center [429, 226] width 16 height 8
click at [419, 230] on input "False" at bounding box center [414, 226] width 7 height 6
radio input "true"
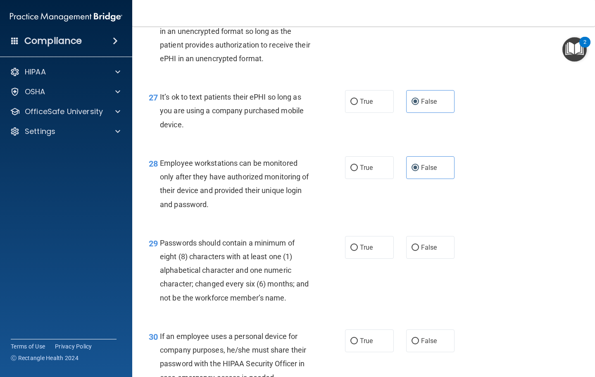
scroll to position [2115, 0]
click at [371, 254] on label "True" at bounding box center [369, 246] width 49 height 23
click at [358, 250] on input "True" at bounding box center [353, 247] width 7 height 6
radio input "true"
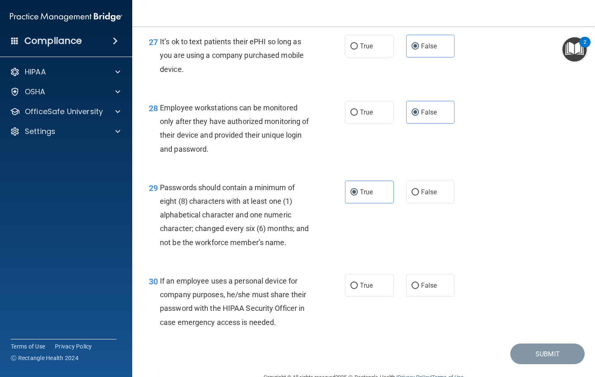
scroll to position [2173, 0]
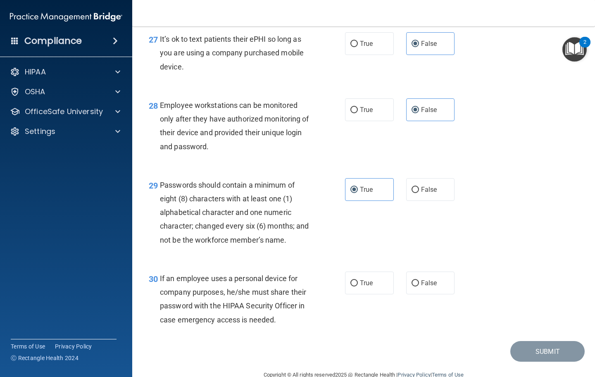
click at [433, 286] on span "False" at bounding box center [429, 283] width 16 height 8
click at [419, 286] on input "False" at bounding box center [414, 283] width 7 height 6
radio input "true"
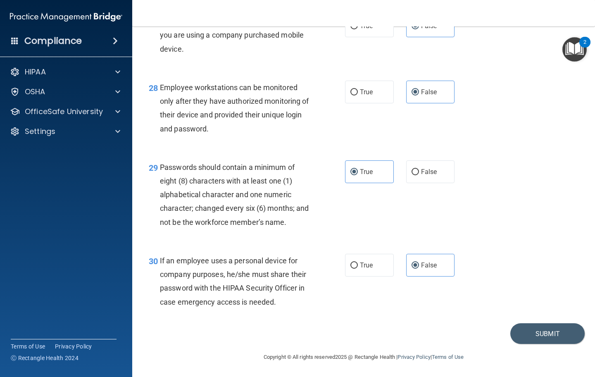
scroll to position [2193, 0]
click at [543, 335] on button "Submit" at bounding box center [547, 333] width 74 height 21
click at [544, 332] on button "Submit" at bounding box center [547, 333] width 74 height 21
click at [545, 330] on button "Submit" at bounding box center [547, 333] width 74 height 21
click at [542, 333] on button "Submit" at bounding box center [547, 333] width 74 height 21
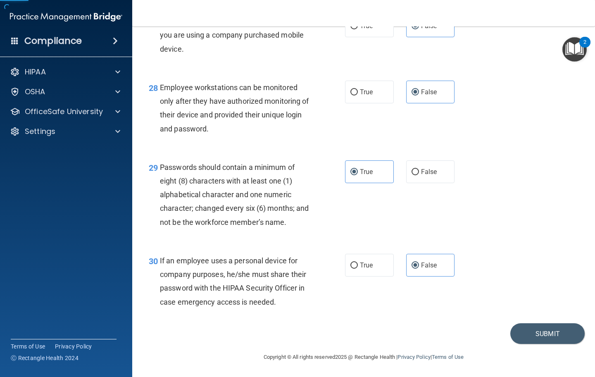
click at [539, 338] on button "Submit" at bounding box center [547, 333] width 74 height 21
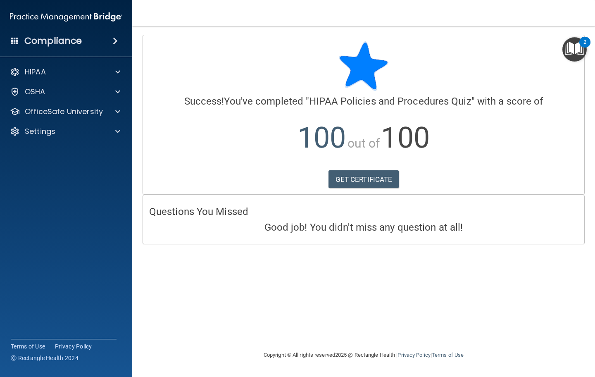
click at [120, 75] on span at bounding box center [117, 72] width 5 height 10
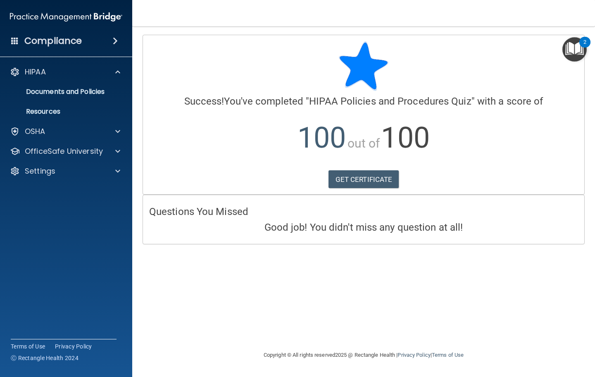
click at [121, 153] on div at bounding box center [116, 151] width 21 height 10
click at [102, 176] on img at bounding box center [100, 171] width 10 height 10
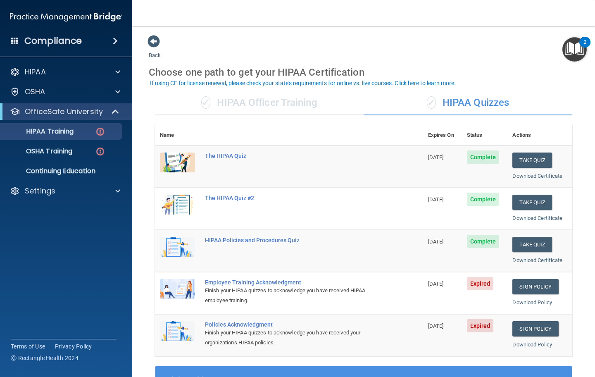
click at [529, 285] on link "Sign Policy" at bounding box center [535, 286] width 46 height 15
click at [553, 0] on nav "Toggle navigation Elizabeth Carrigan ecarrigan@newhopecounselingnc.com Manage M…" at bounding box center [363, 13] width 463 height 26
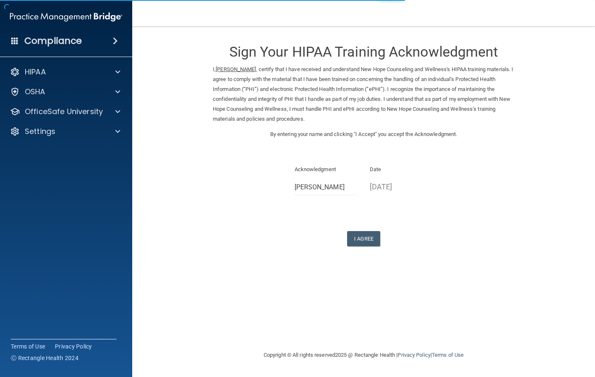
click at [368, 246] on button "I Agree" at bounding box center [363, 238] width 33 height 15
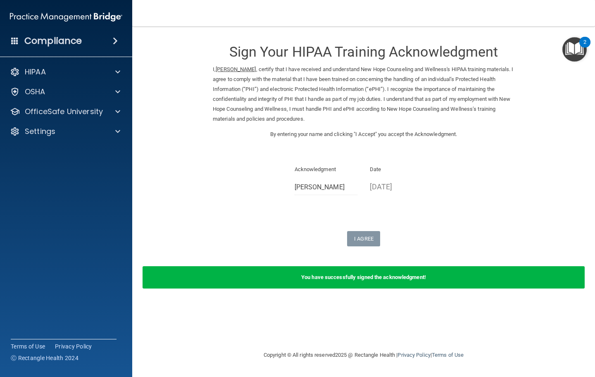
click at [91, 114] on p "OfficeSafe University" at bounding box center [64, 112] width 78 height 10
click at [104, 133] on img at bounding box center [100, 131] width 10 height 10
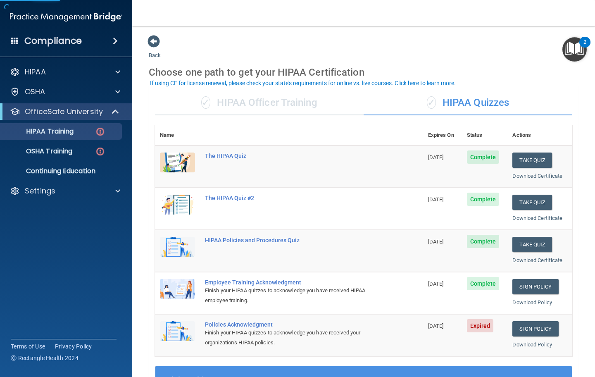
click at [537, 321] on link "Sign Policy" at bounding box center [535, 328] width 46 height 15
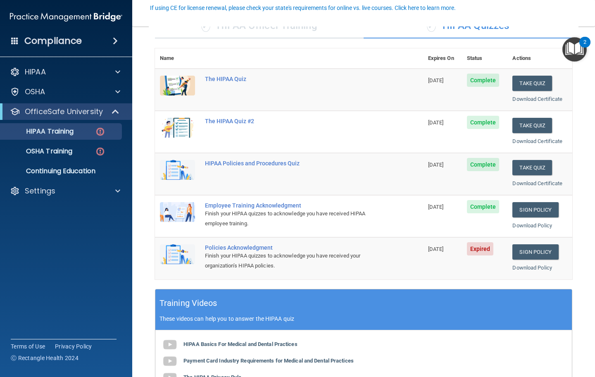
scroll to position [75, 0]
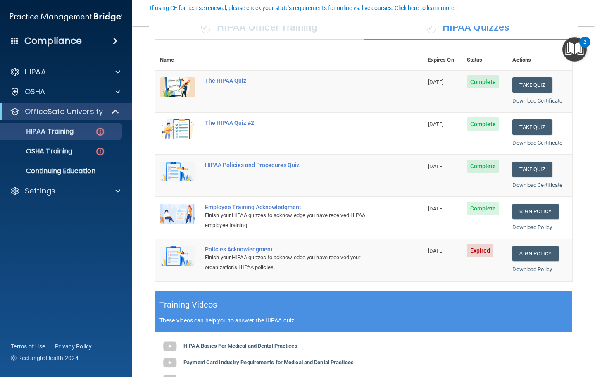
click at [541, 246] on link "Sign Policy" at bounding box center [535, 253] width 46 height 15
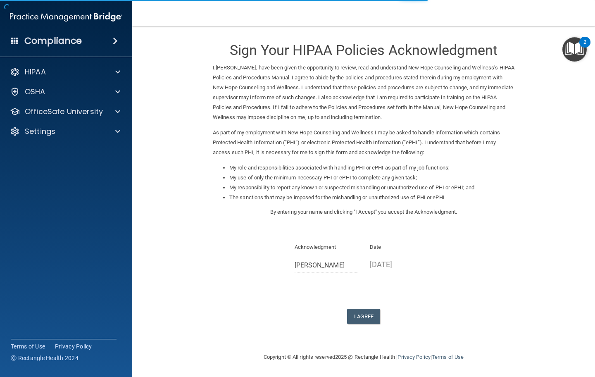
scroll to position [28, 0]
click at [371, 324] on button "I Agree" at bounding box center [363, 316] width 33 height 15
click at [370, 324] on button "I Agree" at bounding box center [363, 316] width 33 height 15
click at [367, 324] on button "I Agree" at bounding box center [363, 316] width 33 height 15
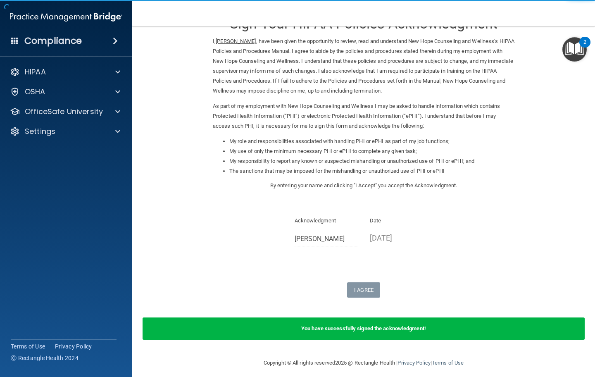
click at [114, 113] on div at bounding box center [116, 112] width 21 height 10
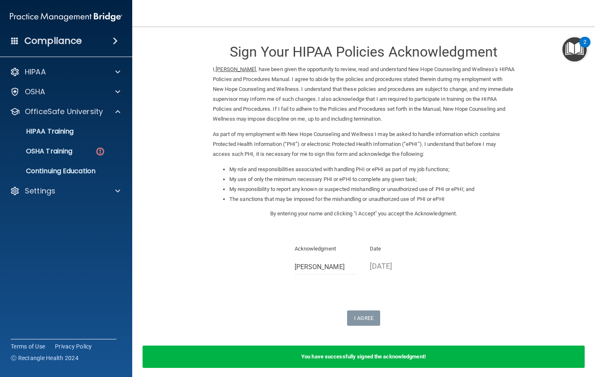
scroll to position [0, 0]
click at [79, 132] on div "HIPAA Training" at bounding box center [61, 131] width 113 height 8
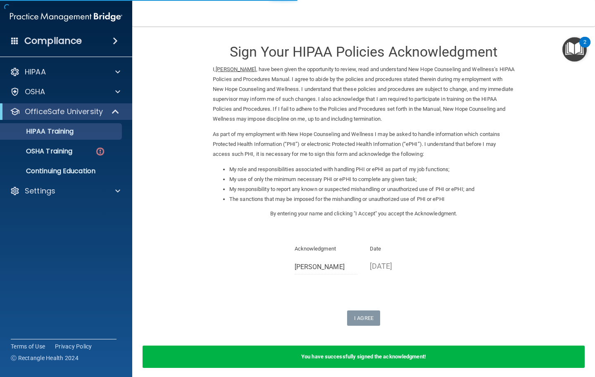
click at [70, 136] on link "HIPAA Training" at bounding box center [57, 131] width 130 height 17
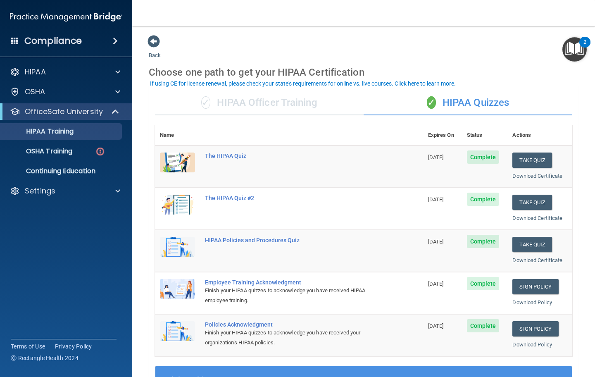
scroll to position [0, 0]
click at [61, 158] on link "OSHA Training" at bounding box center [57, 151] width 130 height 17
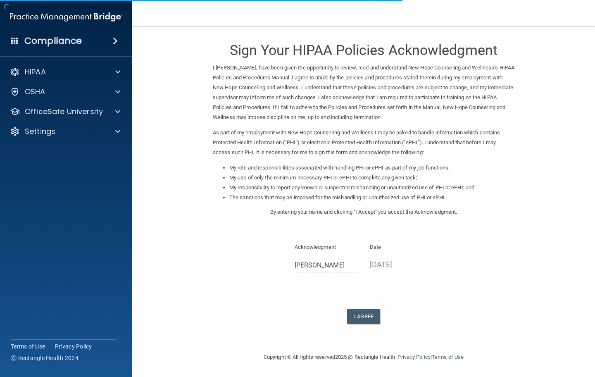
scroll to position [32, 0]
click at [365, 324] on button "I Agree" at bounding box center [363, 316] width 33 height 15
click at [383, 271] on p "08/30/2025" at bounding box center [401, 264] width 63 height 14
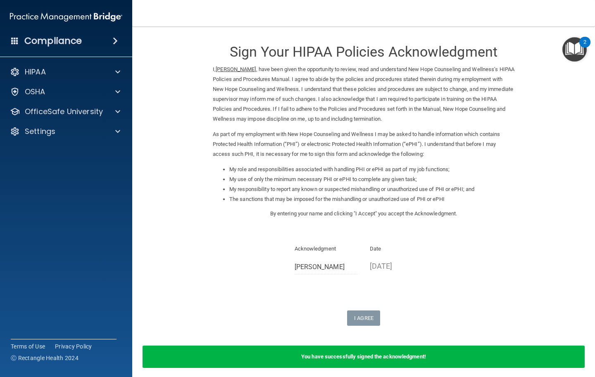
scroll to position [0, 0]
click at [102, 111] on p "OfficeSafe University" at bounding box center [64, 112] width 78 height 10
click at [87, 131] on div "HIPAA Training" at bounding box center [61, 131] width 113 height 8
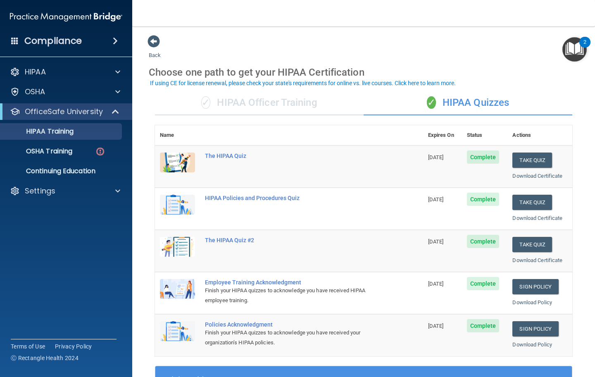
click at [71, 154] on p "OSHA Training" at bounding box center [38, 151] width 67 height 8
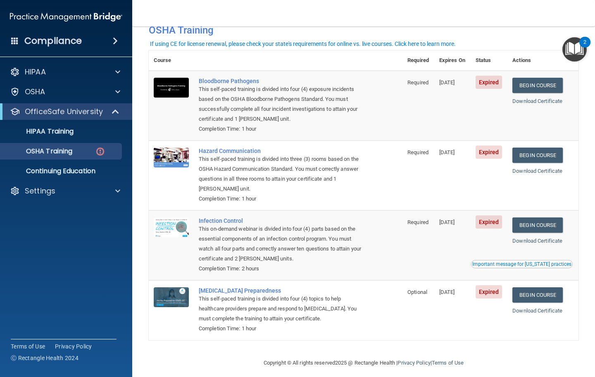
scroll to position [45, 0]
click at [543, 90] on link "Begin Course" at bounding box center [537, 85] width 50 height 15
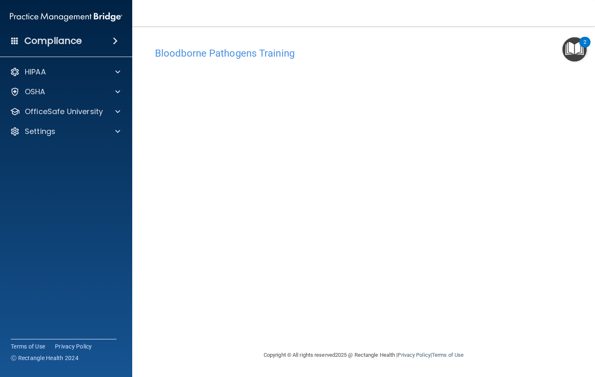
click at [20, 130] on div "Settings" at bounding box center [55, 131] width 102 height 10
click at [584, 108] on main "Bloodborne Pathogens Training This course doesn’t expire until 08/22/2025. Are …" at bounding box center [363, 201] width 463 height 350
click at [107, 110] on div at bounding box center [116, 112] width 21 height 10
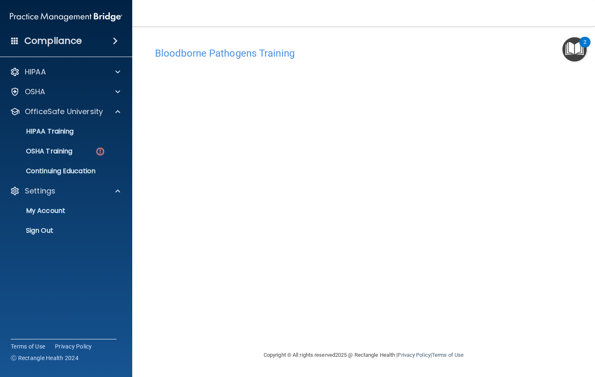
click at [85, 155] on link "OSHA Training" at bounding box center [57, 151] width 130 height 17
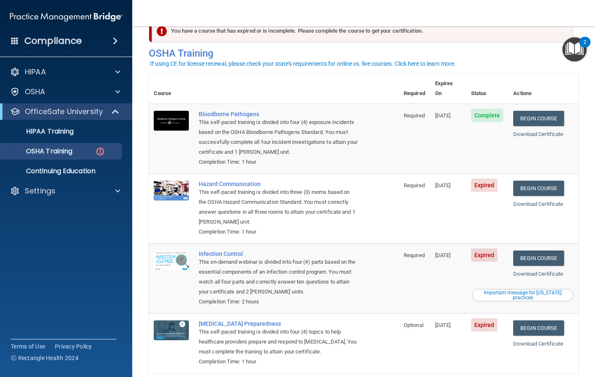
scroll to position [25, 0]
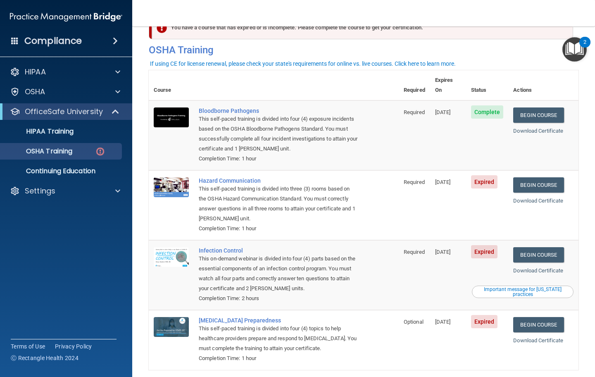
click at [541, 177] on link "Begin Course" at bounding box center [538, 184] width 50 height 15
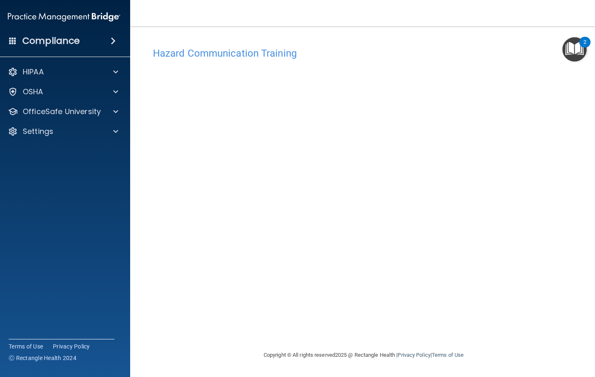
click at [473, 48] on h4 "Hazard Communication Training" at bounding box center [363, 53] width 421 height 11
click at [486, 31] on main "Hazard Communication Training This course doesn’t expire until 08/22/2025. Are …" at bounding box center [363, 201] width 467 height 350
click at [485, 51] on h4 "Hazard Communication Training" at bounding box center [363, 53] width 421 height 11
click at [105, 107] on div at bounding box center [114, 112] width 21 height 10
click at [95, 155] on img at bounding box center [98, 151] width 10 height 10
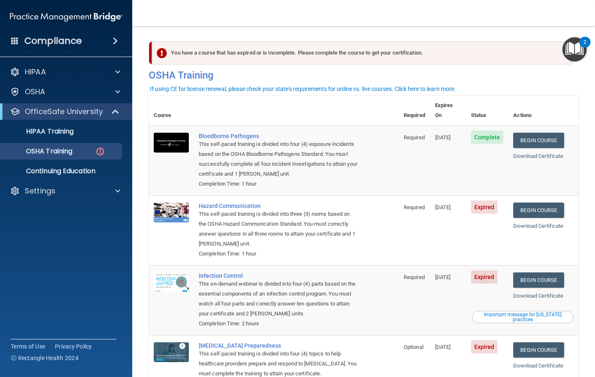
click at [549, 202] on link "Begin Course" at bounding box center [538, 209] width 50 height 15
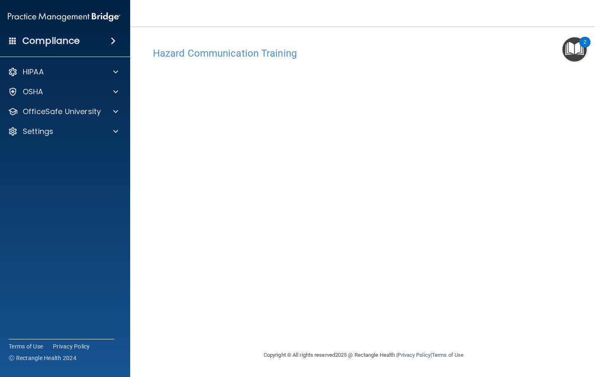
click at [108, 113] on div at bounding box center [114, 112] width 21 height 10
click at [101, 149] on img at bounding box center [98, 151] width 10 height 10
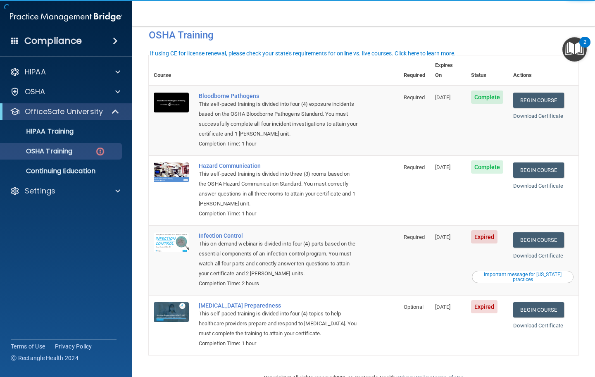
scroll to position [43, 0]
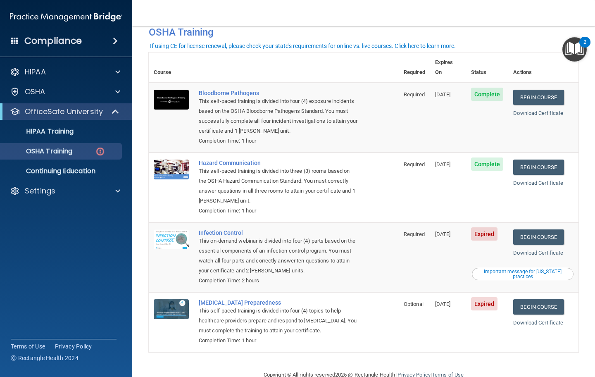
click at [555, 229] on link "Begin Course" at bounding box center [538, 236] width 50 height 15
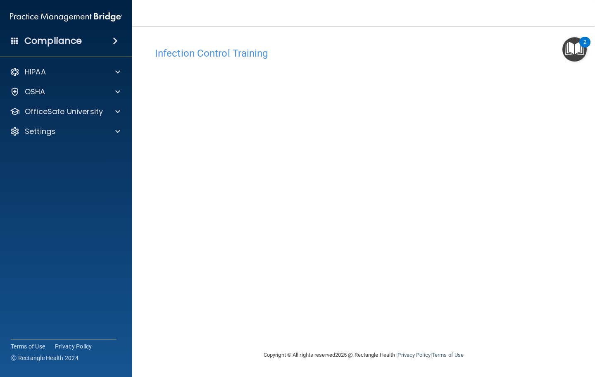
click at [107, 110] on div at bounding box center [116, 112] width 21 height 10
click at [103, 155] on img at bounding box center [100, 151] width 10 height 10
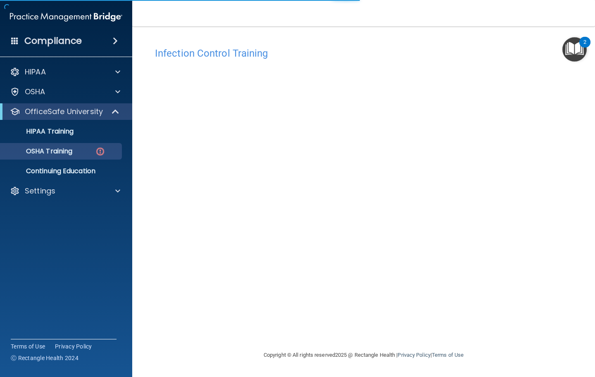
click at [104, 148] on img at bounding box center [100, 151] width 10 height 10
click at [86, 157] on link "OSHA Training" at bounding box center [57, 151] width 130 height 17
click at [71, 154] on p "OSHA Training" at bounding box center [38, 151] width 67 height 8
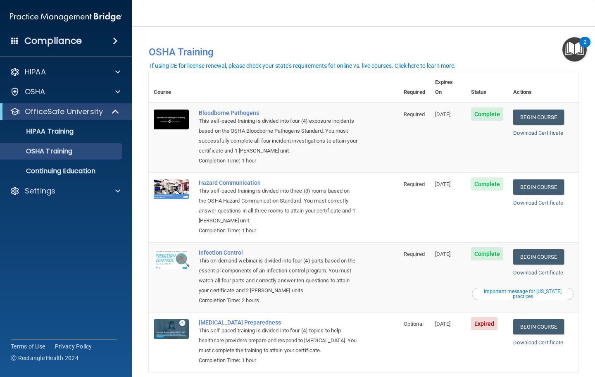
click at [553, 319] on link "Begin Course" at bounding box center [538, 326] width 50 height 15
click at [79, 151] on div "OSHA Training" at bounding box center [61, 151] width 113 height 8
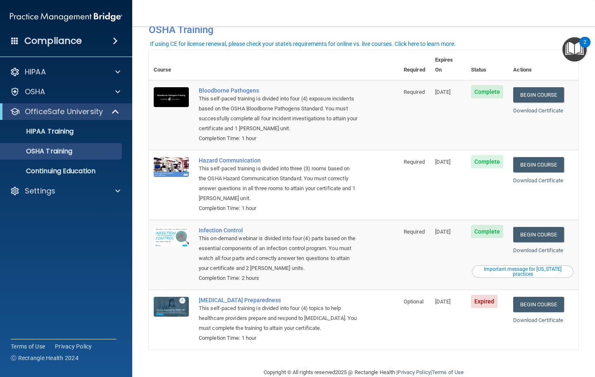
scroll to position [21, 0]
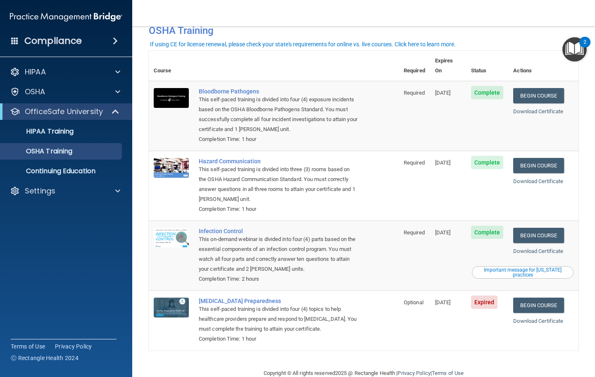
click at [551, 297] on link "Begin Course" at bounding box center [538, 304] width 50 height 15
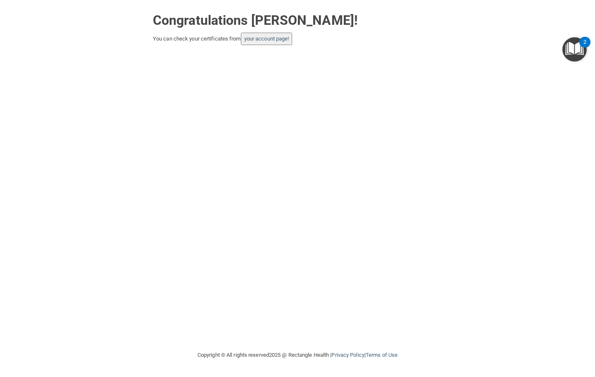
click at [289, 41] on link "your account page!" at bounding box center [266, 39] width 45 height 6
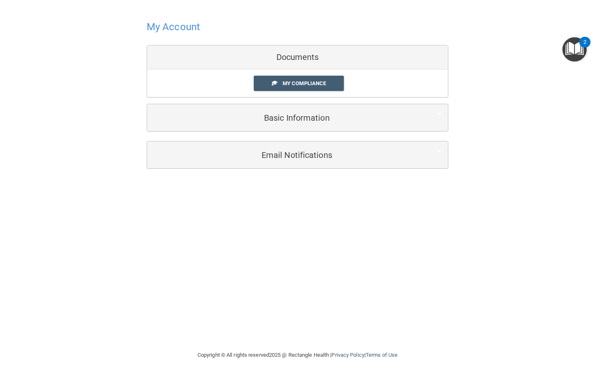
click at [311, 86] on span "My Compliance" at bounding box center [303, 83] width 43 height 6
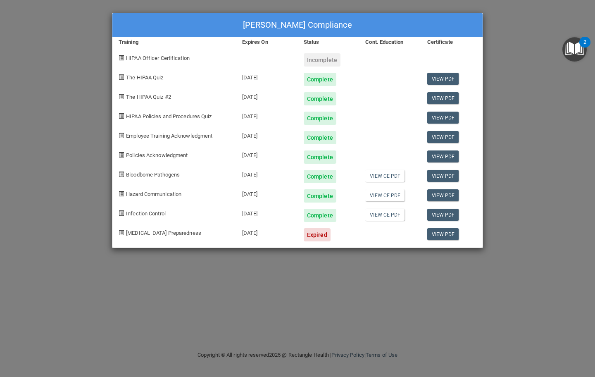
click at [444, 231] on link "View PDF" at bounding box center [443, 234] width 32 height 12
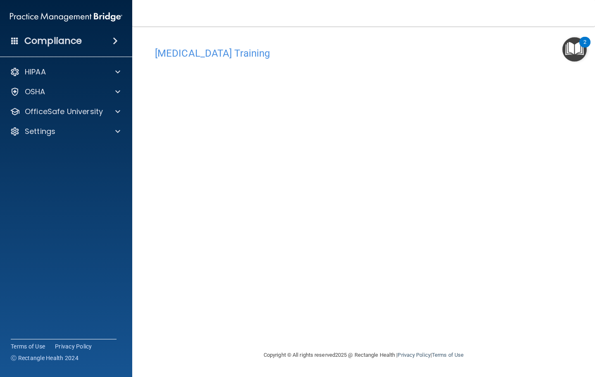
click at [97, 115] on p "OfficeSafe University" at bounding box center [64, 112] width 78 height 10
click at [77, 157] on link "OSHA Training" at bounding box center [57, 151] width 130 height 17
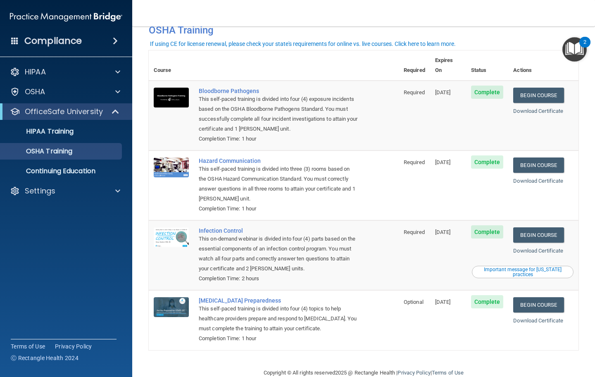
scroll to position [21, 0]
click at [73, 133] on p "HIPAA Training" at bounding box center [39, 131] width 68 height 8
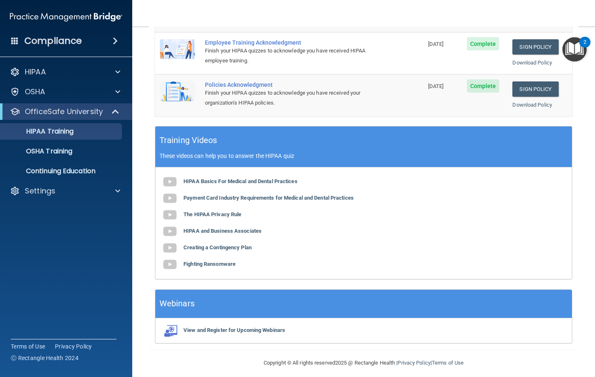
scroll to position [239, 0]
